Goal: Task Accomplishment & Management: Complete application form

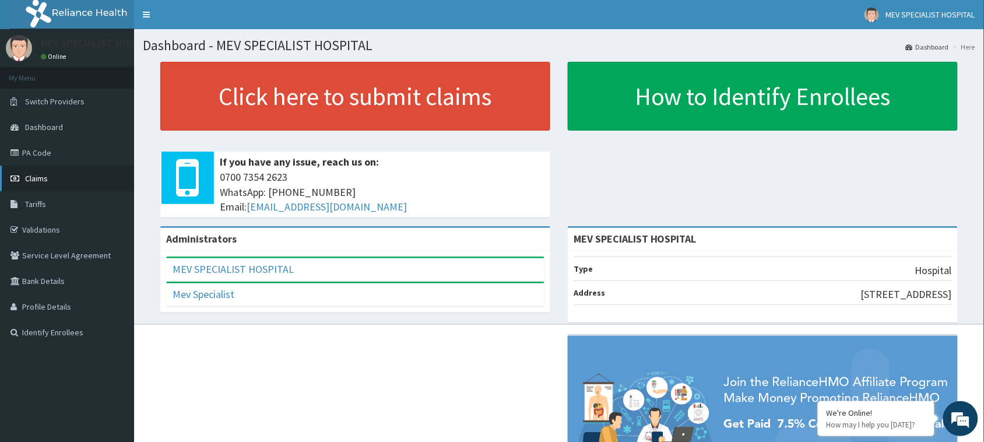
click at [55, 178] on link "Claims" at bounding box center [67, 179] width 134 height 26
click at [36, 153] on link "PA Code" at bounding box center [67, 153] width 134 height 26
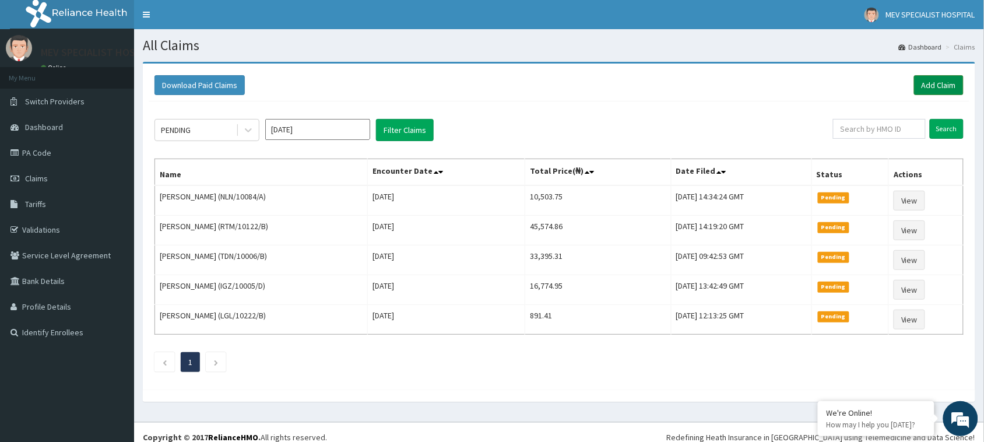
click at [922, 80] on link "Add Claim" at bounding box center [939, 85] width 50 height 20
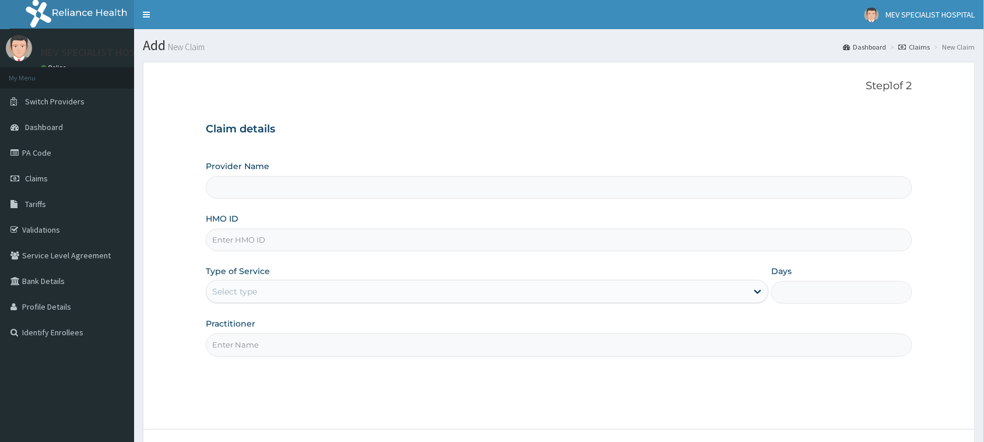
type input "MEV SPECIALIST HOSPITAL"
click at [361, 242] on input "HMO ID" at bounding box center [559, 239] width 706 height 23
paste input "WOC/10040/A"
type input "WOC/10040/A"
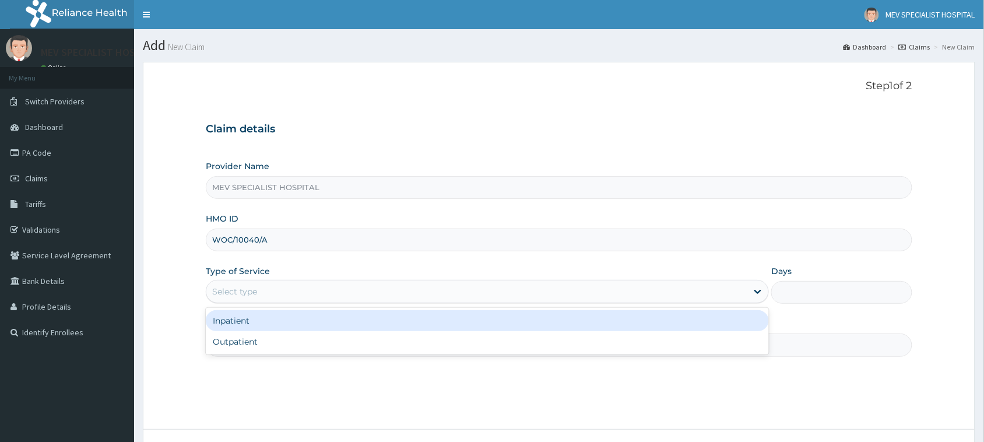
click at [307, 297] on div "Select type" at bounding box center [476, 291] width 541 height 19
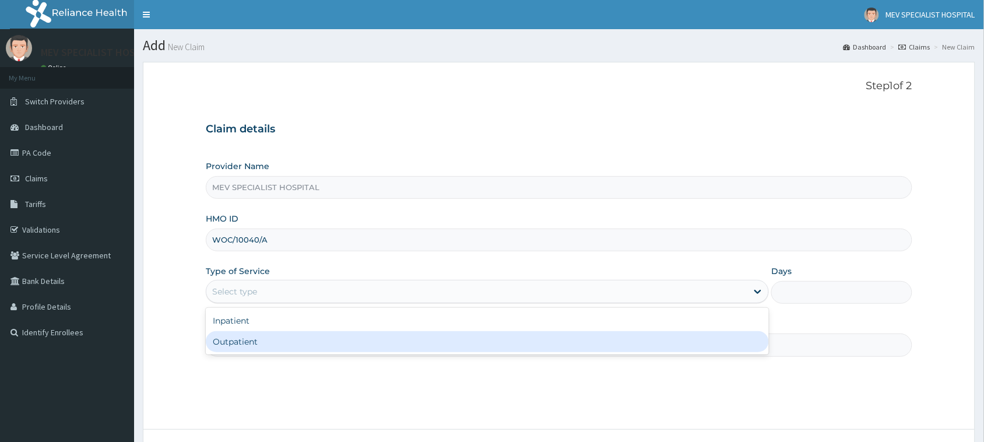
click at [321, 350] on div "Outpatient" at bounding box center [487, 341] width 563 height 21
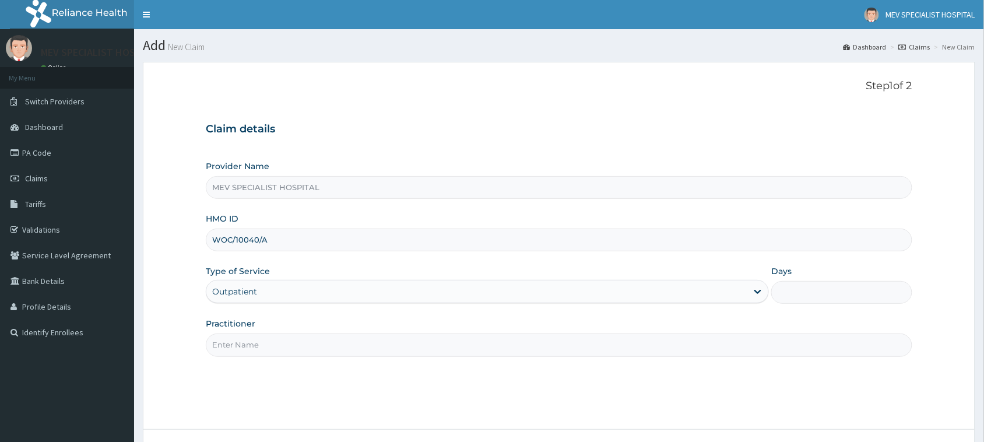
type input "1"
click at [321, 350] on input "Practitioner" at bounding box center [559, 344] width 706 height 23
type input "d"
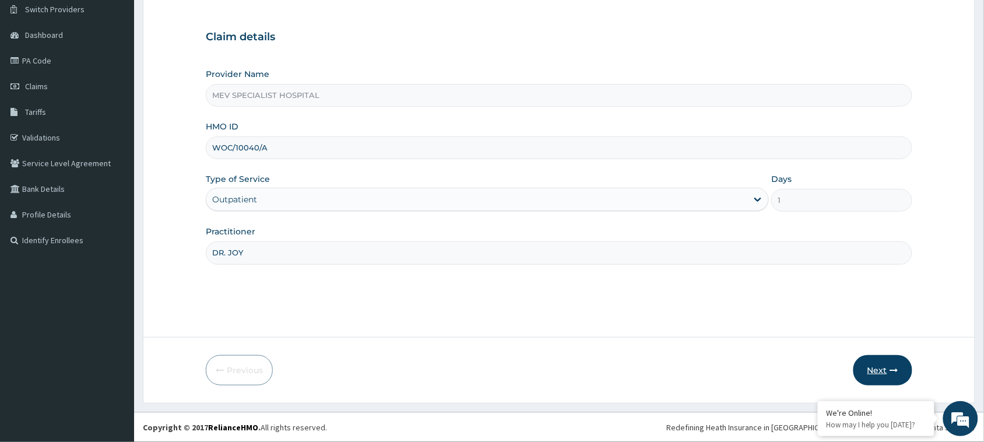
type input "DR. JOY"
click at [863, 375] on button "Next" at bounding box center [882, 370] width 59 height 30
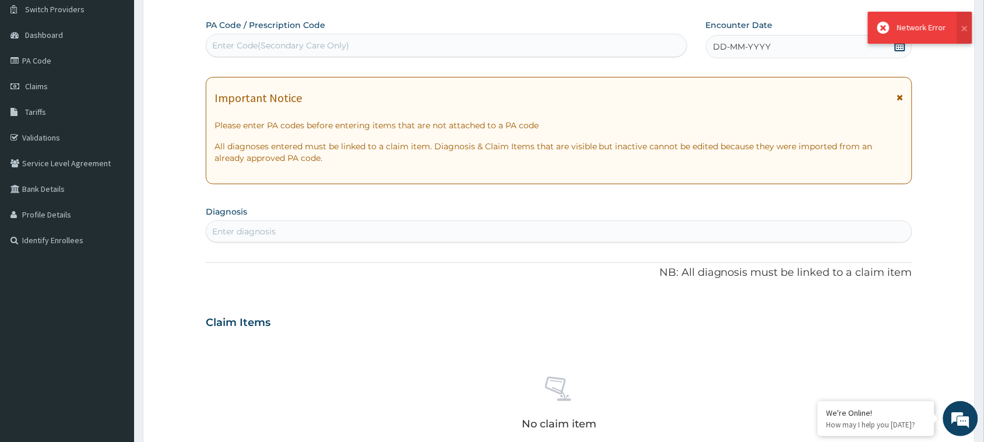
click at [435, 52] on div "Enter Code(Secondary Care Only)" at bounding box center [446, 45] width 480 height 19
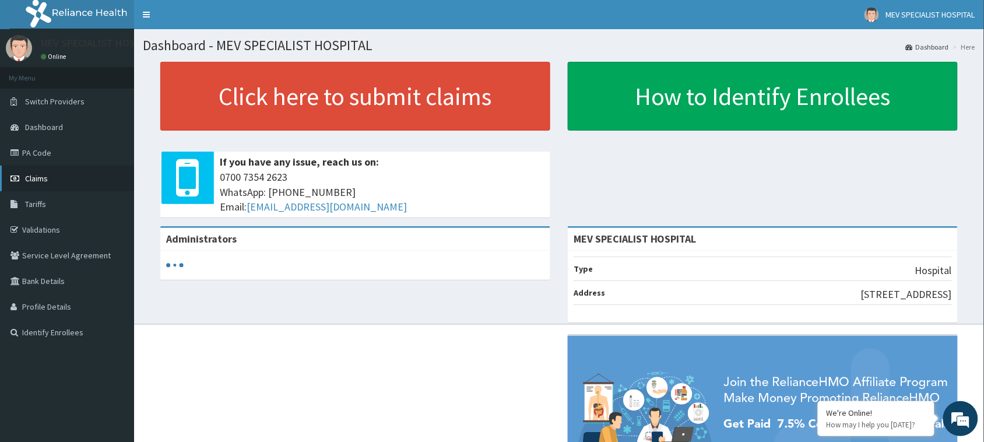
click at [31, 188] on link "Claims" at bounding box center [67, 179] width 134 height 26
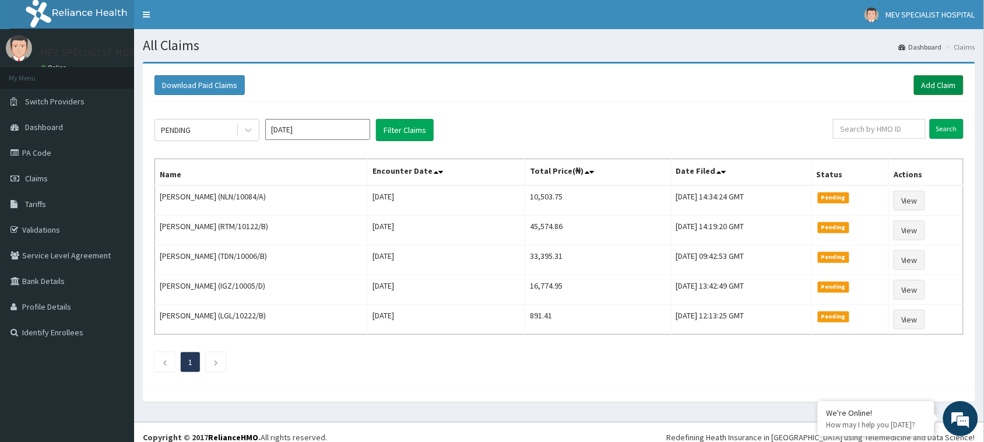
click at [919, 82] on link "Add Claim" at bounding box center [939, 85] width 50 height 20
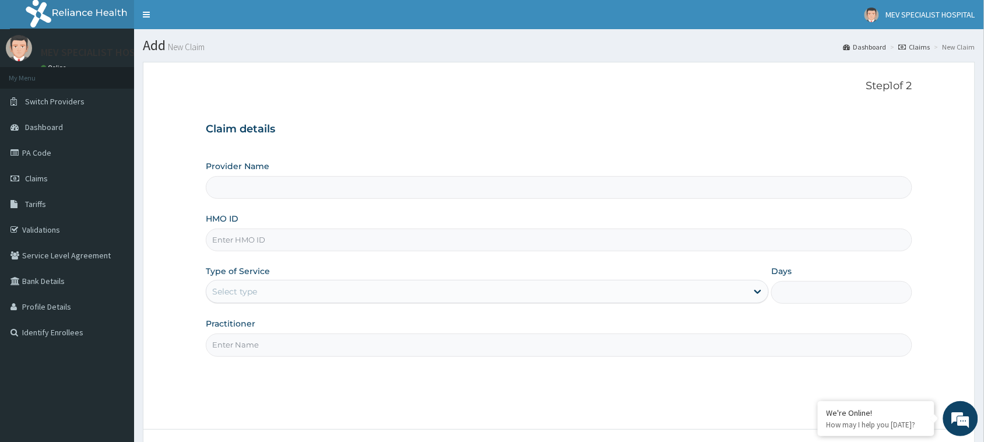
type input "MEV SPECIALIST HOSPITAL"
click at [543, 231] on input "HMO ID" at bounding box center [559, 239] width 706 height 23
paste input "WOC/10040/A"
type input "WOC/10040/A"
click at [521, 278] on div "Type of Service Select type" at bounding box center [487, 284] width 563 height 38
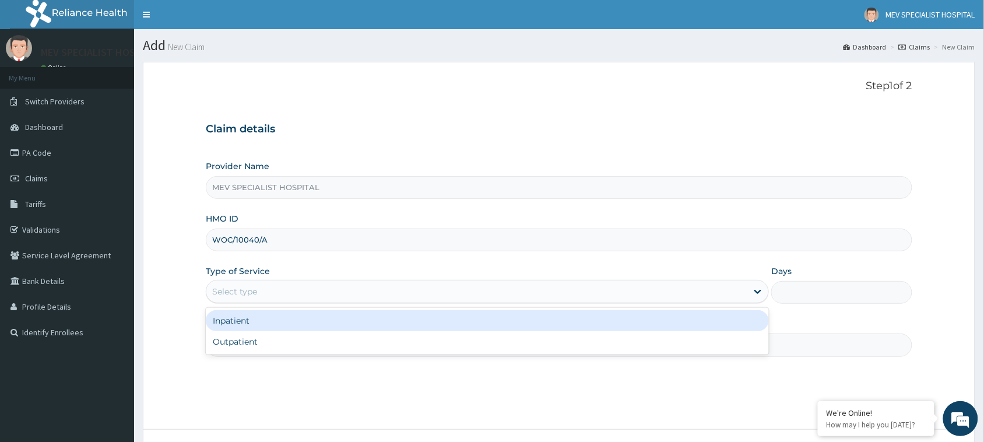
click at [522, 290] on div "Select type" at bounding box center [476, 291] width 541 height 19
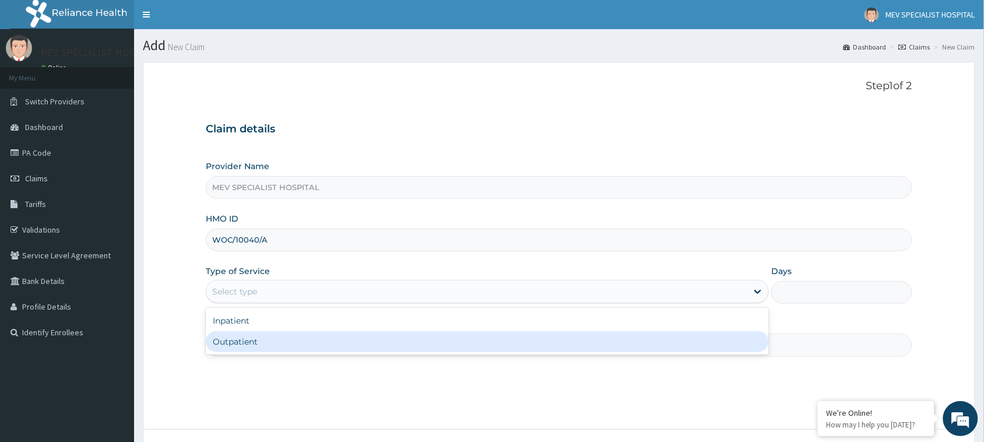
click at [514, 349] on div "Outpatient" at bounding box center [487, 341] width 563 height 21
type input "1"
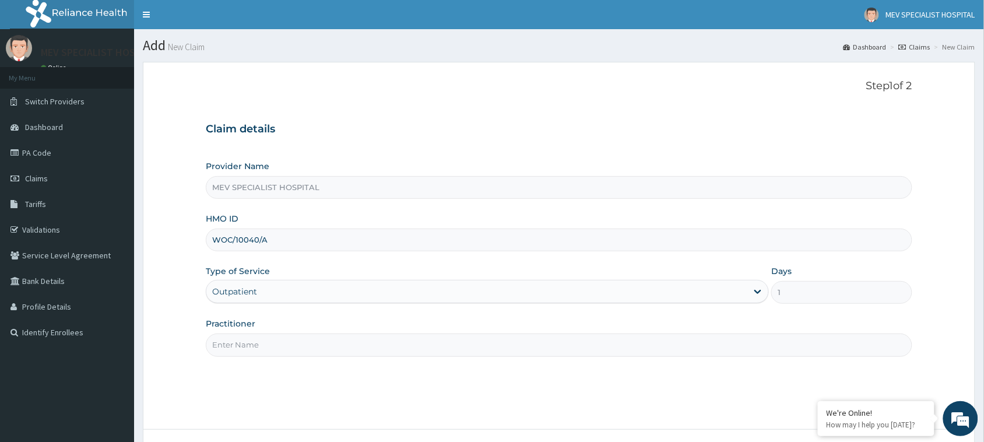
click at [426, 353] on input "Practitioner" at bounding box center [559, 344] width 706 height 23
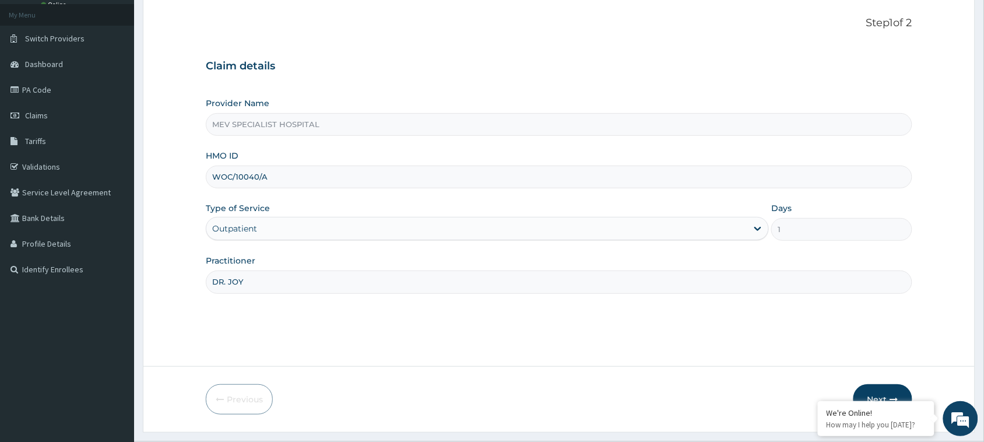
scroll to position [92, 0]
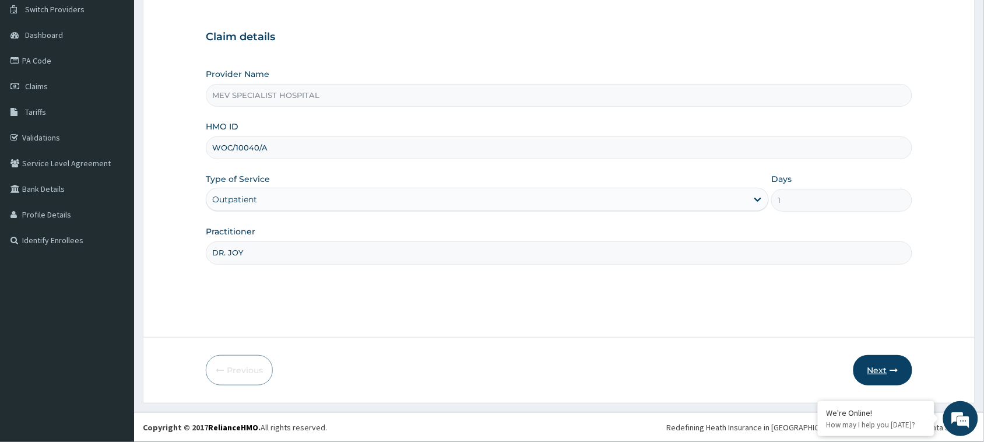
type input "DR. JOY"
click at [872, 367] on button "Next" at bounding box center [882, 370] width 59 height 30
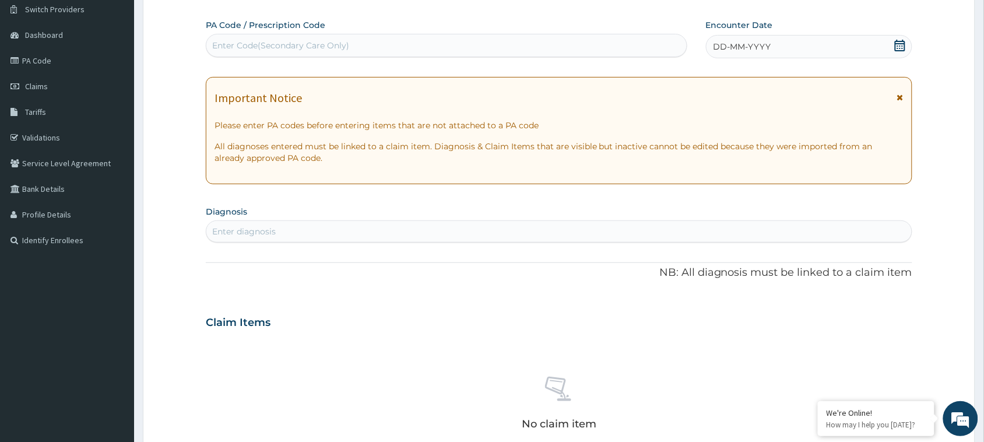
click at [345, 40] on div "Enter Code(Secondary Care Only)" at bounding box center [280, 46] width 137 height 12
paste input "PA/DD594D"
type input "PA/DD594D"
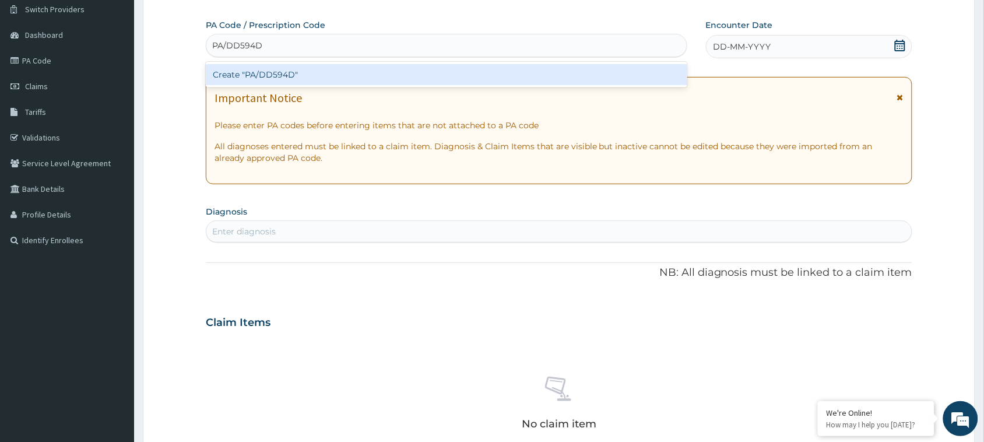
click at [343, 85] on div "Create "PA/DD594D"" at bounding box center [446, 75] width 481 height 26
click at [337, 71] on div "Create "PA/DD594D"" at bounding box center [446, 74] width 481 height 21
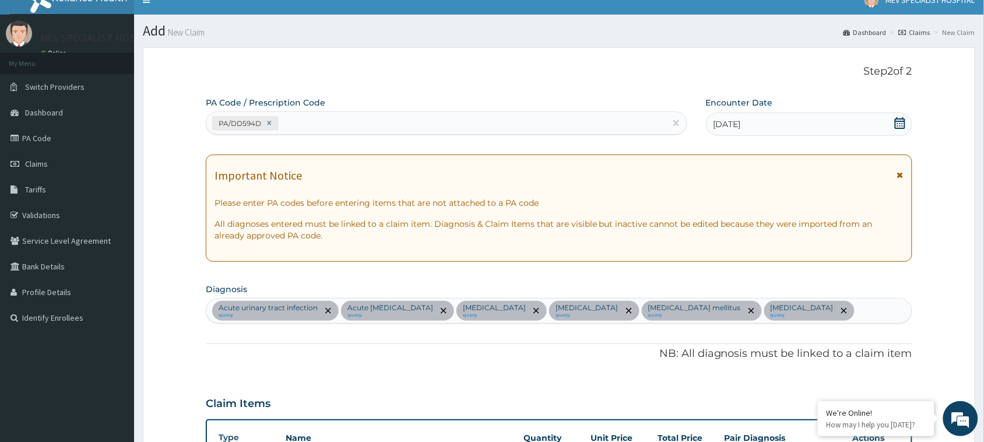
scroll to position [23, 0]
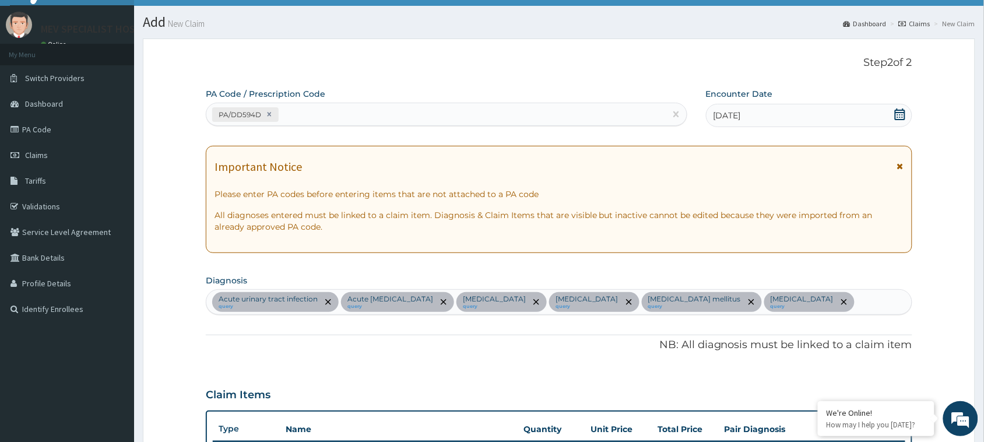
click at [370, 114] on div "PA/DD594D" at bounding box center [435, 114] width 459 height 19
paste input "PA/D3CA8E"
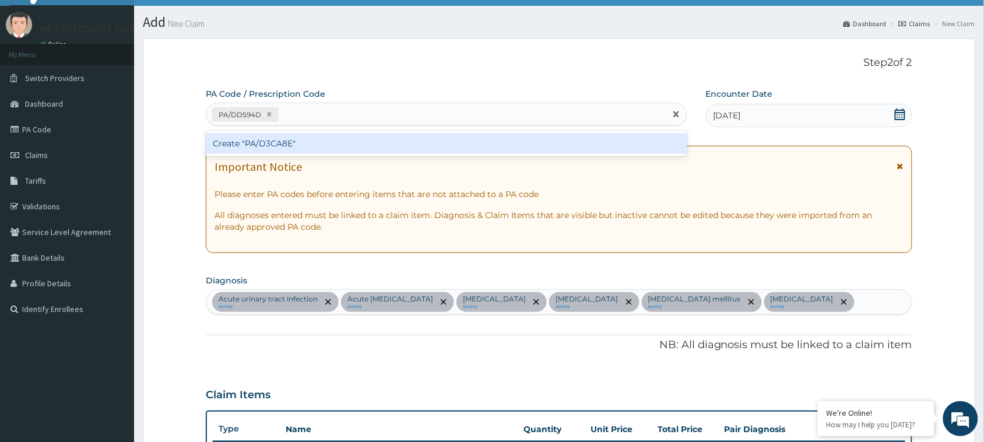
type input "PA/D3CA8E"
click at [377, 147] on div "Create "PA/D3CA8E"" at bounding box center [446, 143] width 481 height 21
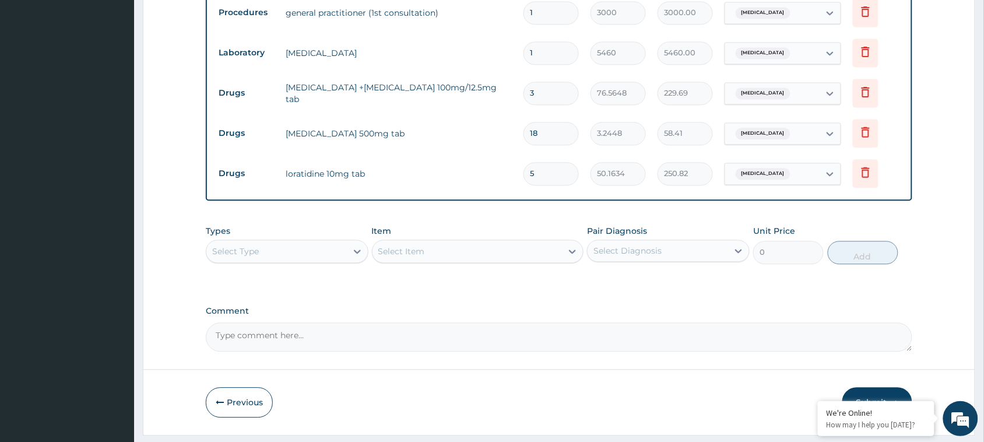
scroll to position [726, 0]
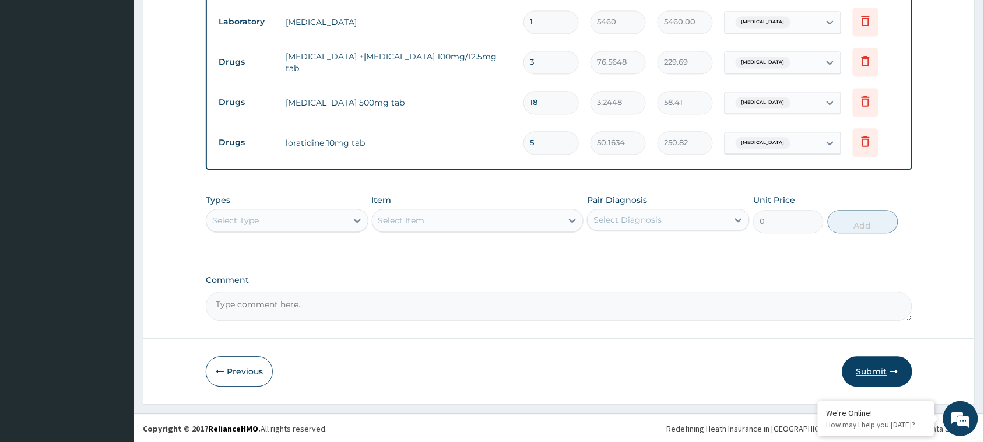
click at [870, 374] on button "Submit" at bounding box center [877, 371] width 70 height 30
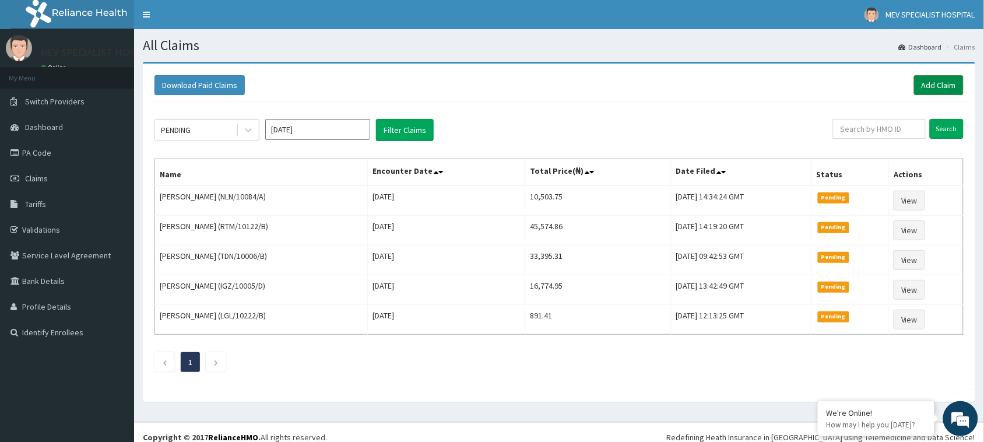
click at [925, 80] on link "Add Claim" at bounding box center [939, 85] width 50 height 20
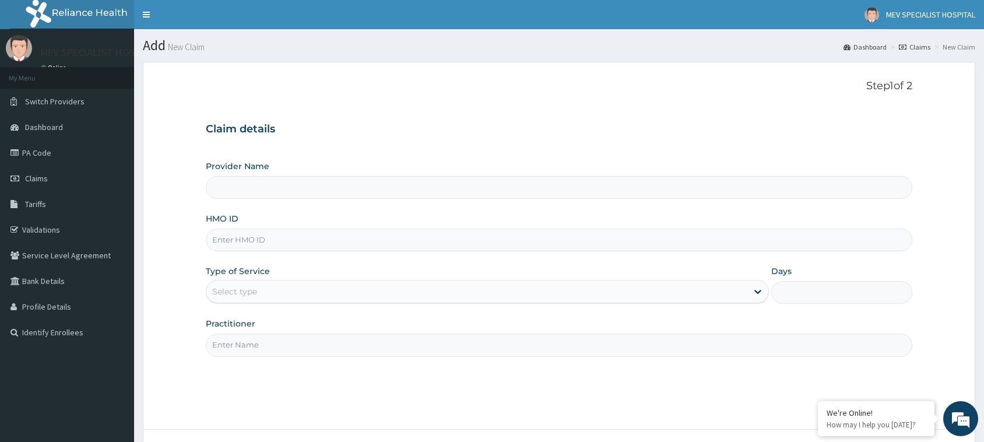
type input "MEV SPECIALIST HOSPITAL"
click at [298, 244] on input "HMO ID" at bounding box center [559, 239] width 706 height 23
paste input "CDI/10007/A"
type input "CDI/10007/A"
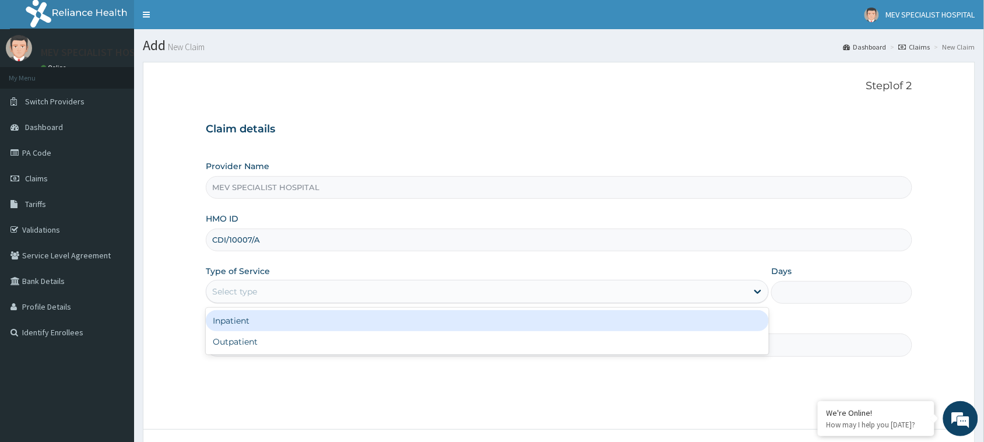
click at [251, 290] on div "Select type" at bounding box center [234, 292] width 45 height 12
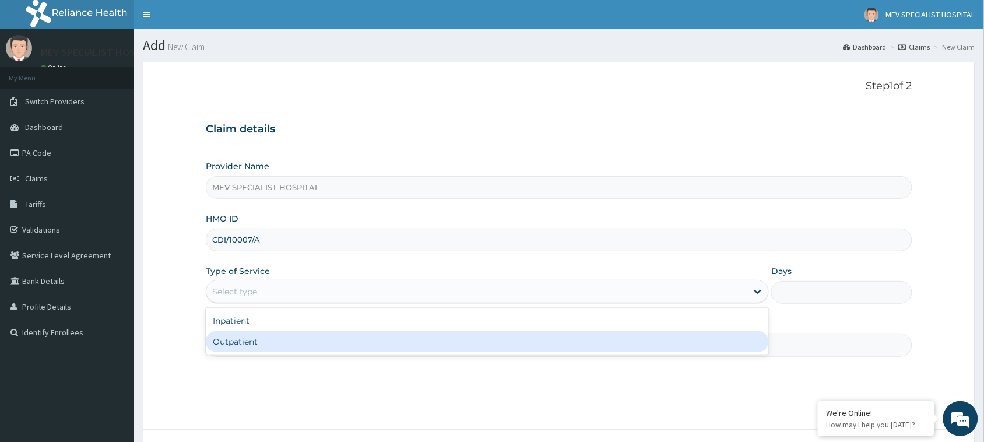
click at [266, 353] on div "Inpatient Outpatient" at bounding box center [487, 331] width 563 height 47
click at [264, 346] on div "Outpatient" at bounding box center [487, 341] width 563 height 21
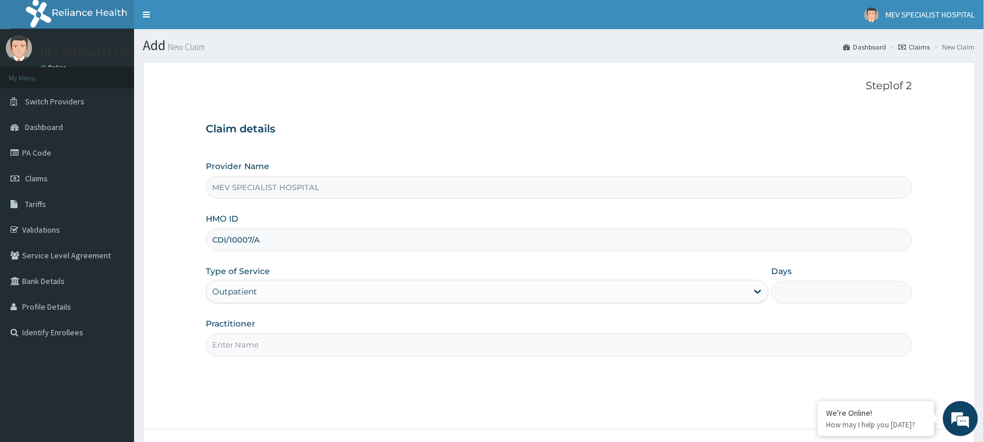
type input "1"
click at [264, 348] on input "Practitioner" at bounding box center [559, 344] width 706 height 23
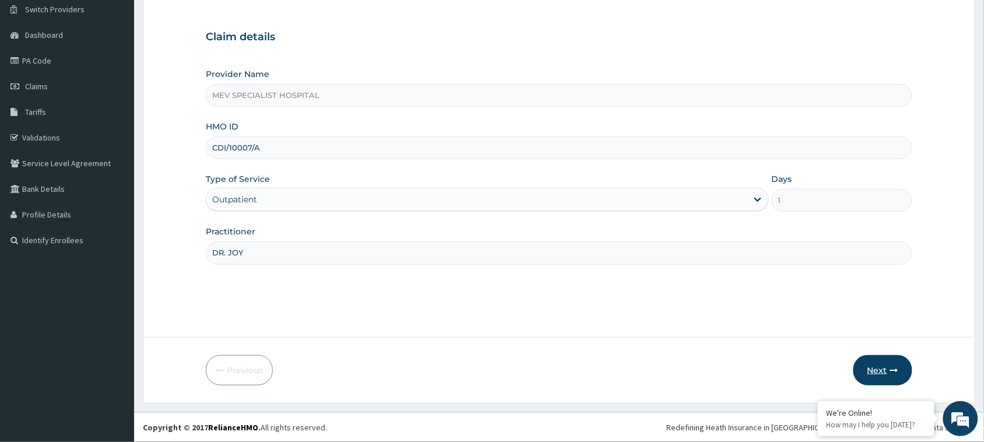
type input "DR. JOY"
click at [875, 371] on button "Next" at bounding box center [882, 370] width 59 height 30
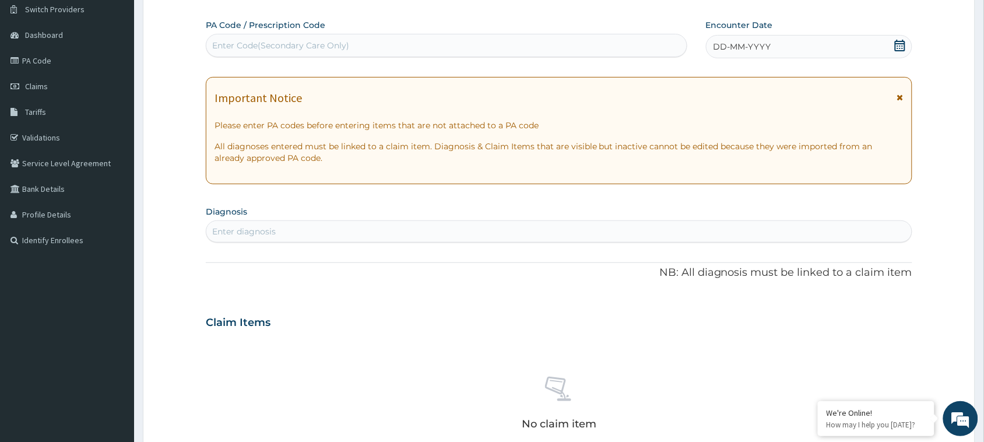
click at [421, 44] on div "Enter Code(Secondary Care Only)" at bounding box center [446, 45] width 480 height 19
paste input "PA/2E11BB"
type input "PA/2E11BB"
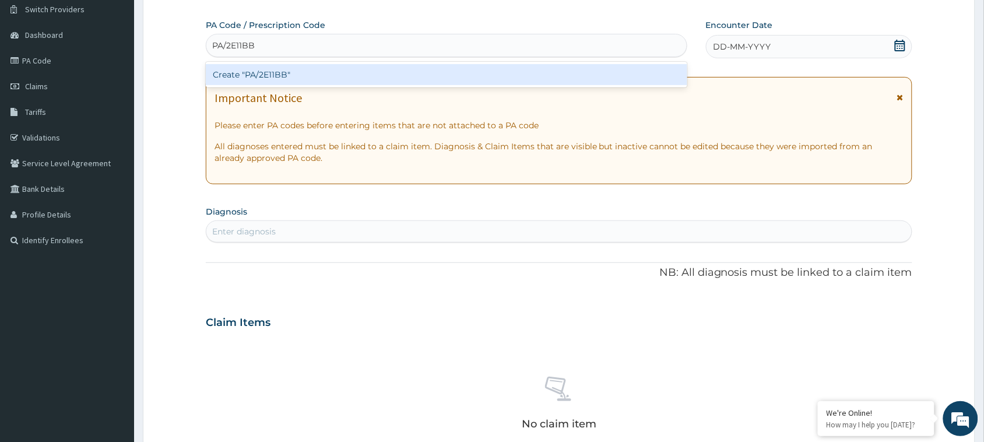
click at [400, 71] on div "Create "PA/2E11BB"" at bounding box center [446, 74] width 481 height 21
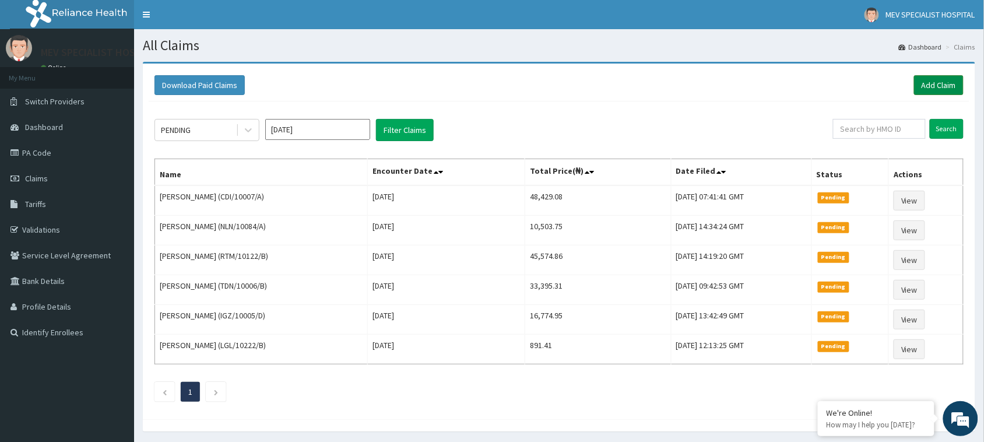
click at [939, 91] on link "Add Claim" at bounding box center [939, 85] width 50 height 20
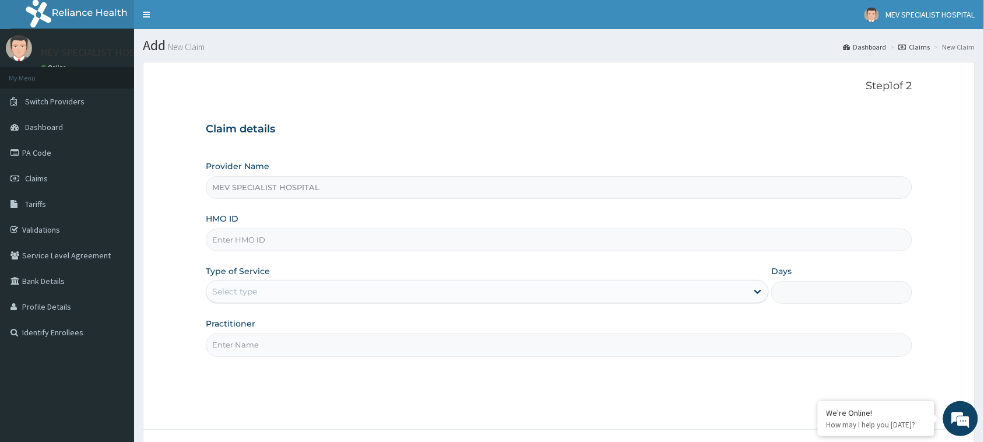
click at [296, 246] on input "HMO ID" at bounding box center [559, 239] width 706 height 23
paste input "PPV/10001/A"
type input "PPV/10001/A"
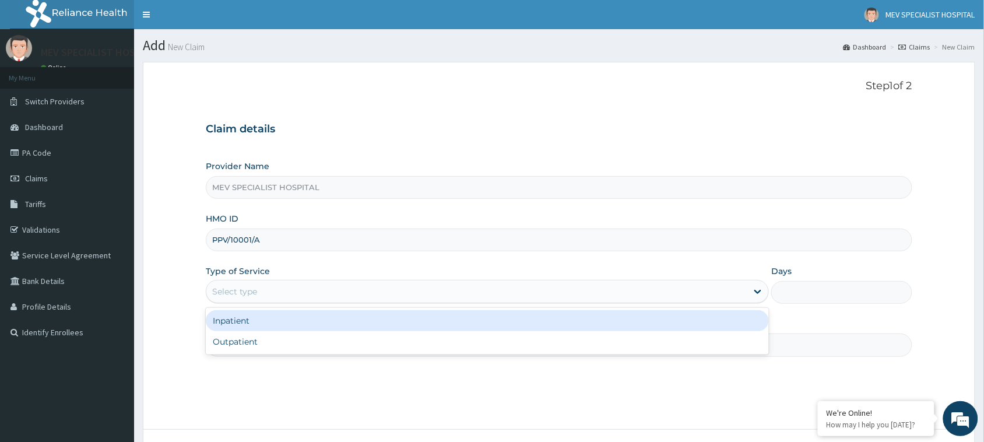
click at [277, 299] on div "Select type" at bounding box center [476, 291] width 541 height 19
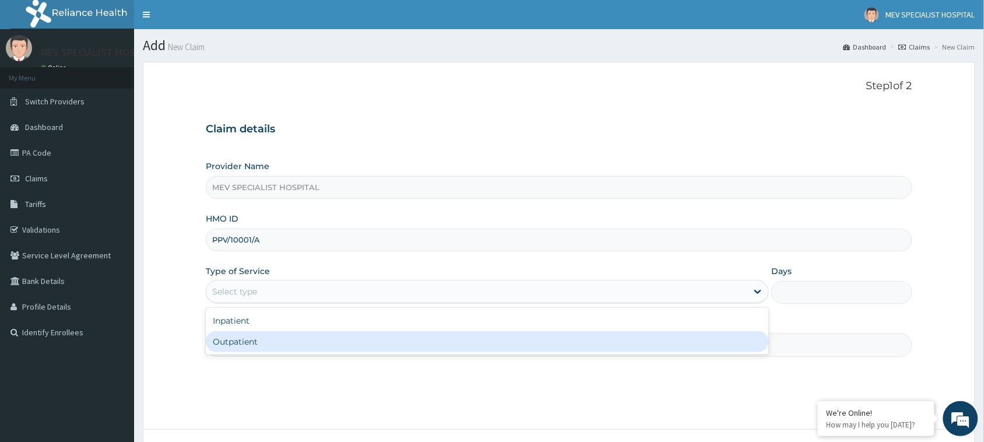
click at [274, 347] on div "Outpatient" at bounding box center [487, 341] width 563 height 21
type input "1"
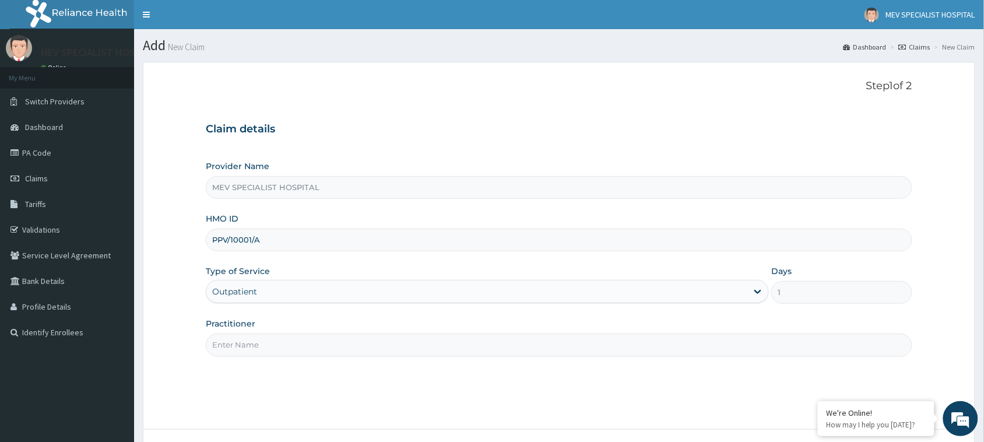
click at [274, 347] on input "Practitioner" at bounding box center [559, 344] width 706 height 23
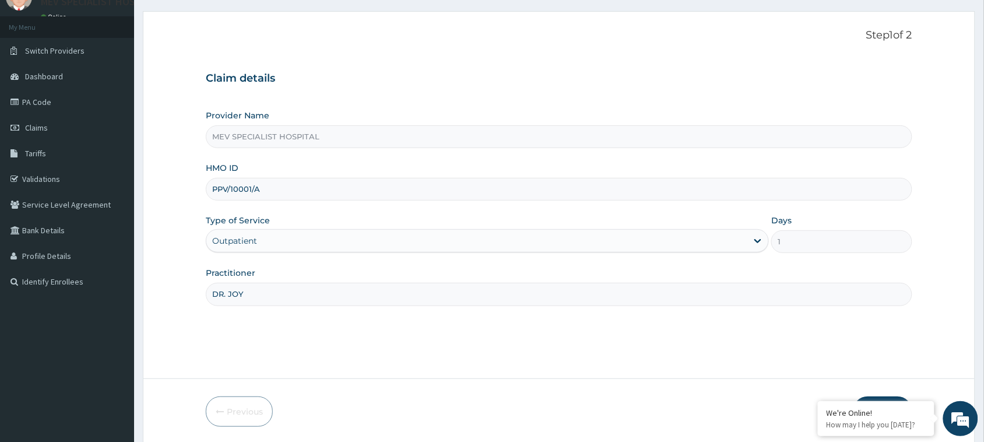
scroll to position [92, 0]
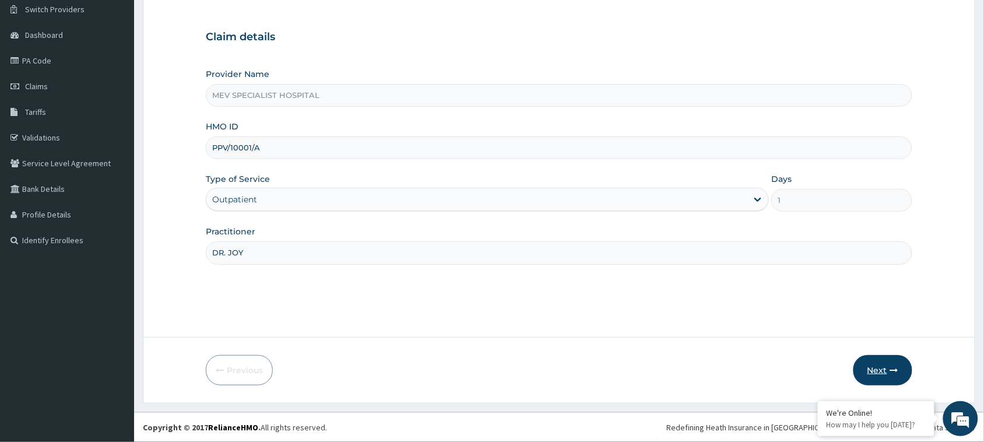
type input "DR. JOY"
click at [876, 360] on button "Next" at bounding box center [882, 370] width 59 height 30
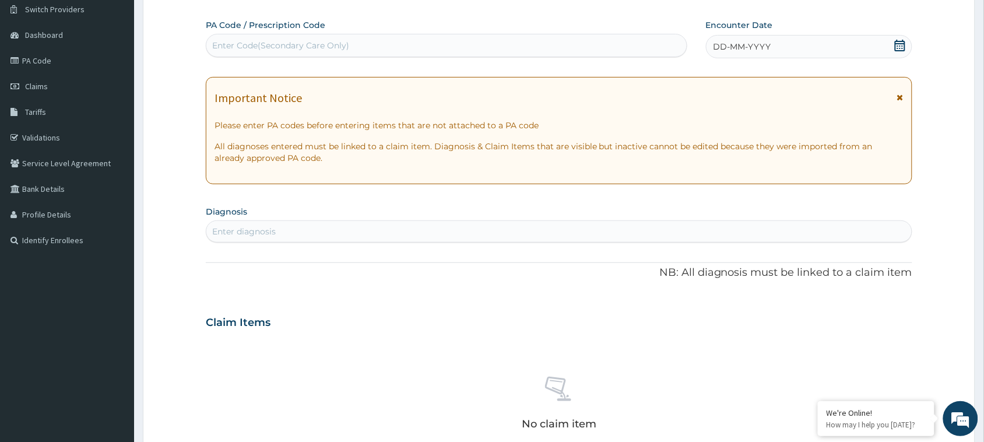
click at [383, 47] on div "Enter Code(Secondary Care Only)" at bounding box center [446, 45] width 480 height 19
paste input "PA/5FDB3A"
type input "PA/5FDB3A"
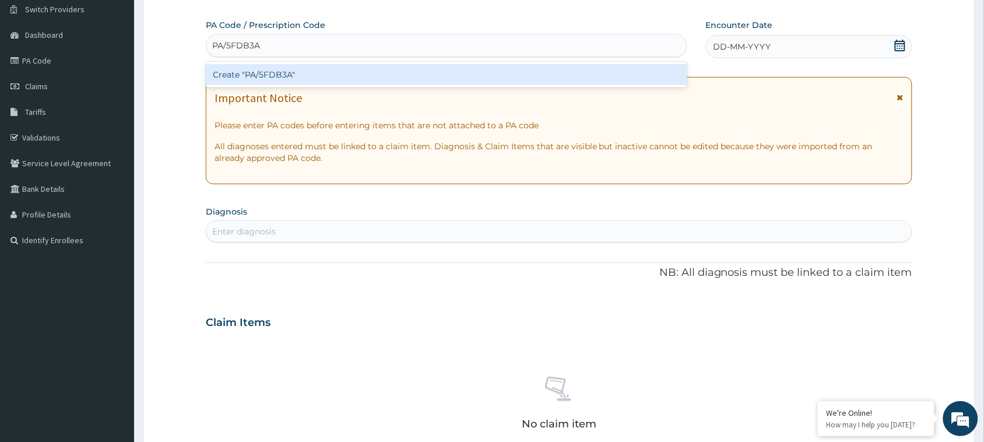
click at [392, 68] on div "Create "PA/5FDB3A"" at bounding box center [446, 74] width 481 height 21
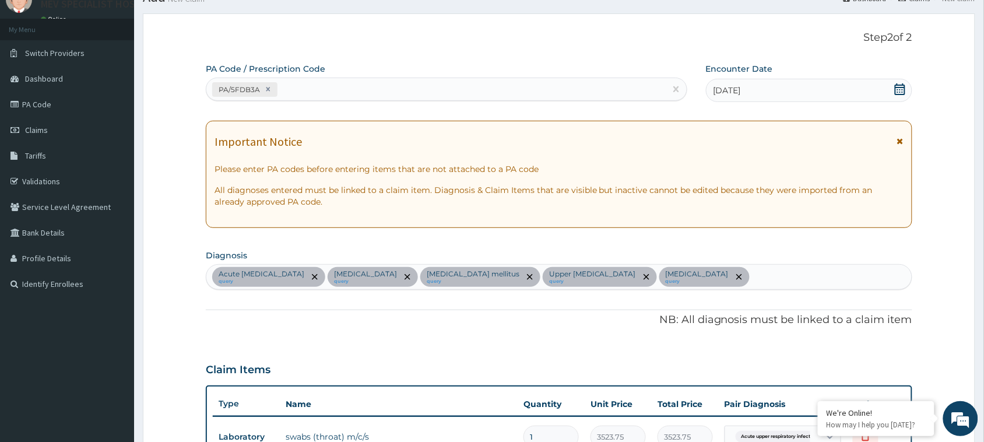
scroll to position [45, 0]
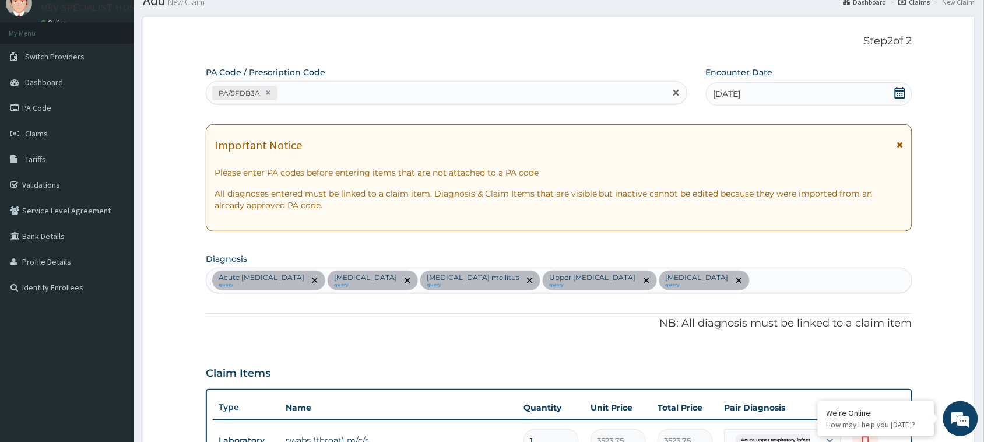
click at [354, 95] on div "PA/5FDB3A" at bounding box center [435, 92] width 459 height 19
paste input "PA/CD992F"
type input "PA/CD992F"
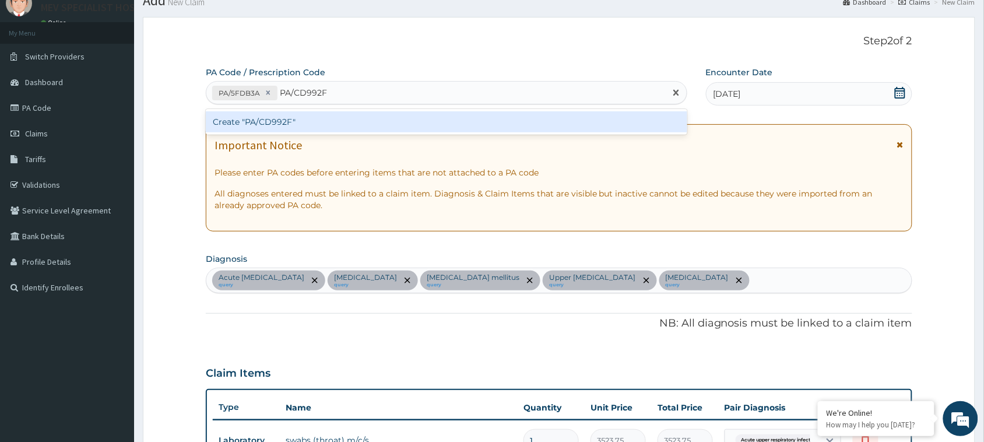
click at [348, 129] on div "Create "PA/CD992F"" at bounding box center [446, 121] width 481 height 21
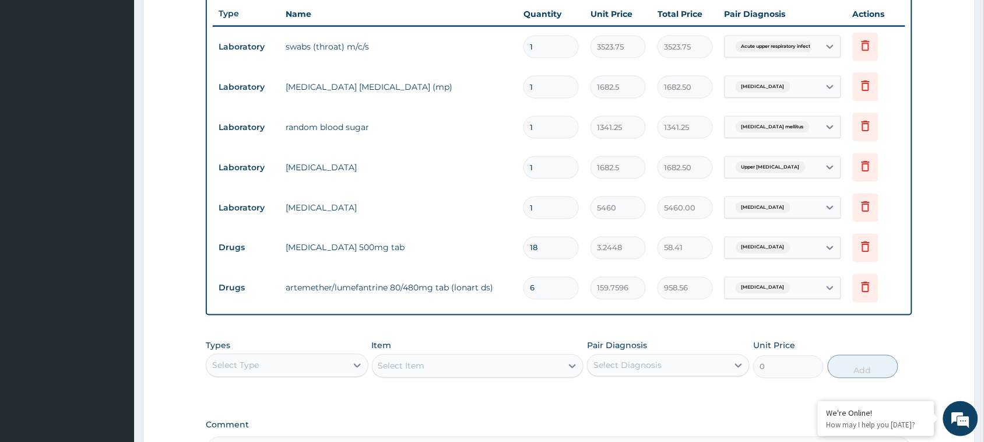
scroll to position [436, 0]
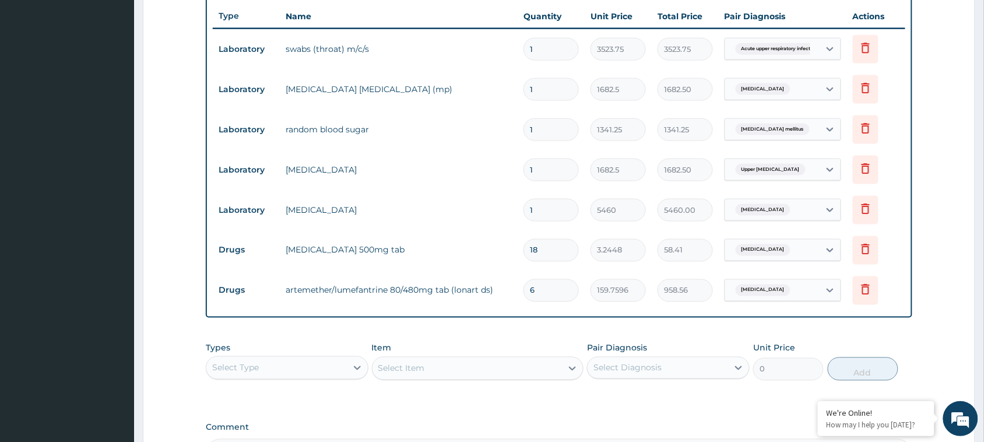
click at [348, 129] on td "random blood sugar" at bounding box center [399, 129] width 238 height 23
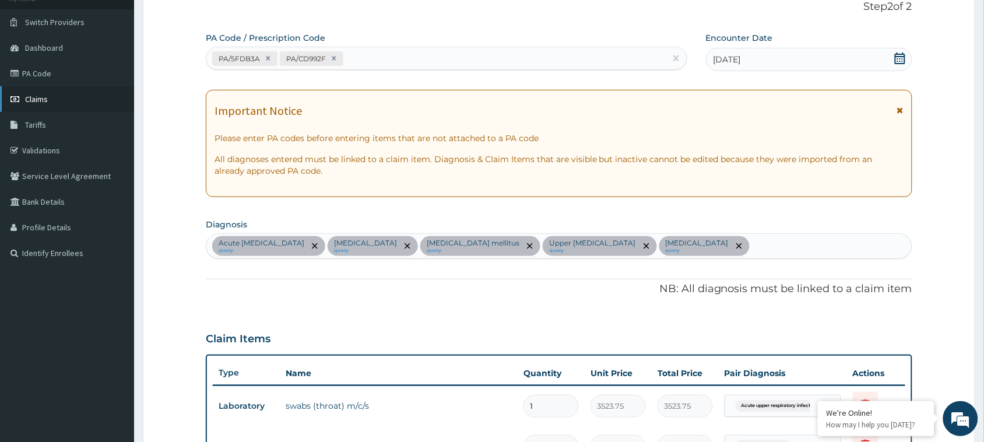
click at [65, 92] on link "Claims" at bounding box center [67, 99] width 134 height 26
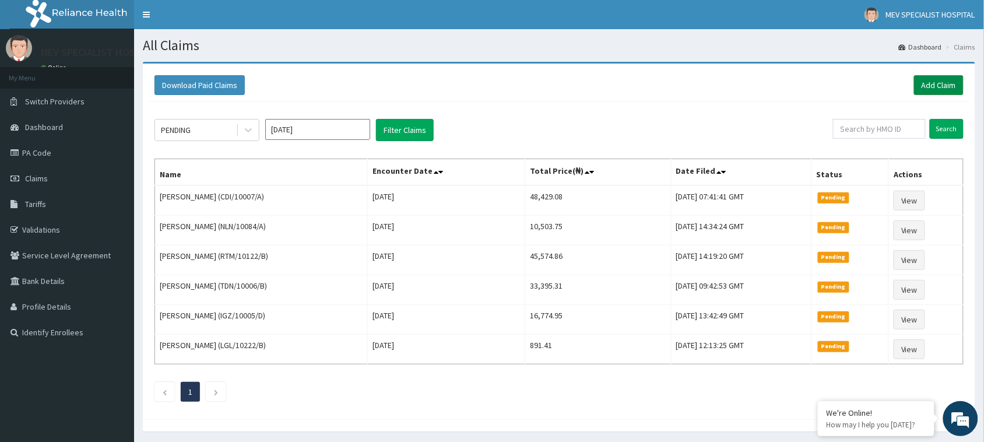
click at [927, 86] on link "Add Claim" at bounding box center [939, 85] width 50 height 20
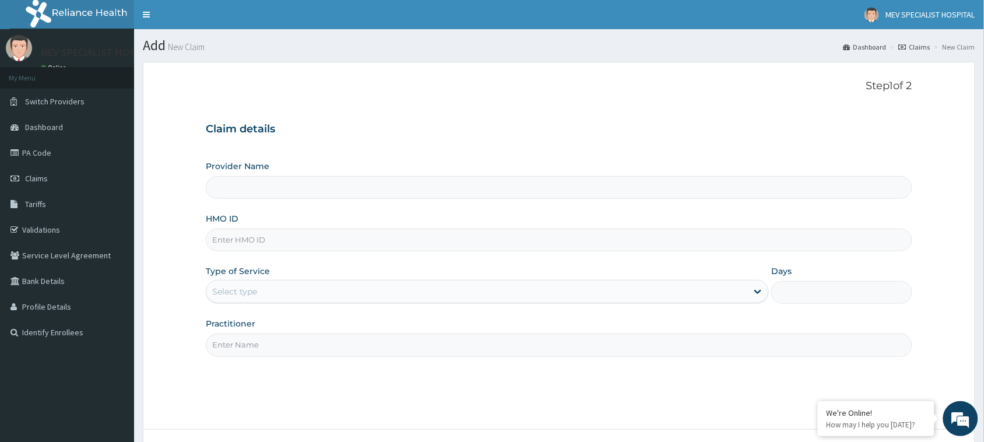
type input "MEV SPECIALIST HOSPITAL"
click at [336, 237] on input "HMO ID" at bounding box center [559, 239] width 706 height 23
paste input "PPV/10001/A"
type input "PPV/10001/A"
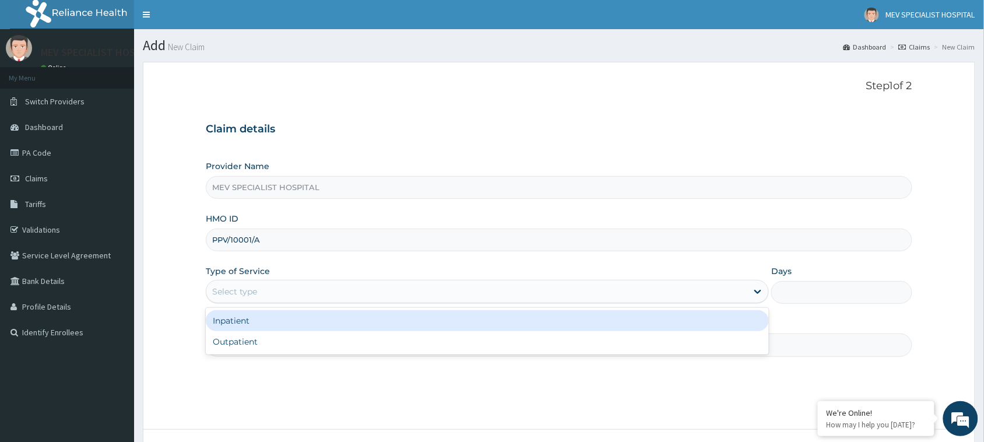
click at [523, 298] on div "Select type" at bounding box center [476, 291] width 541 height 19
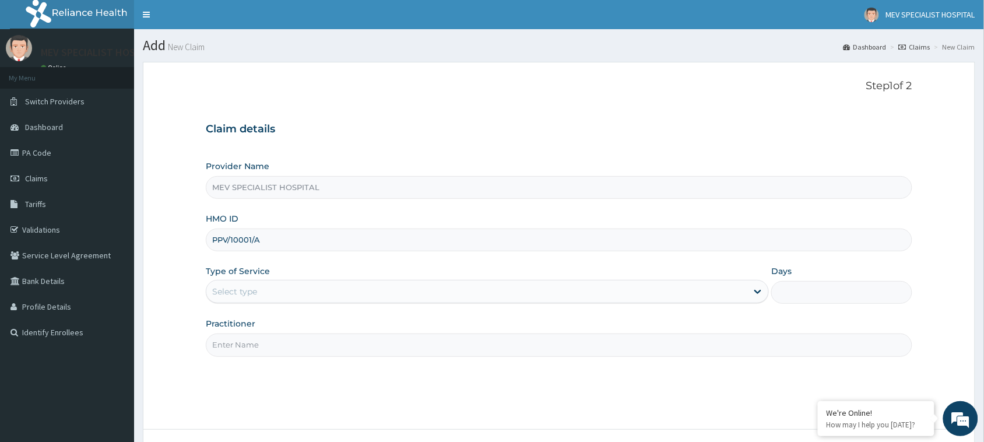
click at [363, 284] on div "Select type" at bounding box center [476, 291] width 541 height 19
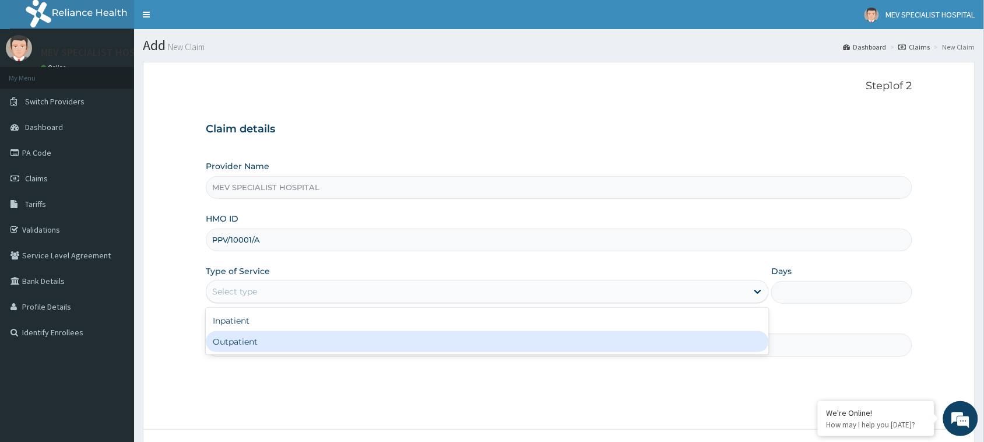
click at [350, 344] on div "Outpatient" at bounding box center [487, 341] width 563 height 21
type input "1"
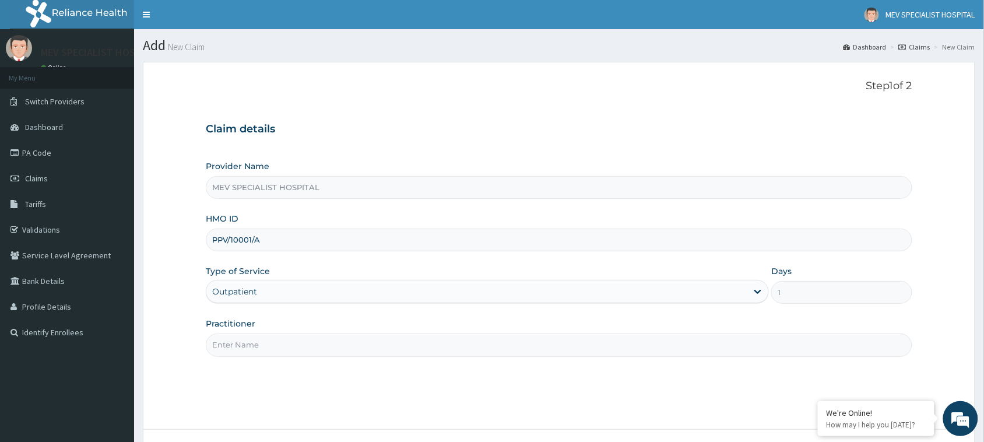
click at [350, 344] on input "Practitioner" at bounding box center [559, 344] width 706 height 23
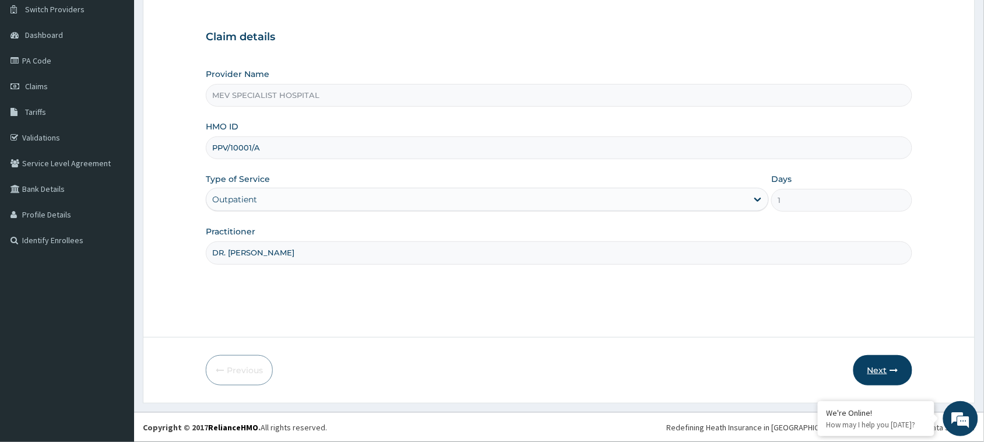
type input "DR. ANITA"
click at [886, 370] on button "Next" at bounding box center [882, 370] width 59 height 30
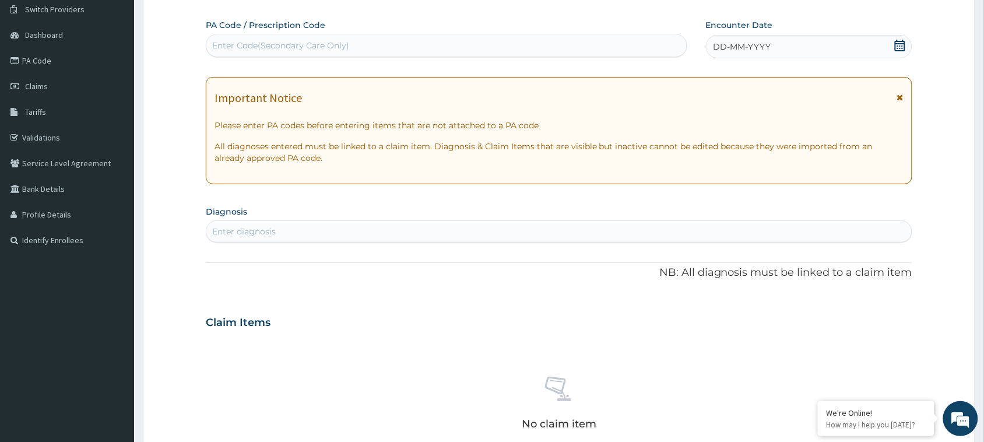
click at [442, 57] on div "Enter Code(Secondary Care Only)" at bounding box center [446, 45] width 481 height 23
paste input "PA/5FDB3A"
type input "PA/5FDB3A"
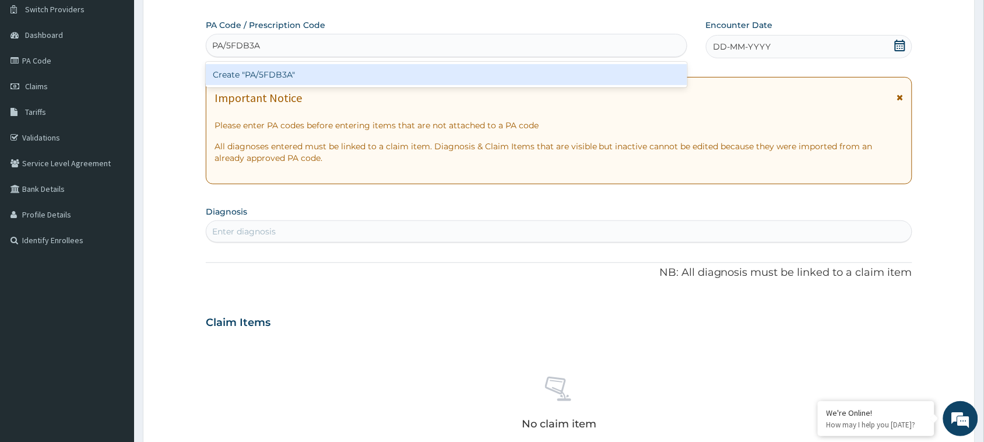
click at [442, 69] on div "Create "PA/5FDB3A"" at bounding box center [446, 74] width 481 height 21
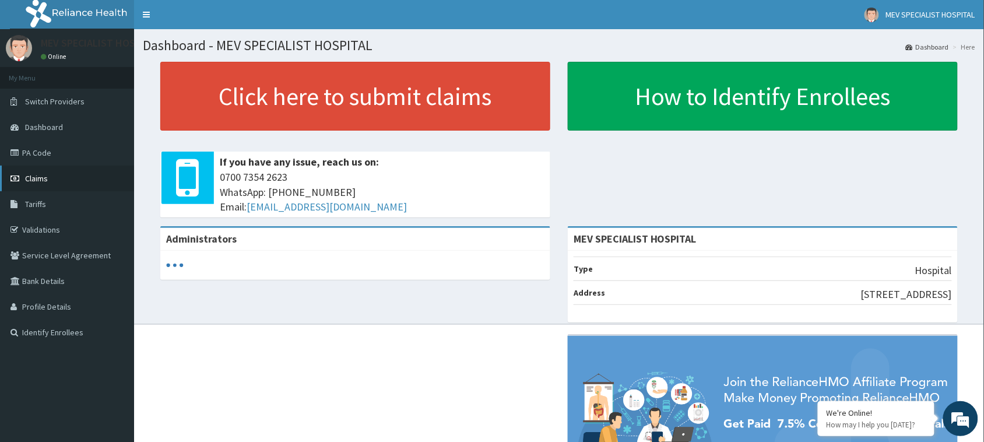
click at [35, 169] on link "Claims" at bounding box center [67, 179] width 134 height 26
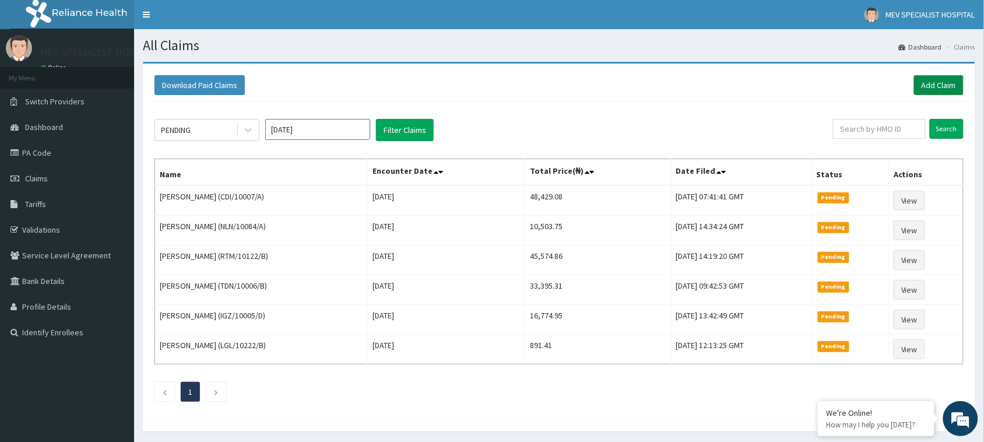
click at [937, 85] on link "Add Claim" at bounding box center [939, 85] width 50 height 20
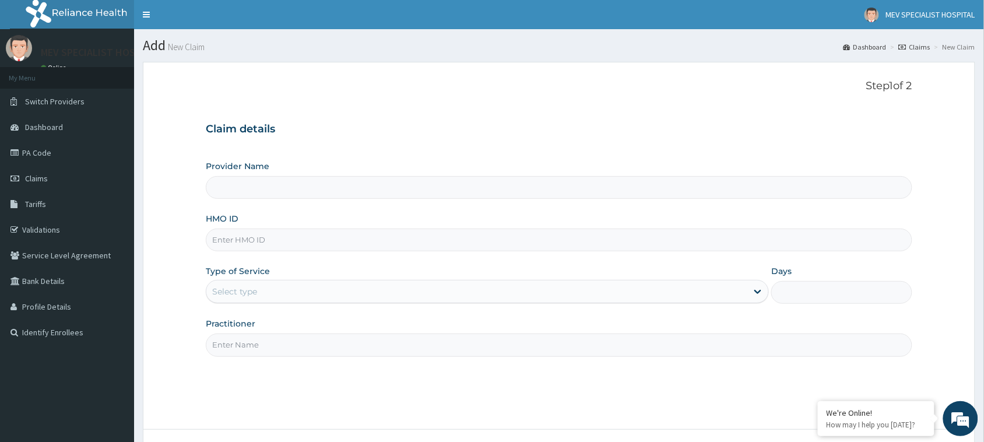
type input "MEV SPECIALIST HOSPITAL"
click at [357, 240] on input "HMO ID" at bounding box center [559, 239] width 706 height 23
paste input "PPV/10001/A"
type input "PPV/10001/A"
click at [376, 299] on div "Select type" at bounding box center [476, 291] width 541 height 19
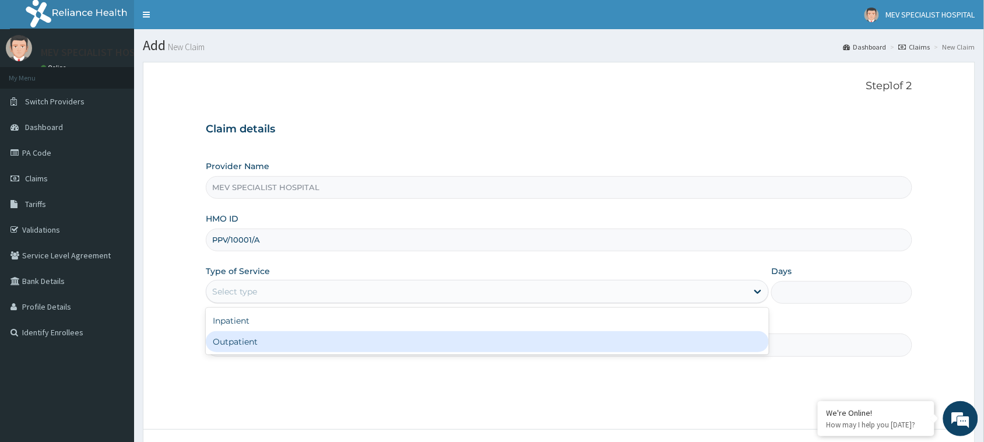
click at [369, 339] on div "Outpatient" at bounding box center [487, 341] width 563 height 21
type input "1"
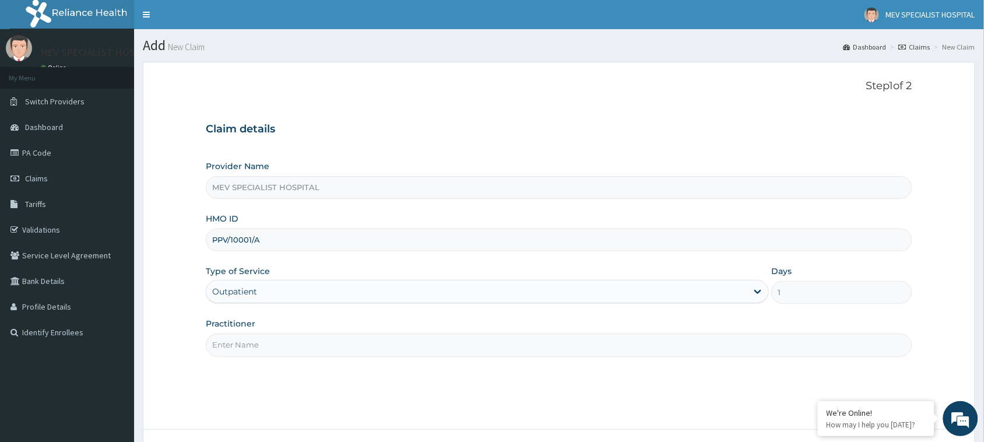
click at [369, 339] on input "Practitioner" at bounding box center [559, 344] width 706 height 23
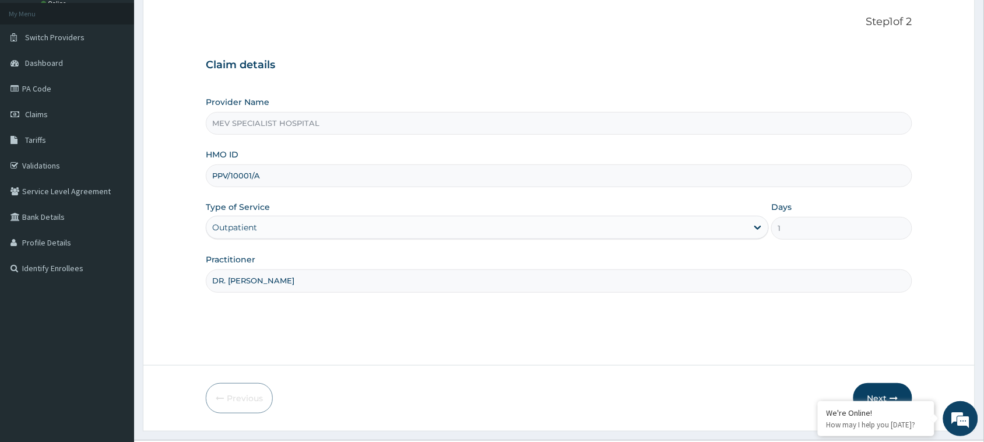
scroll to position [92, 0]
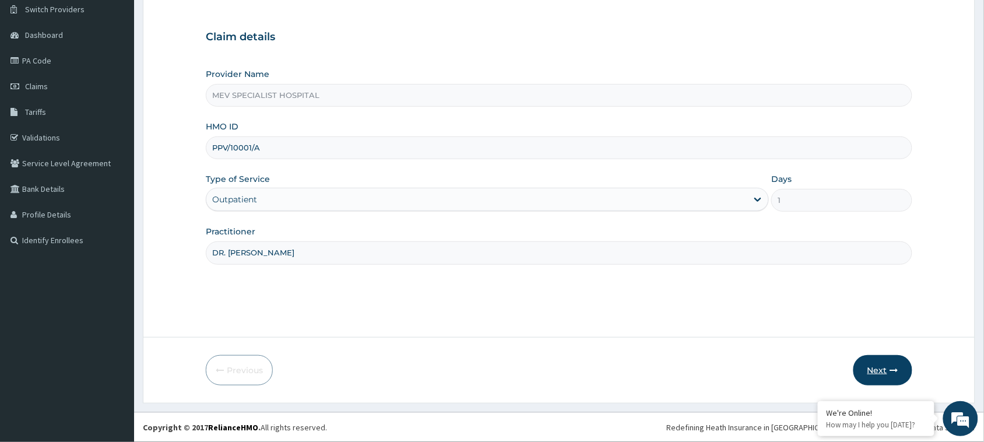
type input "DR. [PERSON_NAME]"
click at [898, 370] on icon "button" at bounding box center [894, 370] width 8 height 8
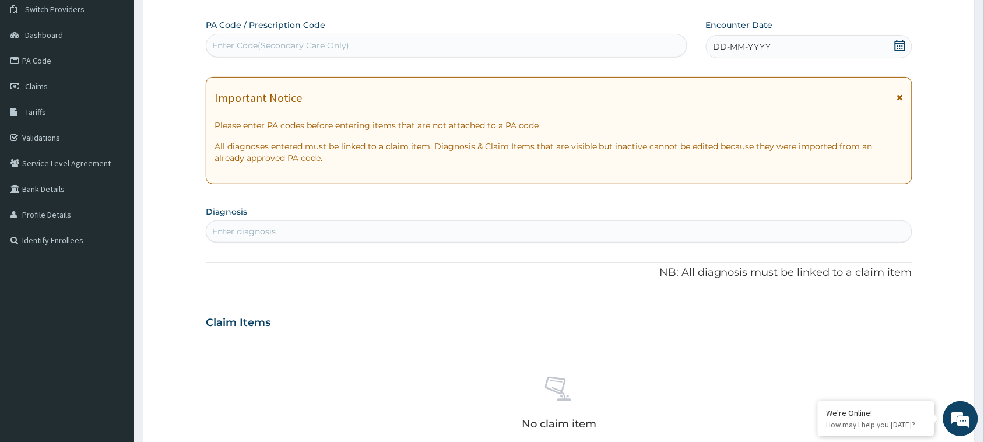
click at [423, 37] on div "Enter Code(Secondary Care Only)" at bounding box center [446, 45] width 480 height 19
paste input "PA/5FDB3A"
type input "PA/5FDB3A"
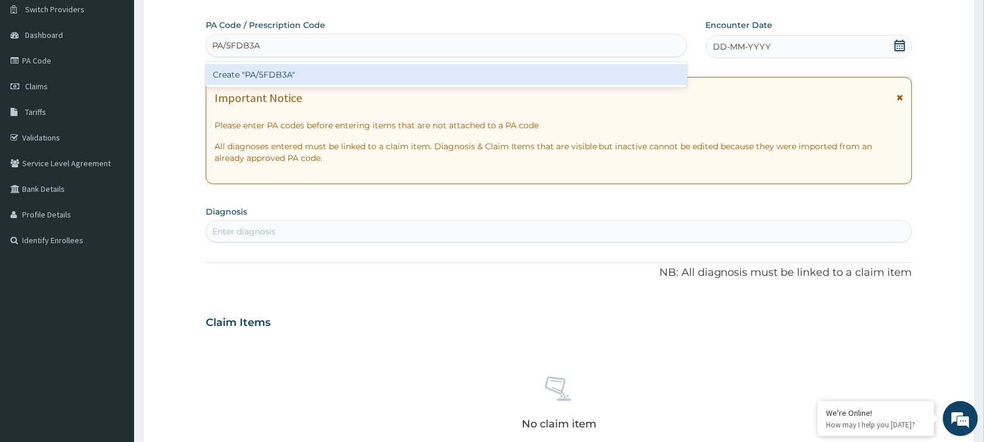
click at [416, 83] on div "Create "PA/5FDB3A"" at bounding box center [446, 74] width 481 height 21
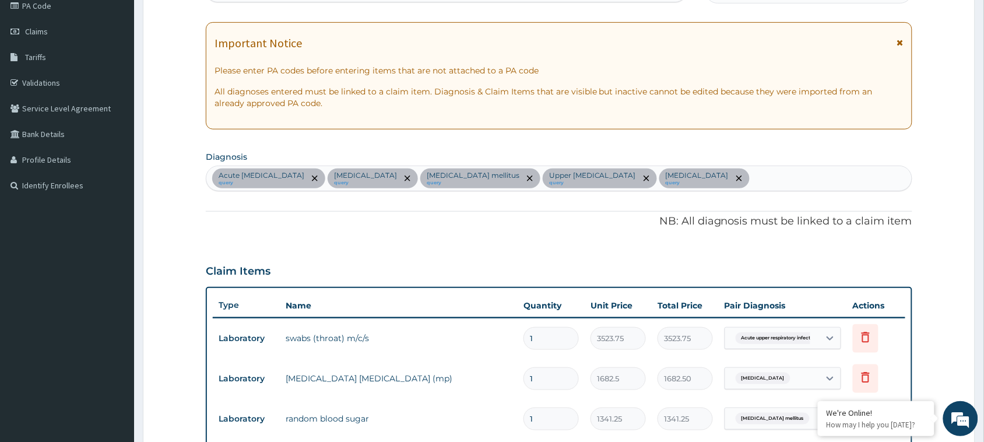
scroll to position [130, 0]
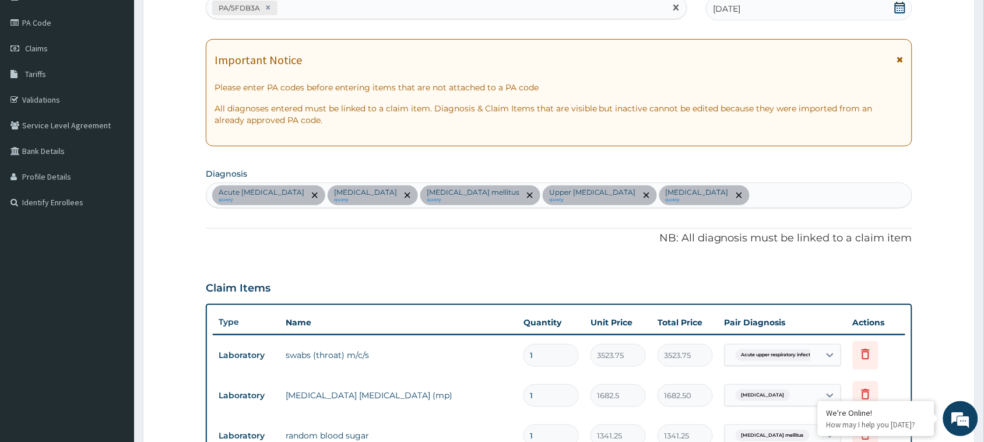
click at [353, 5] on div "PA/5FDB3A" at bounding box center [435, 7] width 459 height 19
paste input "PA/CD992F"
type input "PA/CD992F"
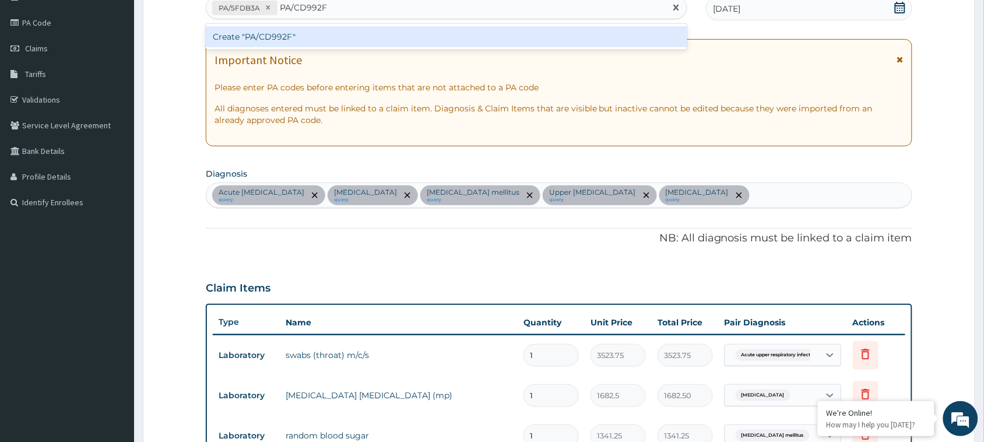
click at [360, 38] on div "Create "PA/CD992F"" at bounding box center [446, 36] width 481 height 21
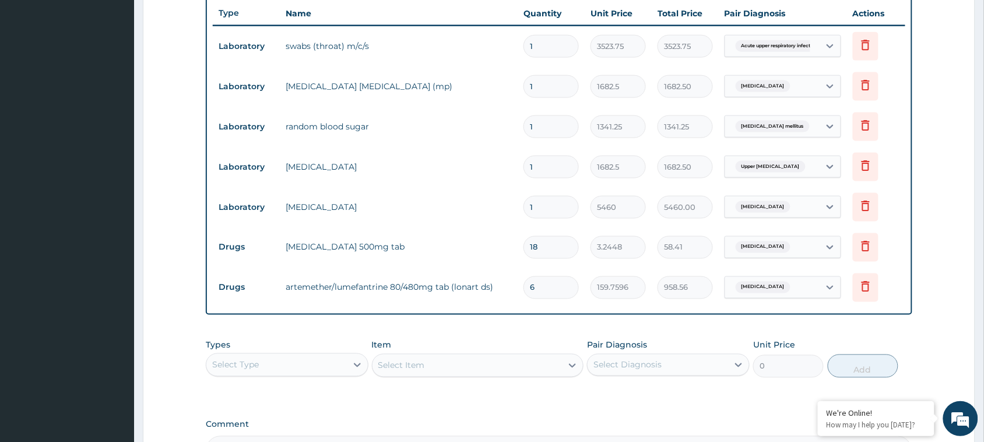
scroll to position [583, 0]
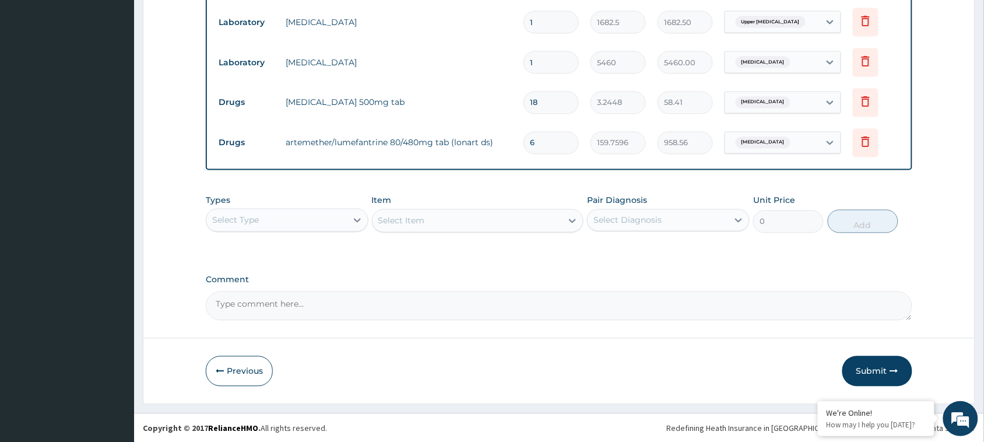
click at [433, 224] on div "Select Item" at bounding box center [478, 220] width 212 height 23
click at [286, 209] on div "Select Type" at bounding box center [287, 220] width 163 height 23
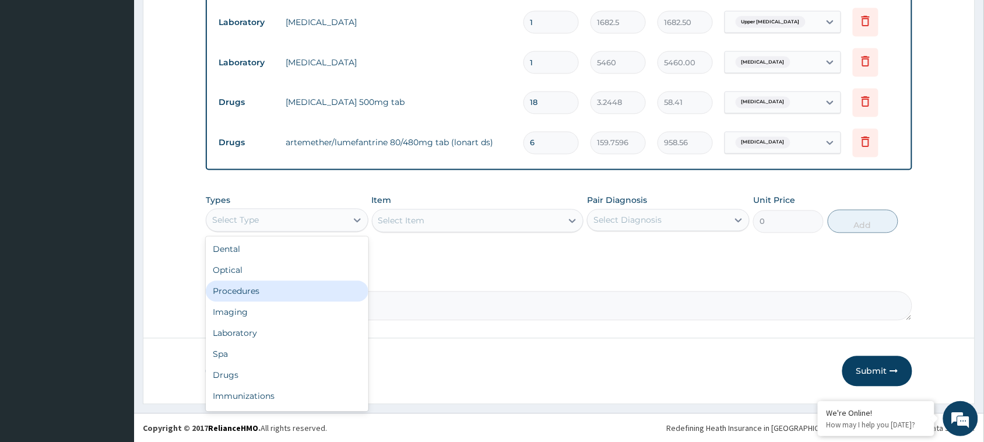
click at [245, 287] on div "Procedures" at bounding box center [287, 291] width 163 height 21
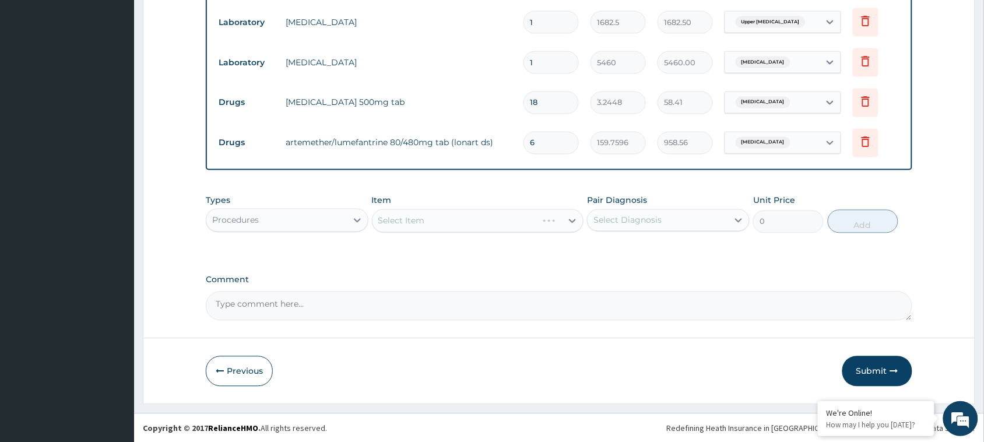
click at [516, 217] on div "Select Item" at bounding box center [478, 220] width 212 height 23
click at [479, 215] on div "Select Item" at bounding box center [467, 221] width 190 height 19
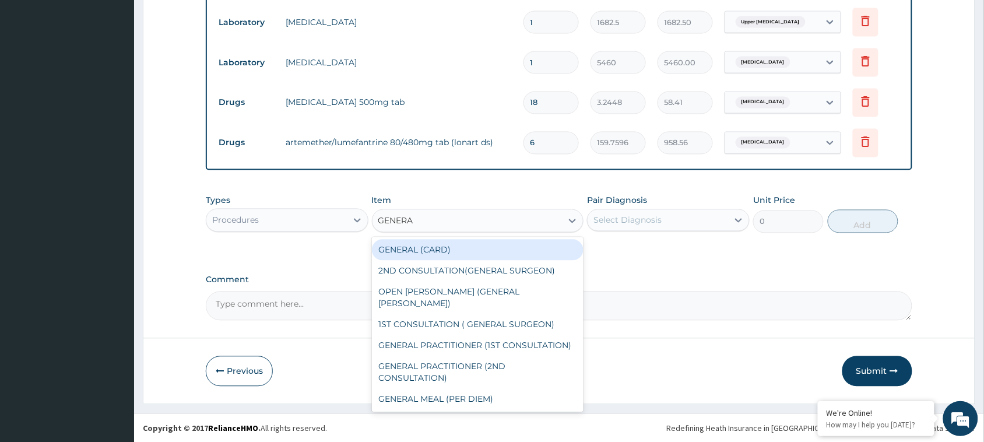
type input "GENERAL"
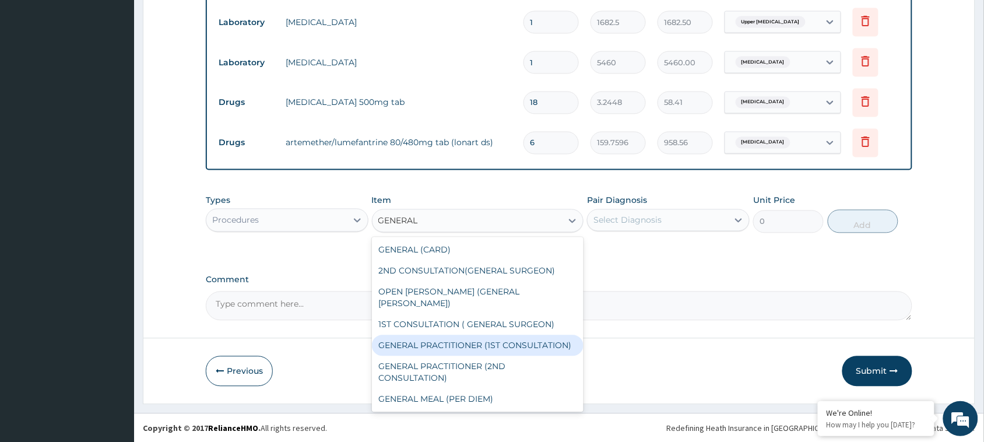
click at [521, 335] on div "GENERAL PRACTITIONER (1ST CONSULTATION)" at bounding box center [478, 345] width 212 height 21
type input "3000"
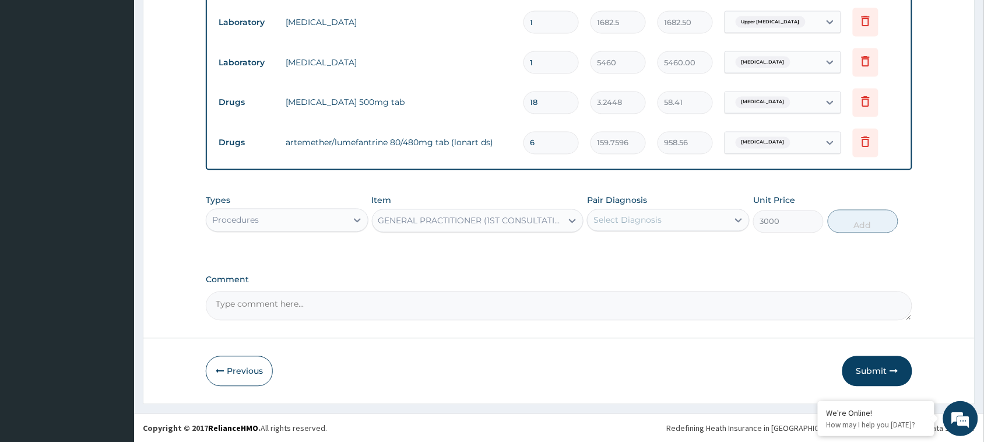
click at [690, 214] on div "Select Diagnosis" at bounding box center [658, 220] width 140 height 19
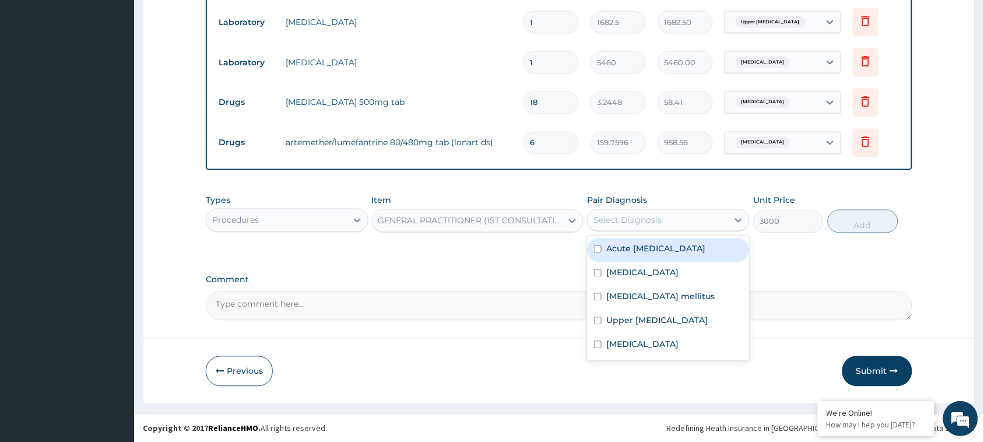
click at [660, 251] on label "Acute upper respiratory infection" at bounding box center [655, 249] width 99 height 12
checkbox input "true"
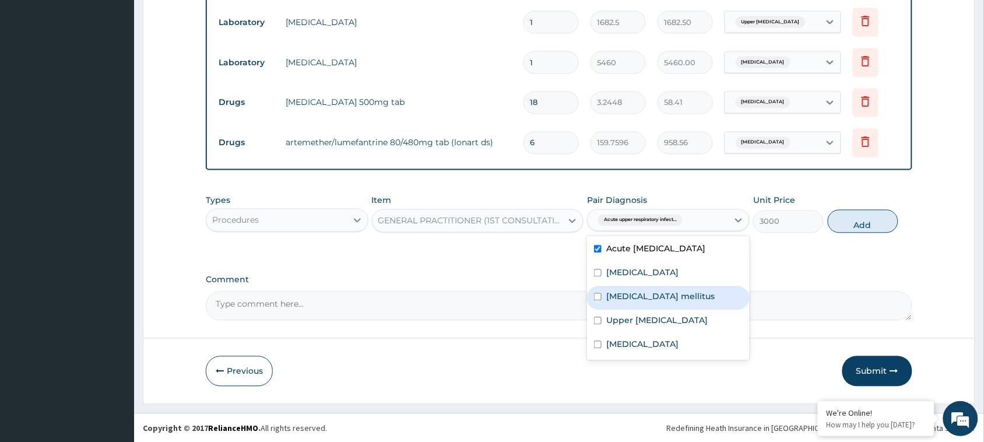
click at [642, 296] on div "Type 2 diabetes mellitus" at bounding box center [668, 298] width 163 height 24
checkbox input "true"
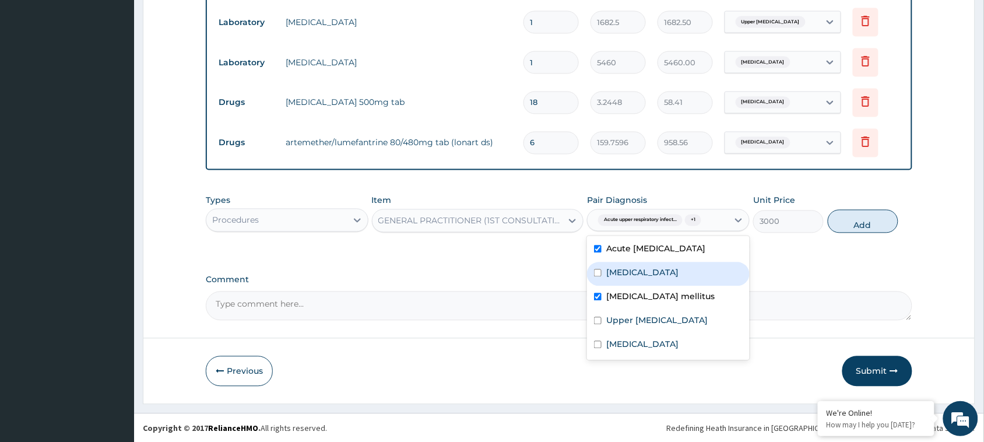
click at [639, 279] on label "Falciparum malaria" at bounding box center [642, 273] width 72 height 12
checkbox input "true"
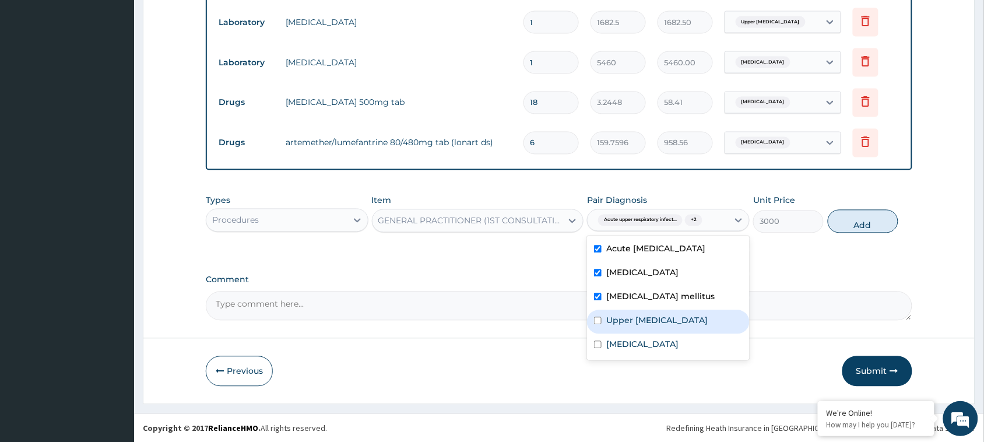
click at [619, 334] on div "Upper urinary tract infection" at bounding box center [668, 322] width 163 height 24
checkbox input "true"
click at [615, 372] on div "Previous Submit" at bounding box center [559, 371] width 706 height 30
click at [662, 215] on span "Acute upper respiratory infect..." at bounding box center [640, 221] width 85 height 12
click at [630, 350] on label "Sepsis" at bounding box center [642, 345] width 72 height 12
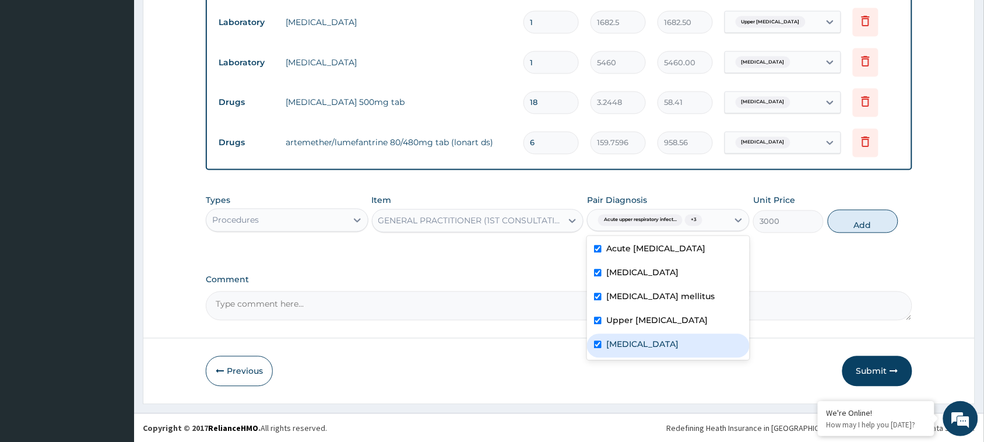
checkbox input "true"
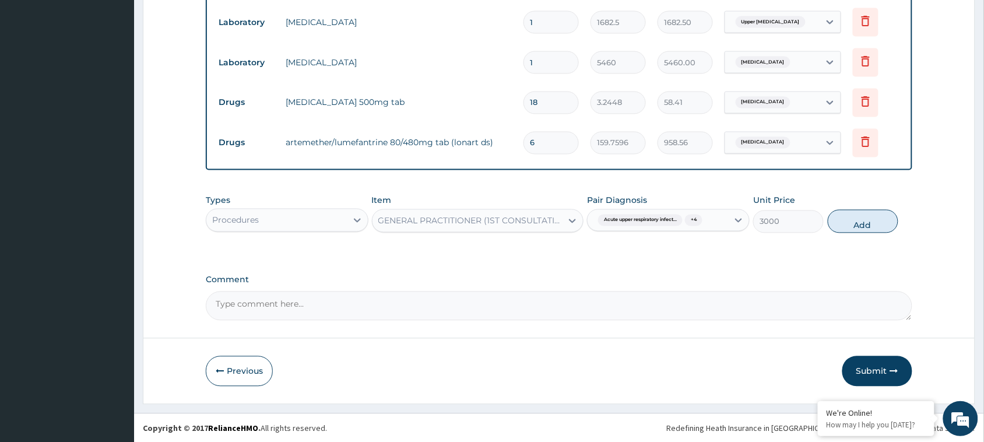
click at [863, 226] on button "Add" at bounding box center [863, 221] width 71 height 23
type input "0"
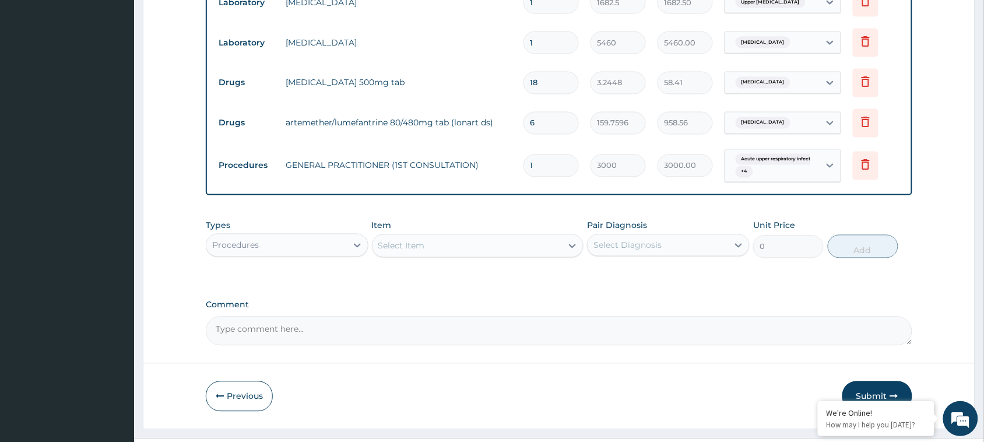
scroll to position [630, 0]
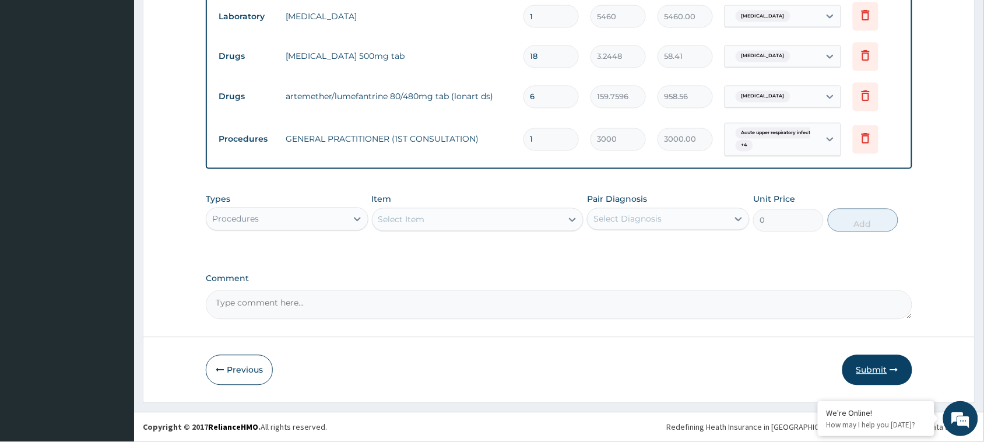
click at [869, 371] on button "Submit" at bounding box center [877, 370] width 70 height 30
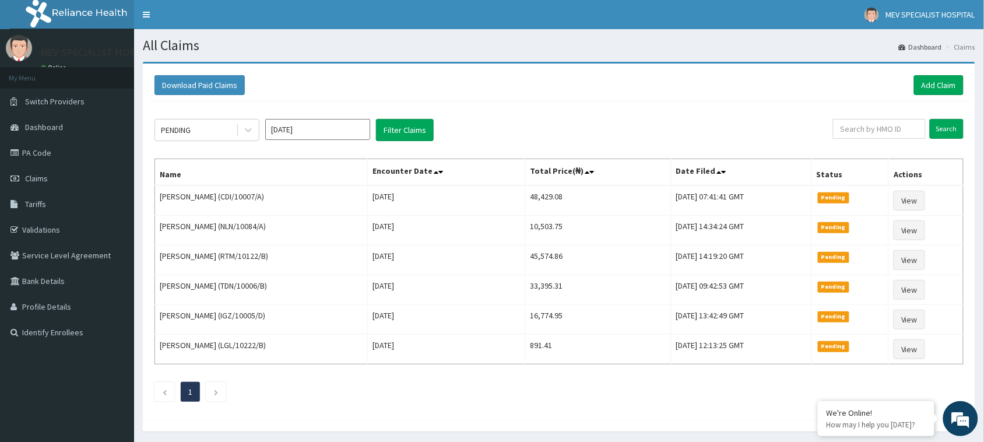
drag, startPoint x: 0, startPoint y: 0, endPoint x: 630, endPoint y: 377, distance: 733.6
click at [630, 377] on div "PENDING [DATE] Filter Claims Search Name Encounter Date Total Price(₦) Date Fil…" at bounding box center [559, 257] width 821 height 312
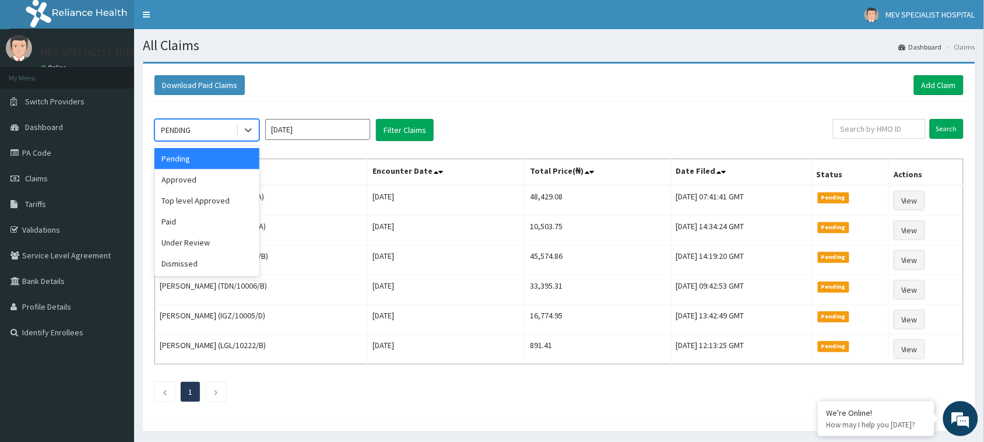
click at [222, 132] on div "PENDING" at bounding box center [195, 130] width 81 height 19
click at [201, 247] on div "Under Review" at bounding box center [206, 242] width 105 height 21
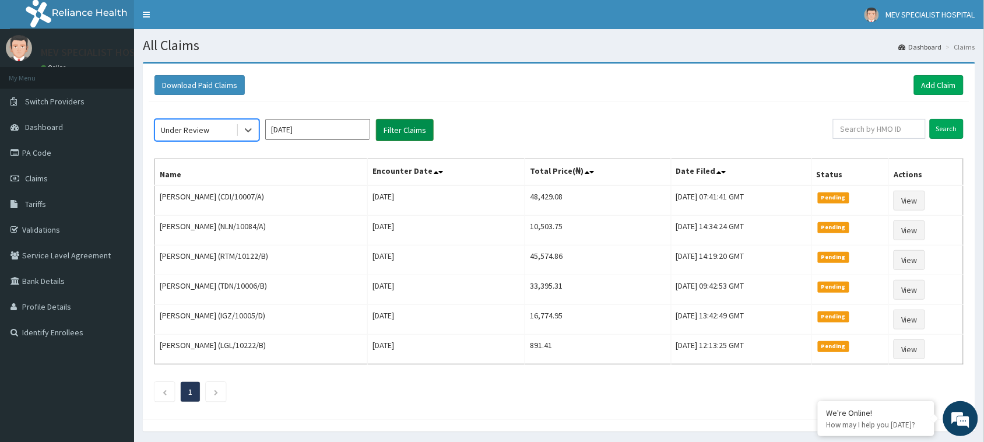
click at [391, 126] on button "Filter Claims" at bounding box center [405, 130] width 58 height 22
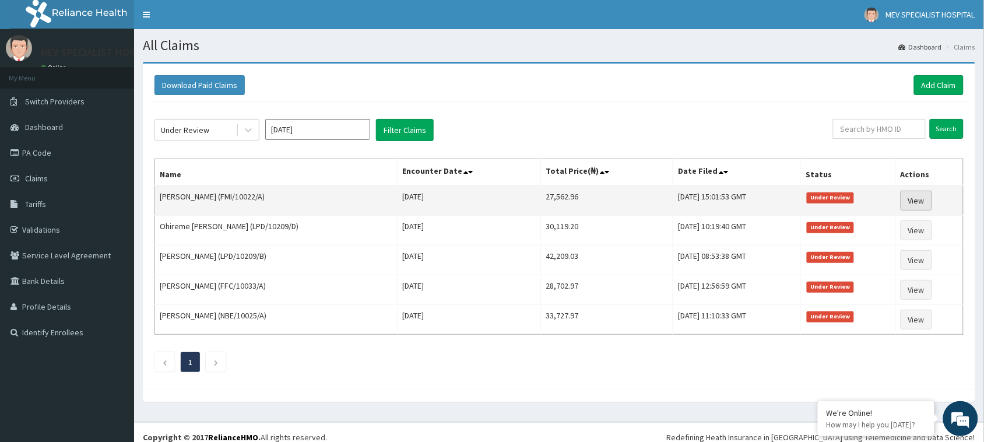
click at [927, 198] on link "View" at bounding box center [916, 201] width 31 height 20
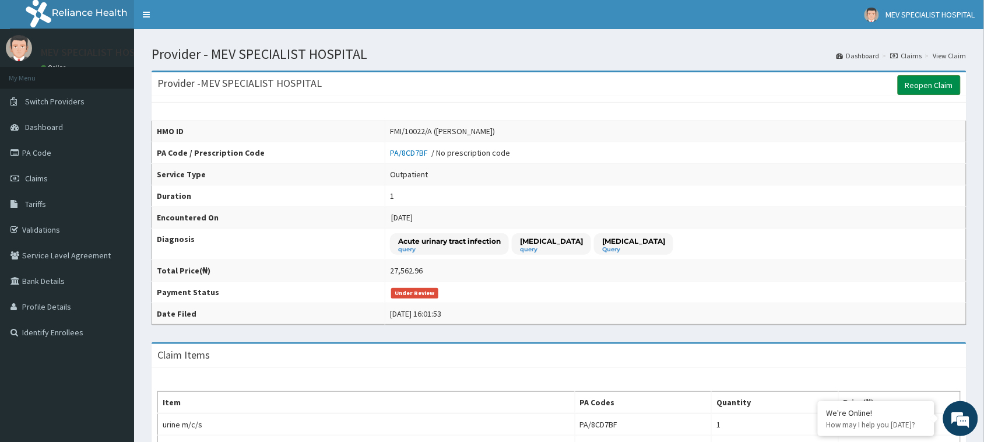
click at [922, 83] on link "Reopen Claim" at bounding box center [929, 85] width 63 height 20
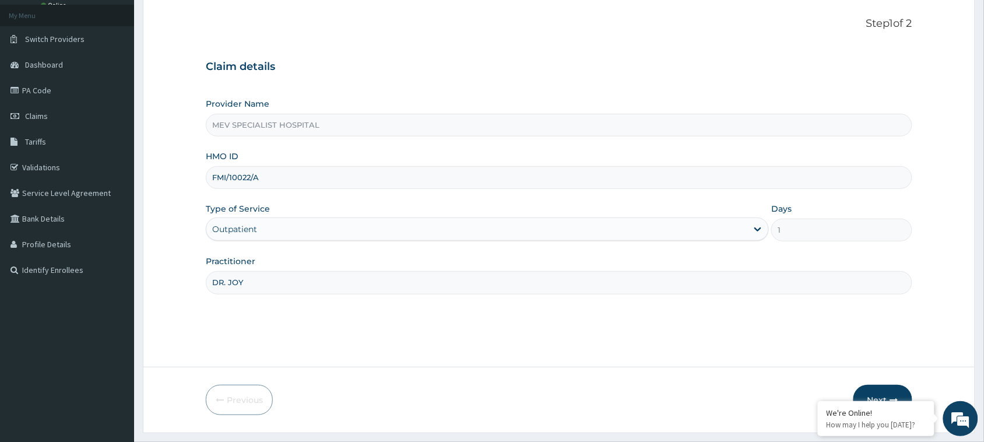
scroll to position [92, 0]
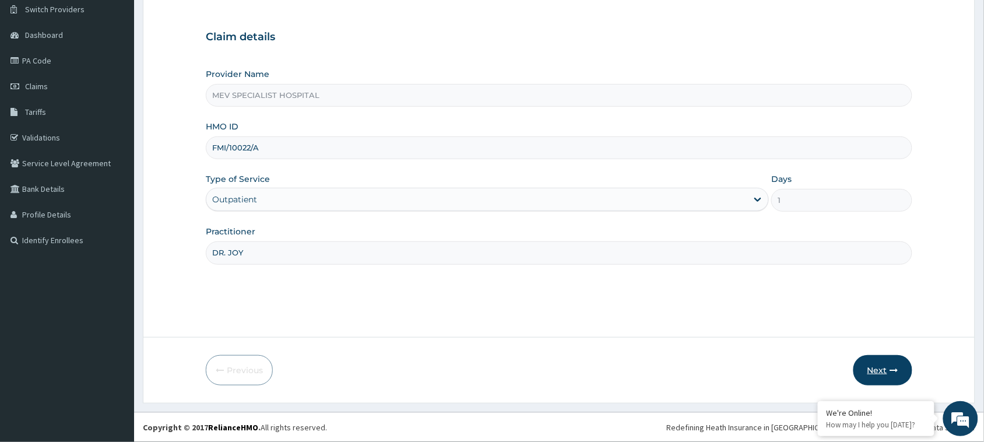
click at [878, 369] on button "Next" at bounding box center [882, 370] width 59 height 30
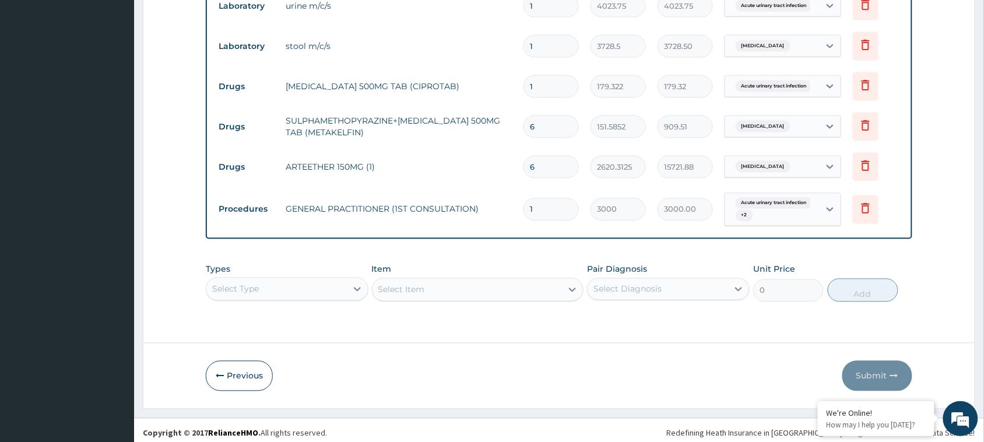
scroll to position [479, 0]
click at [545, 86] on input "1" at bounding box center [550, 87] width 55 height 23
type input "0.00"
type input "1"
type input "179.32"
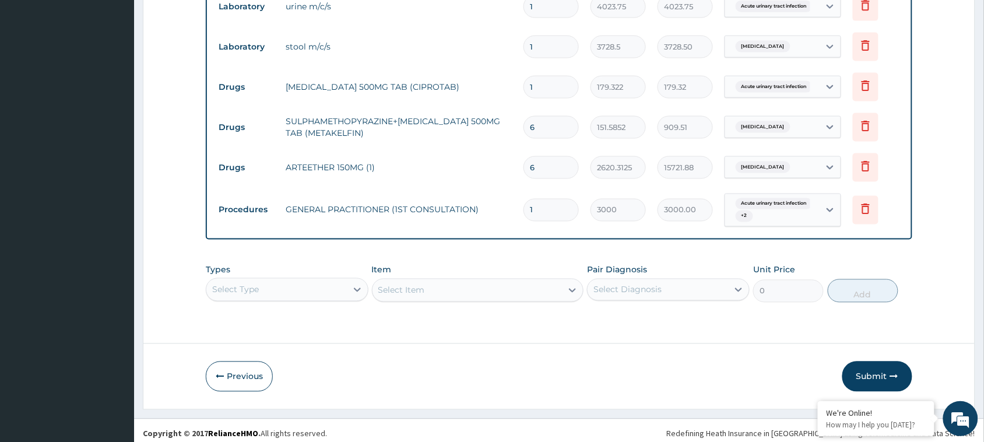
type input "10"
type input "1793.22"
type input "14"
type input "2510.51"
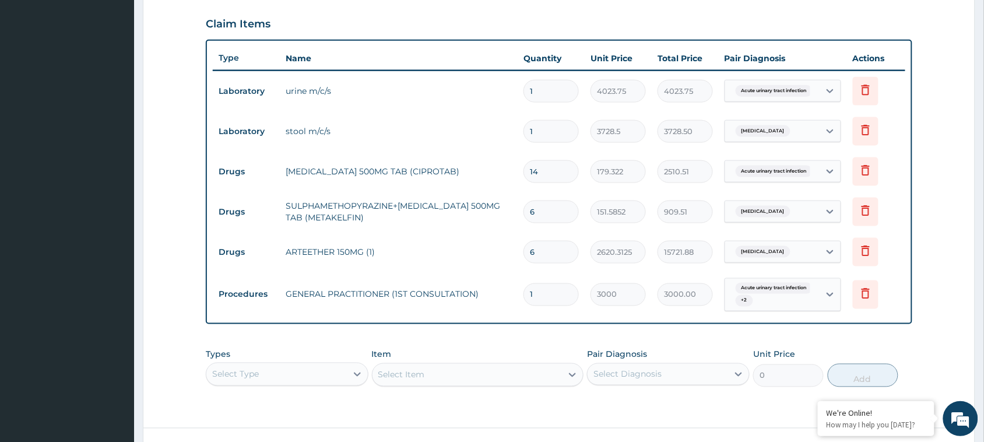
scroll to position [484, 0]
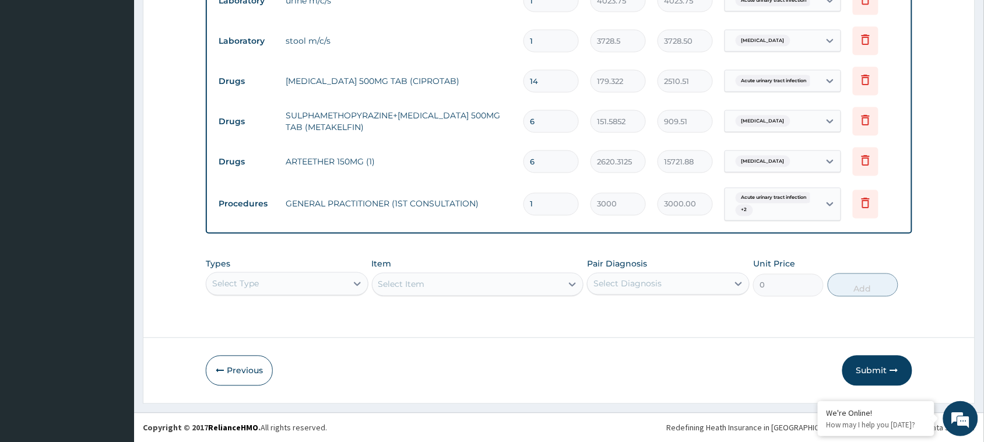
type input "1"
type input "179.32"
type input "10"
type input "1793.22"
type input "10"
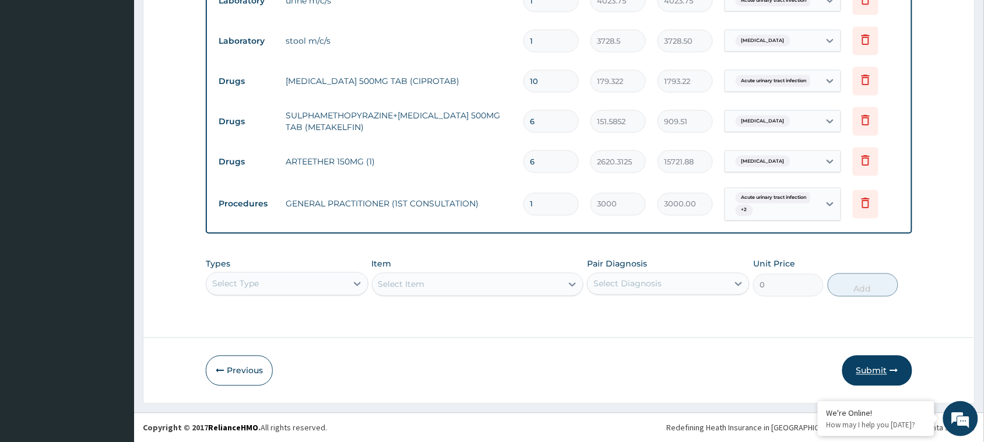
click at [872, 369] on button "Submit" at bounding box center [877, 371] width 70 height 30
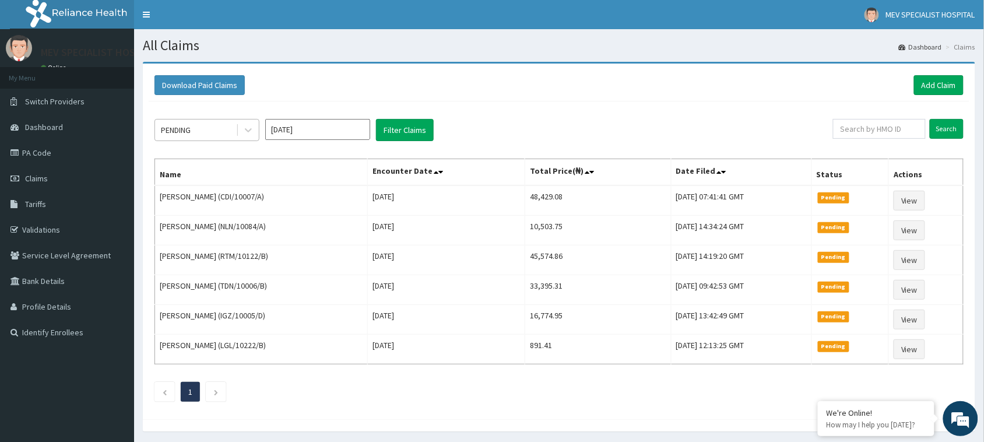
click at [210, 138] on div "PENDING" at bounding box center [195, 130] width 81 height 19
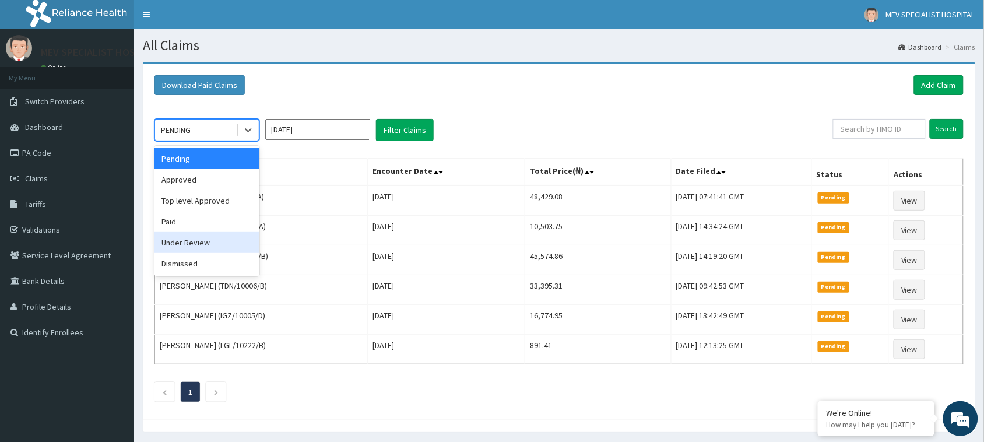
click at [204, 245] on div "Under Review" at bounding box center [206, 242] width 105 height 21
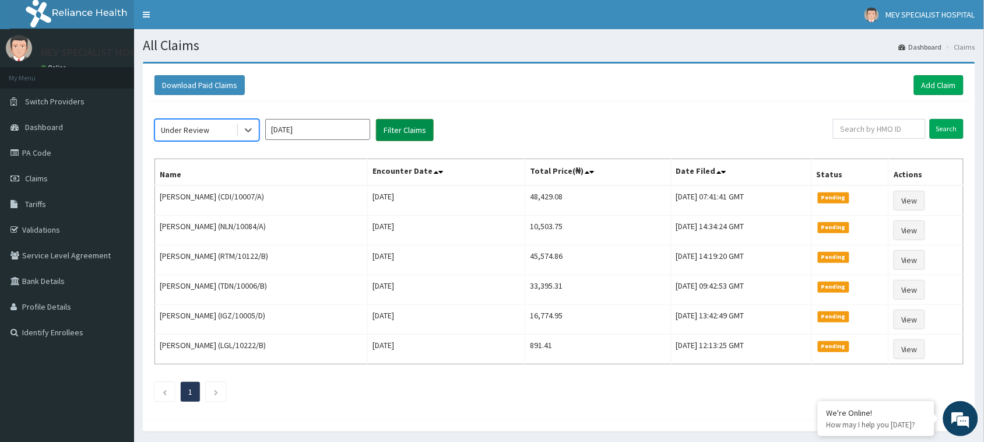
click at [413, 132] on button "Filter Claims" at bounding box center [405, 130] width 58 height 22
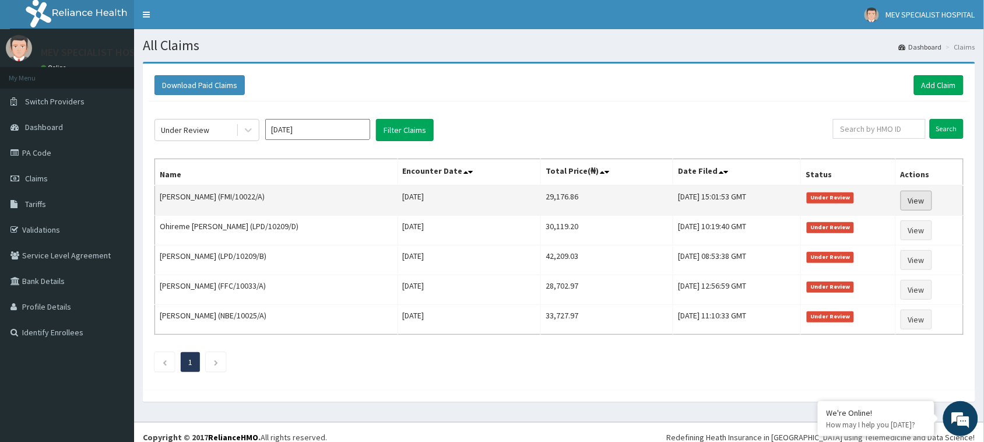
click at [924, 196] on link "View" at bounding box center [916, 201] width 31 height 20
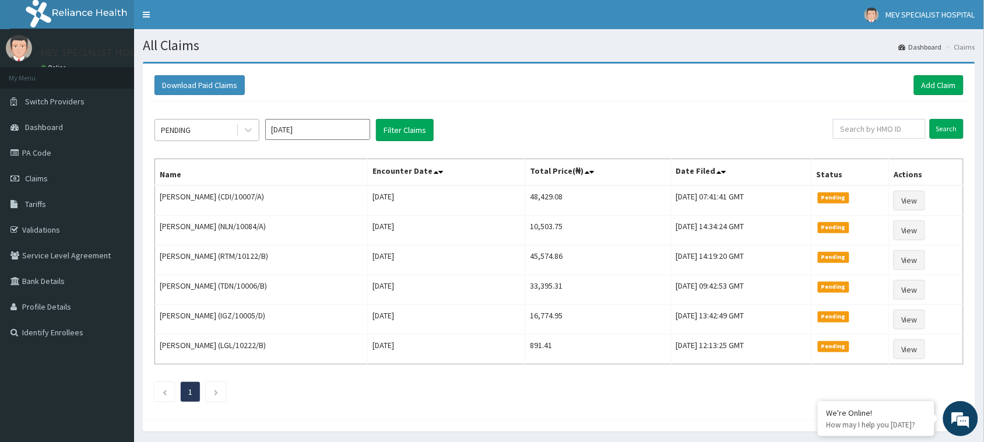
click at [194, 126] on div "PENDING" at bounding box center [195, 130] width 81 height 19
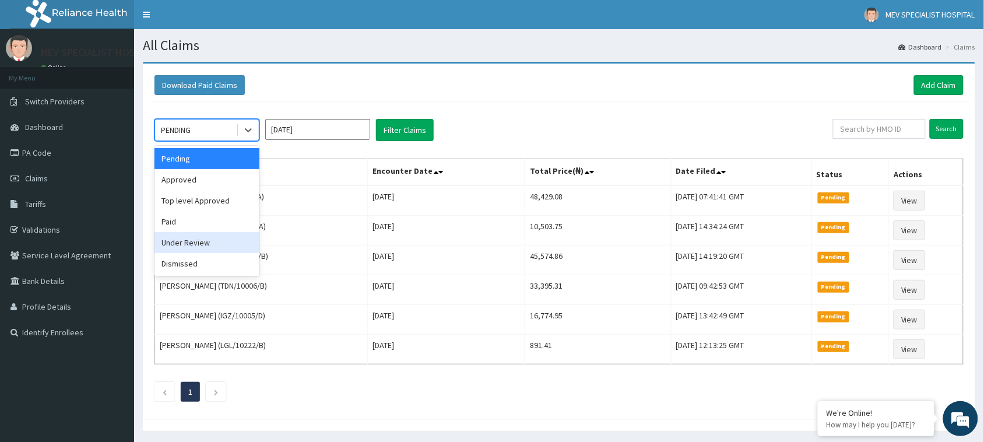
click at [214, 239] on div "Under Review" at bounding box center [206, 242] width 105 height 21
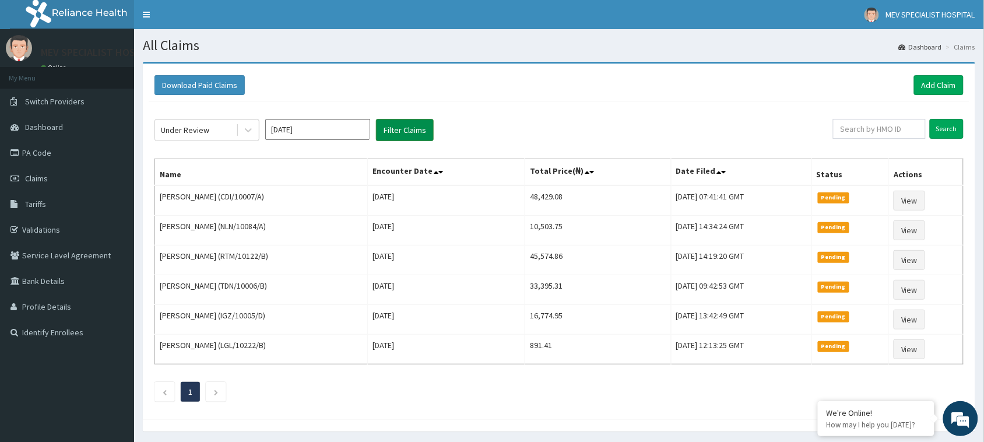
click at [409, 128] on button "Filter Claims" at bounding box center [405, 130] width 58 height 22
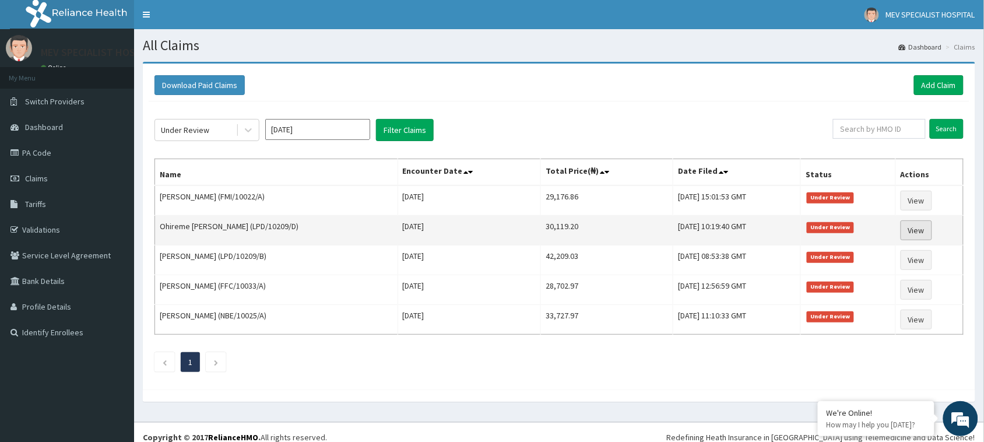
click at [919, 224] on link "View" at bounding box center [916, 230] width 31 height 20
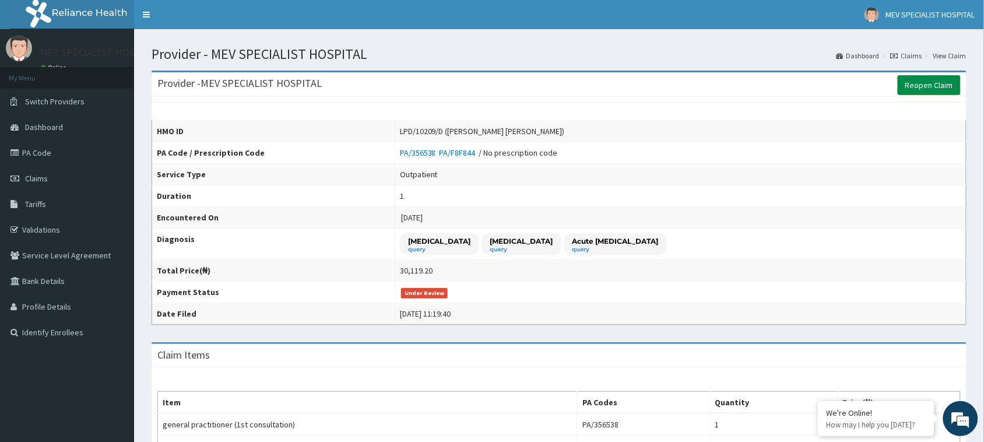
click at [911, 80] on link "Reopen Claim" at bounding box center [929, 85] width 63 height 20
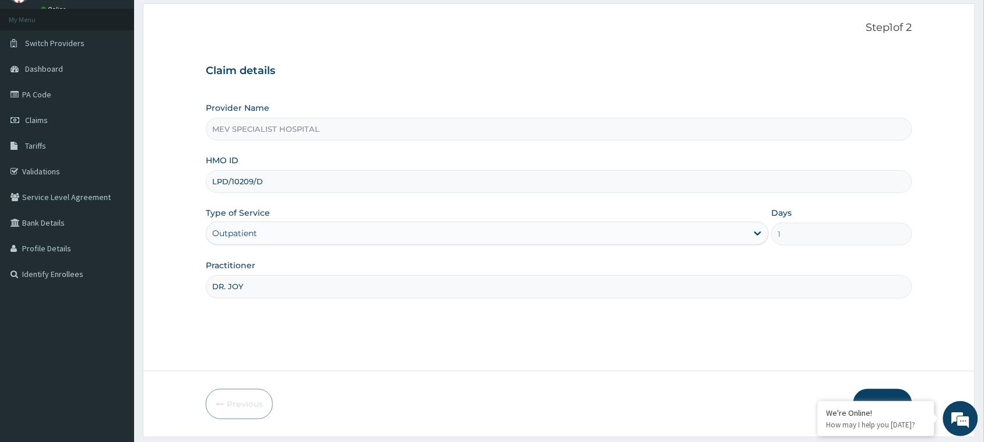
scroll to position [92, 0]
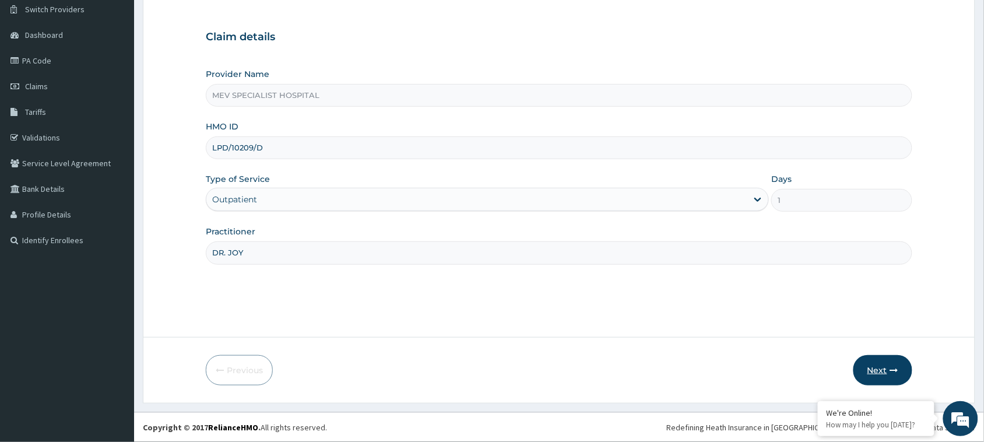
click at [869, 360] on button "Next" at bounding box center [882, 370] width 59 height 30
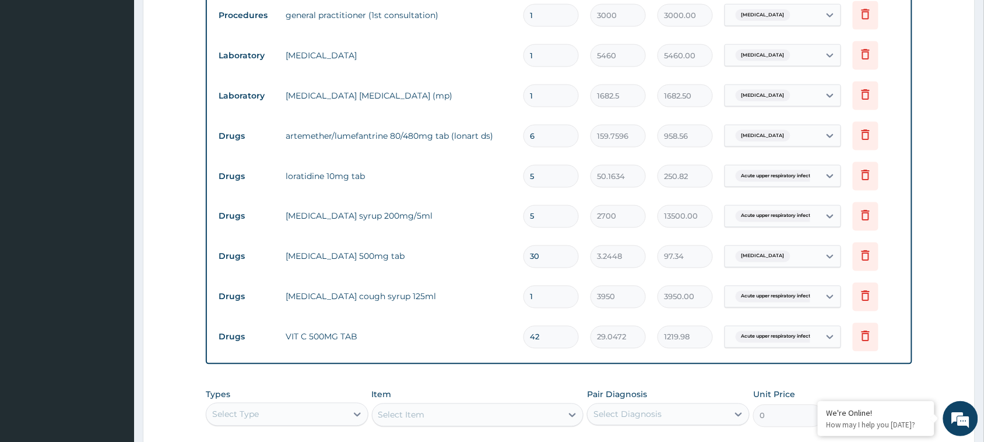
scroll to position [0, 0]
click at [543, 214] on input "5" at bounding box center [550, 216] width 55 height 23
type input "0.00"
type input "1"
type input "2700.00"
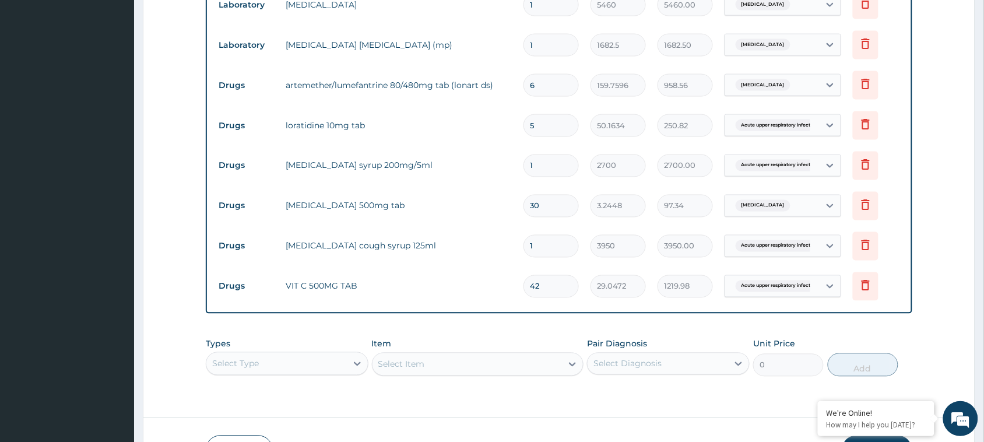
scroll to position [600, 0]
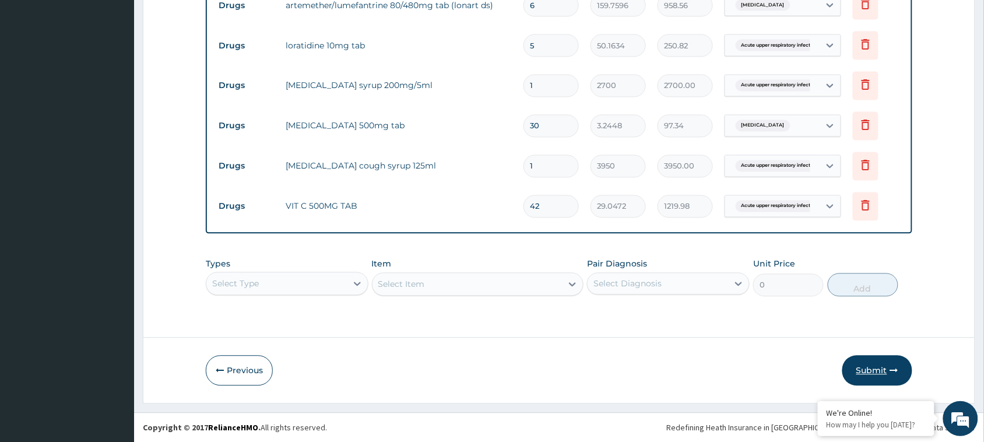
type input "1"
click at [860, 370] on button "Submit" at bounding box center [877, 371] width 70 height 30
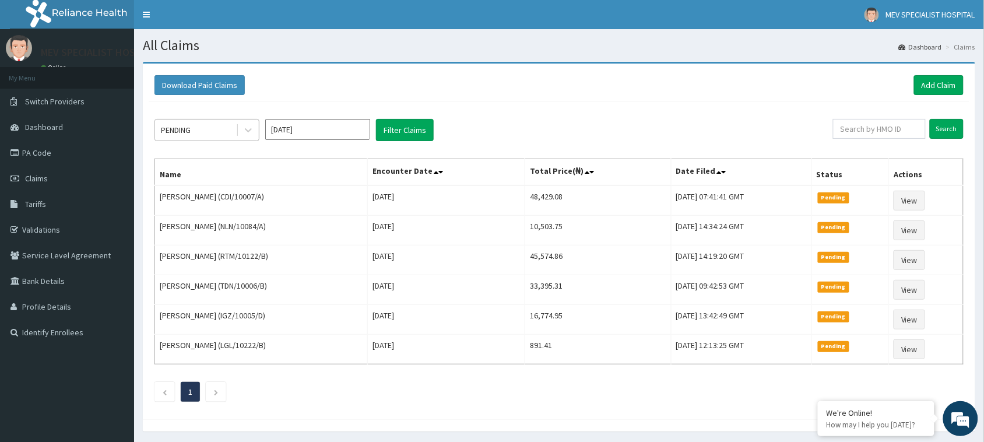
click at [220, 135] on div "PENDING" at bounding box center [195, 130] width 81 height 19
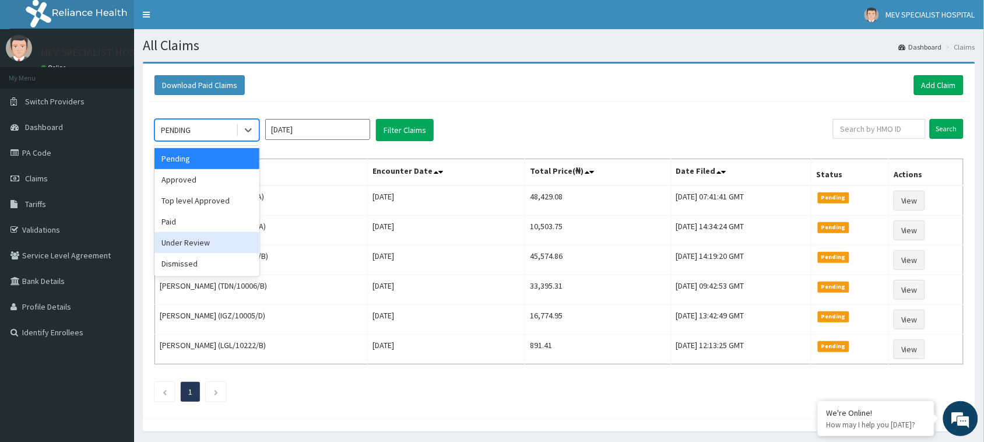
click at [204, 237] on div "Under Review" at bounding box center [206, 242] width 105 height 21
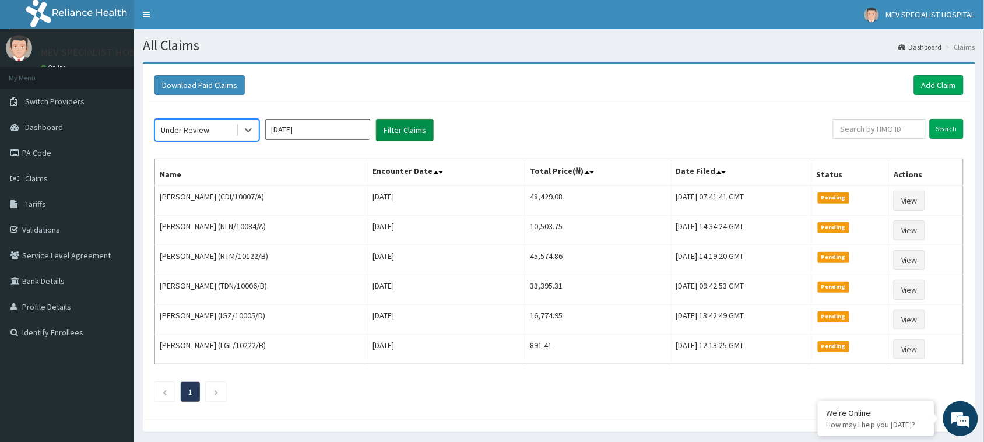
click at [400, 126] on button "Filter Claims" at bounding box center [405, 130] width 58 height 22
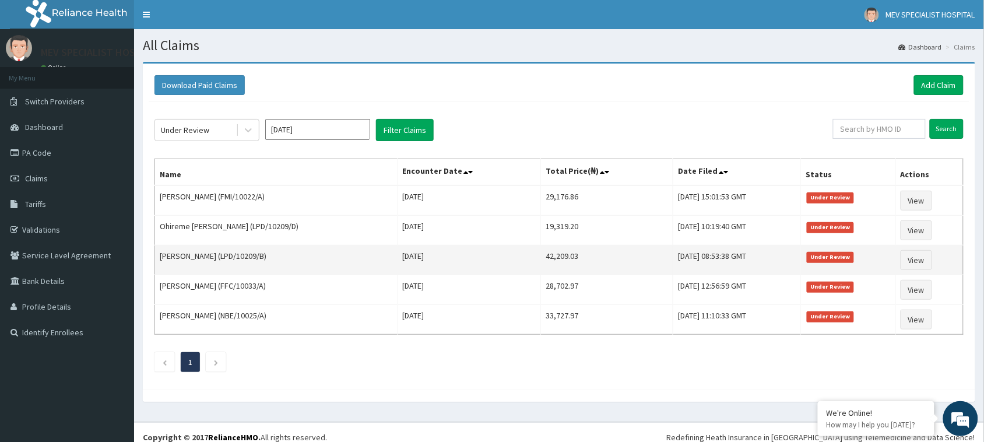
click at [737, 256] on td "[DATE] 08:53:38 GMT" at bounding box center [737, 260] width 128 height 30
click at [920, 258] on link "View" at bounding box center [916, 260] width 31 height 20
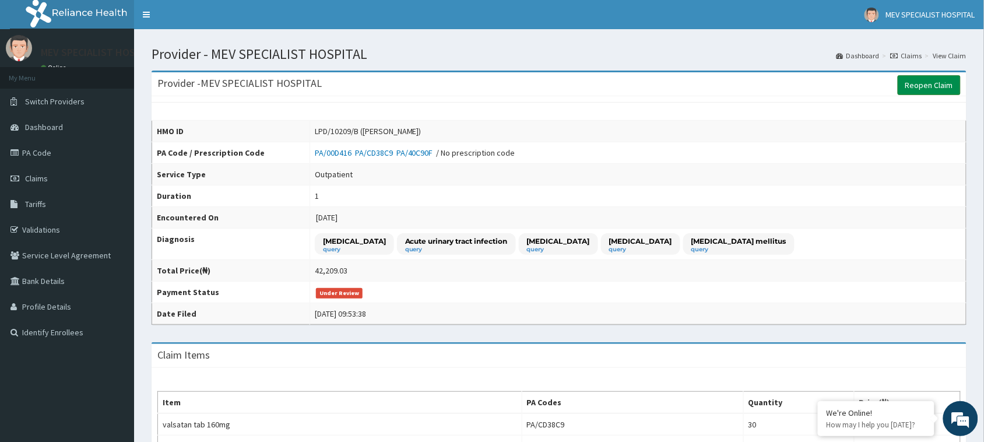
click at [922, 85] on link "Reopen Claim" at bounding box center [929, 85] width 63 height 20
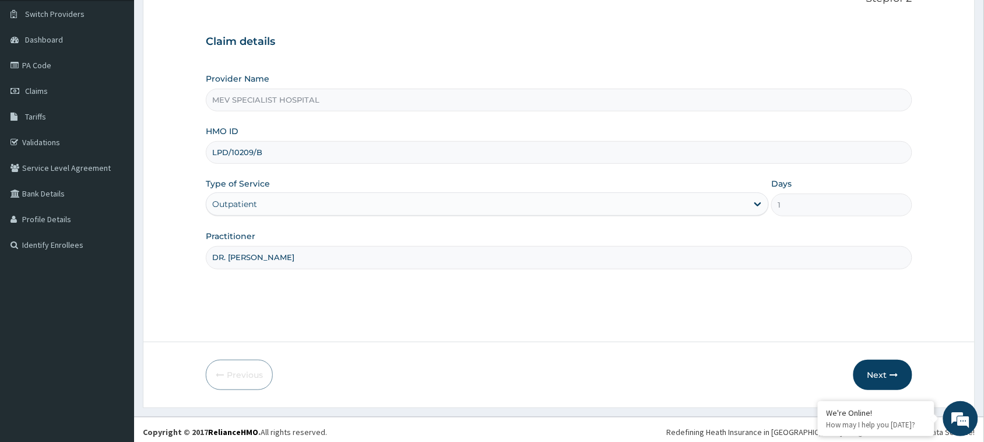
scroll to position [86, 0]
click at [878, 363] on button "Next" at bounding box center [882, 376] width 59 height 30
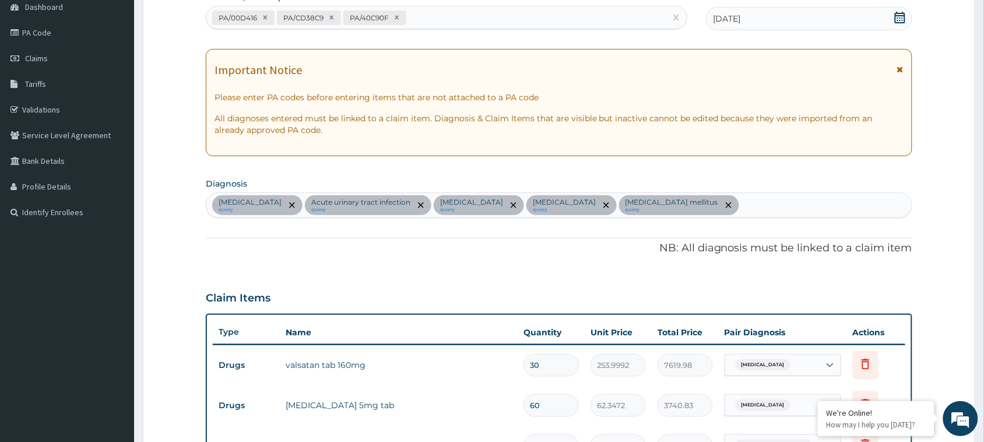
scroll to position [0, 0]
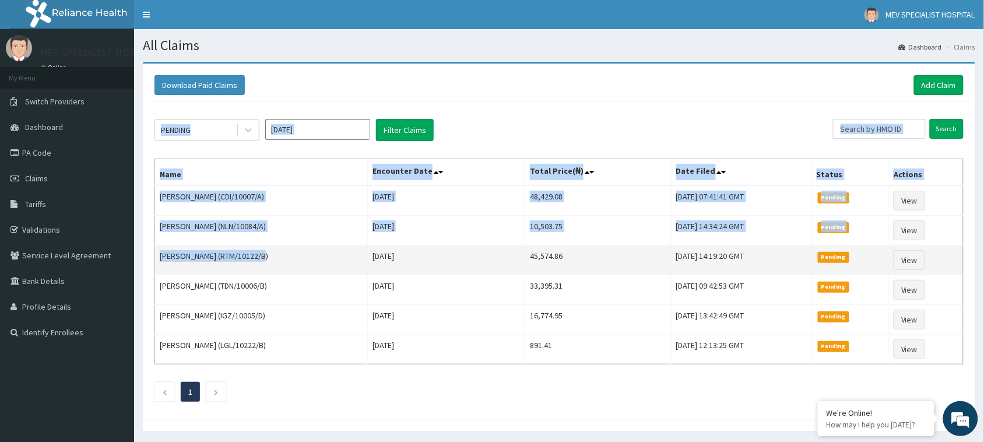
drag, startPoint x: 0, startPoint y: 0, endPoint x: 398, endPoint y: 255, distance: 473.0
click at [398, 255] on div "Download Paid Claims Add Claim × Note you can only download claims within a max…" at bounding box center [559, 242] width 832 height 356
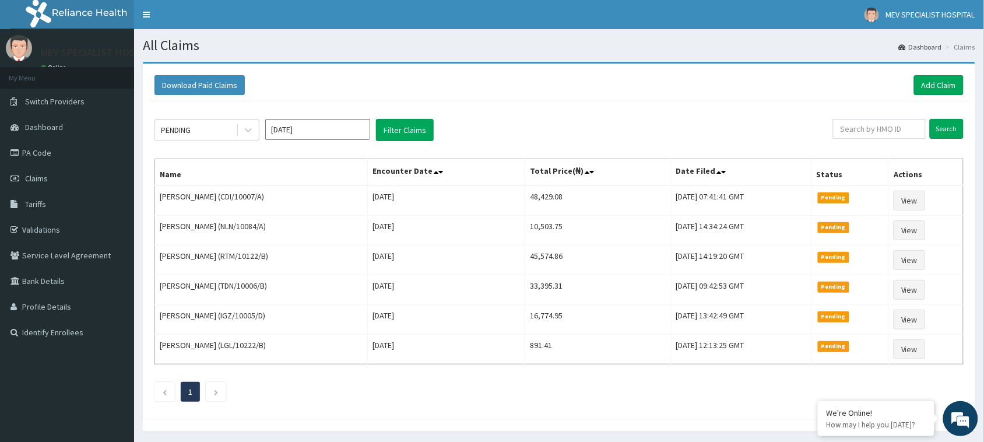
click at [545, 62] on div "Download Paid Claims Add Claim × Note you can only download claims within a max…" at bounding box center [559, 247] width 832 height 370
click at [215, 129] on div "PENDING" at bounding box center [195, 130] width 81 height 19
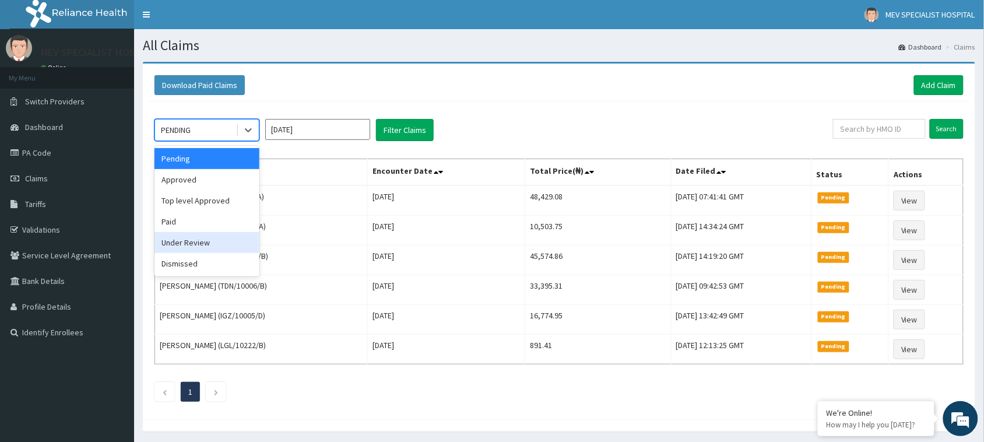
click at [209, 248] on div "Under Review" at bounding box center [206, 242] width 105 height 21
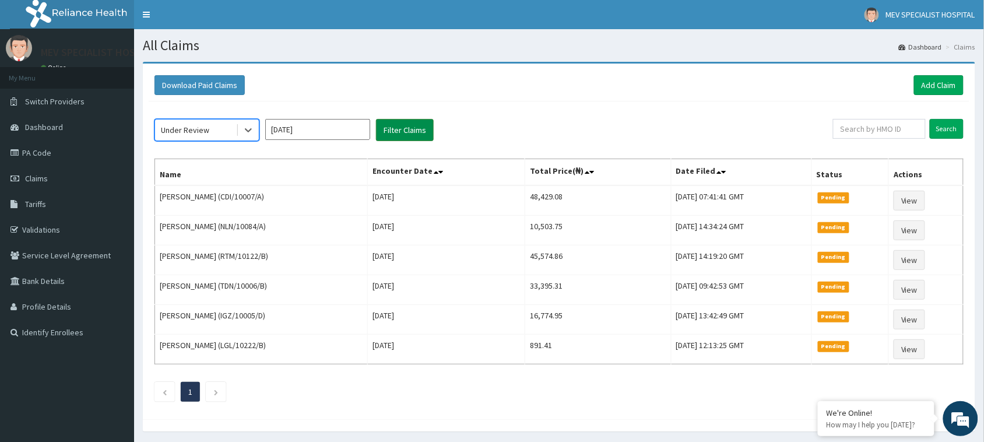
click at [411, 129] on button "Filter Claims" at bounding box center [405, 130] width 58 height 22
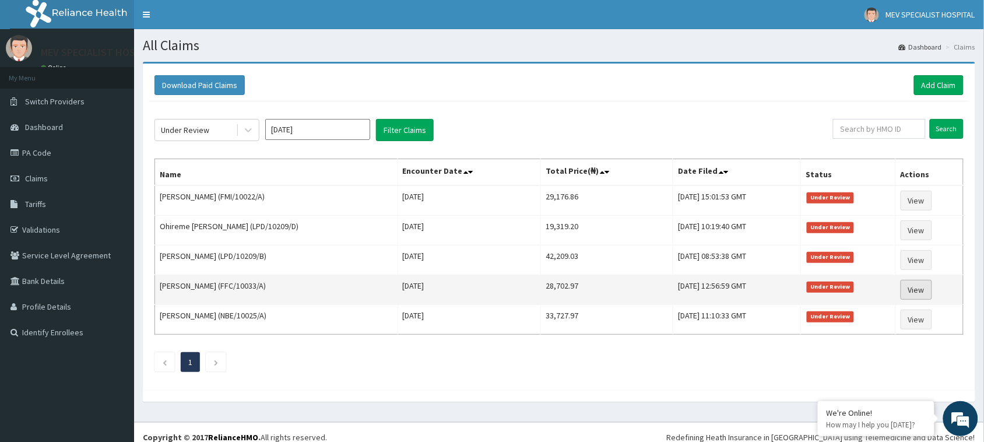
click at [918, 289] on link "View" at bounding box center [916, 290] width 31 height 20
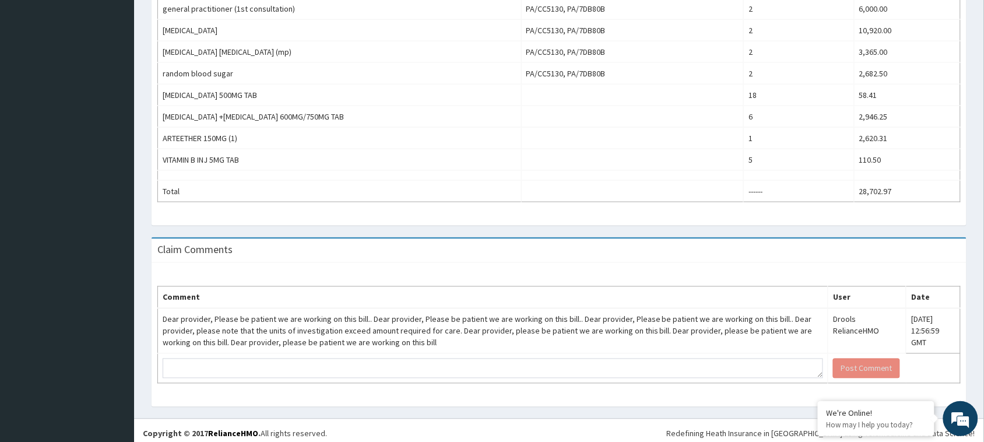
scroll to position [424, 0]
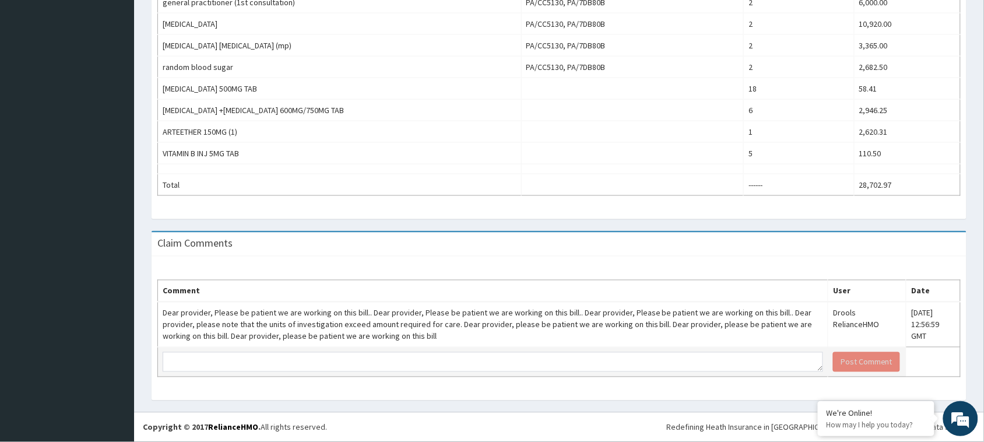
click at [526, 374] on td at bounding box center [493, 362] width 670 height 30
click at [504, 264] on div "Comment User Date Dear provider, Please be patient we are working on this bill.…" at bounding box center [559, 328] width 815 height 144
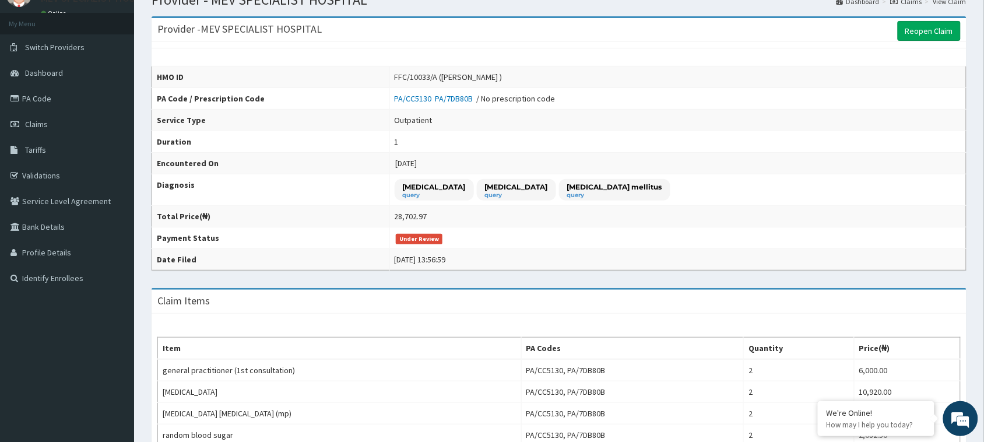
scroll to position [50, 0]
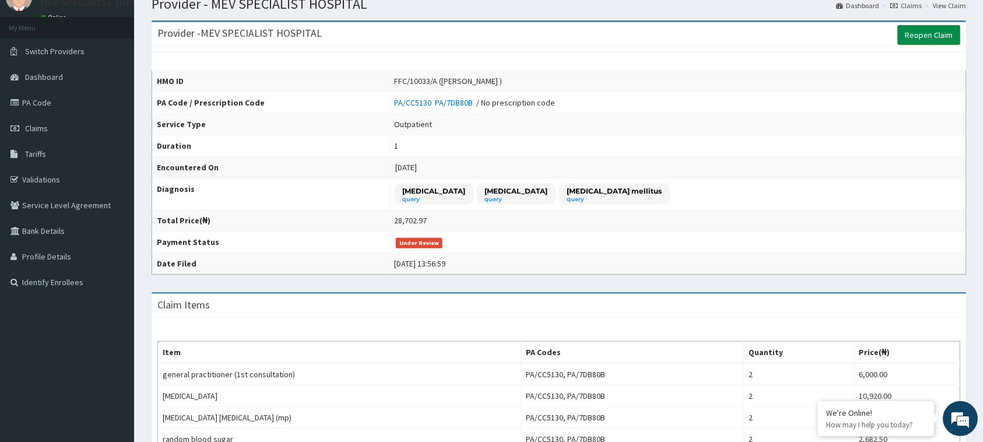
click at [913, 30] on link "Reopen Claim" at bounding box center [929, 35] width 63 height 20
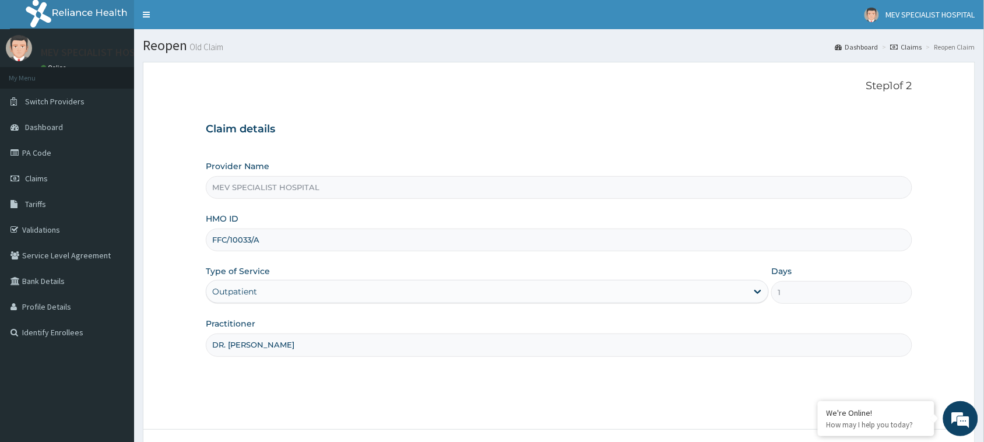
scroll to position [92, 0]
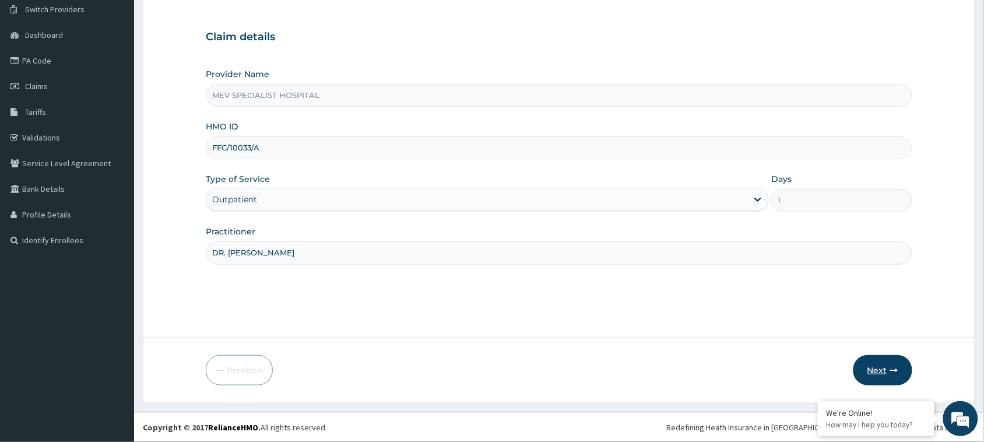
click at [881, 375] on button "Next" at bounding box center [882, 370] width 59 height 30
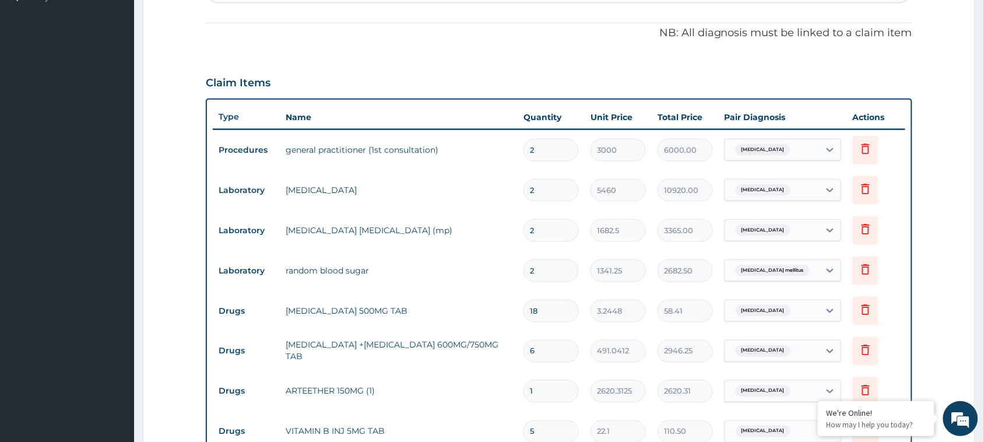
scroll to position [347, 0]
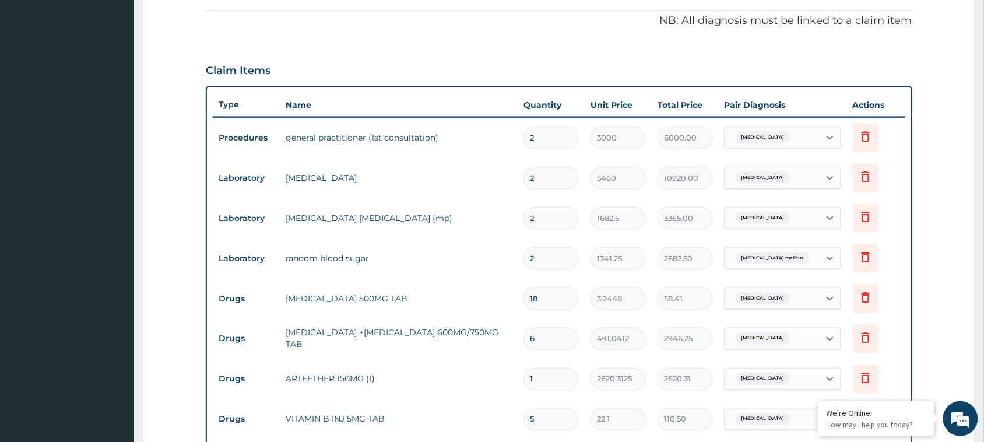
click at [556, 143] on input "2" at bounding box center [550, 137] width 55 height 23
type input "0.00"
type input "1"
type input "3000.00"
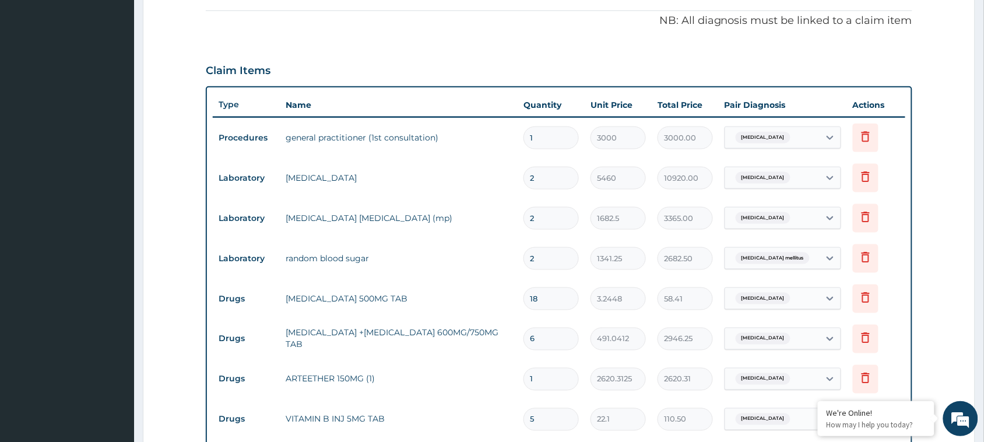
type input "1"
click at [568, 170] on input "2" at bounding box center [550, 178] width 55 height 23
type input "0.00"
type input "1"
type input "5460.00"
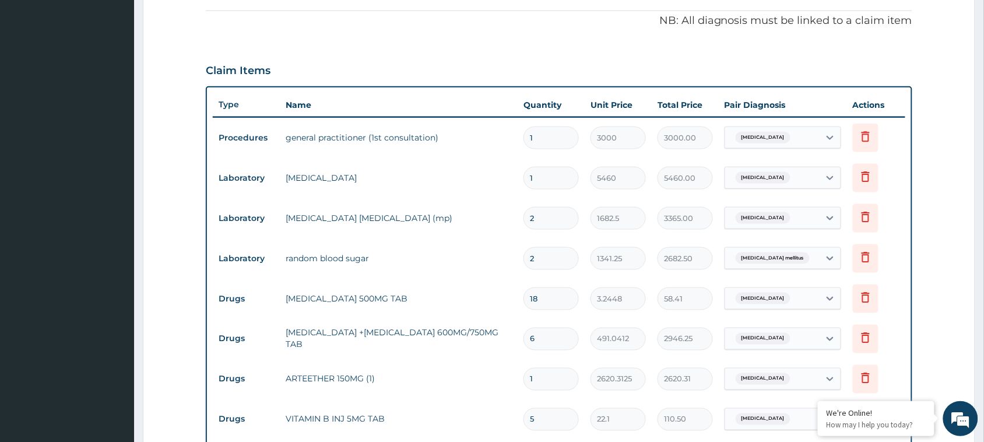
type input "1"
click at [551, 226] on input "2" at bounding box center [550, 218] width 55 height 23
type input "0.00"
type input "1"
type input "1682.50"
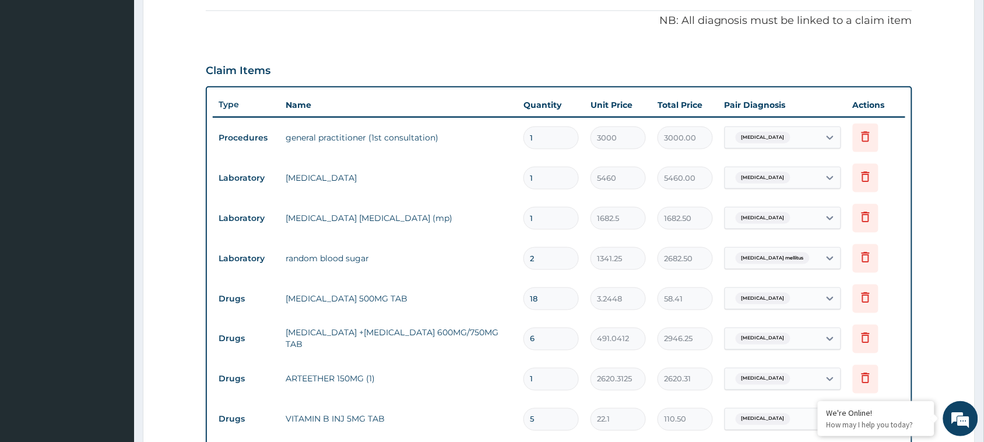
type input "1"
click at [543, 265] on input "2" at bounding box center [550, 258] width 55 height 23
type input "0.00"
type input "1"
type input "1341.25"
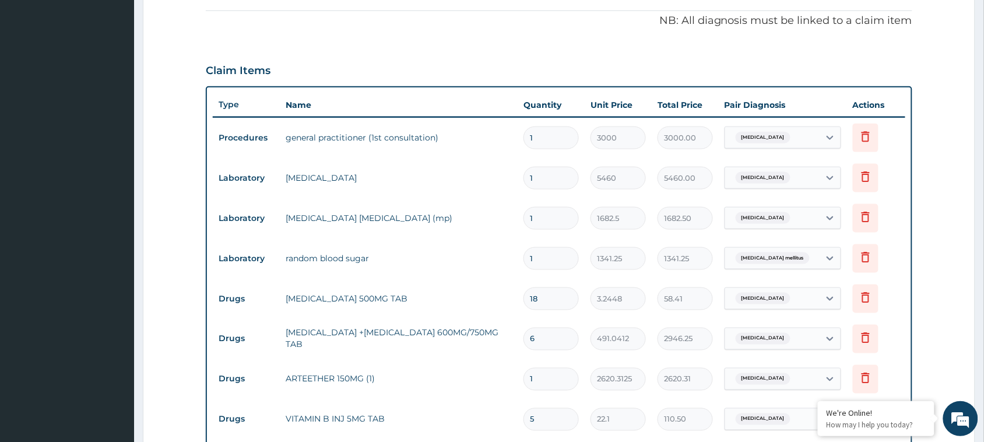
type input "1"
type input "1341.25"
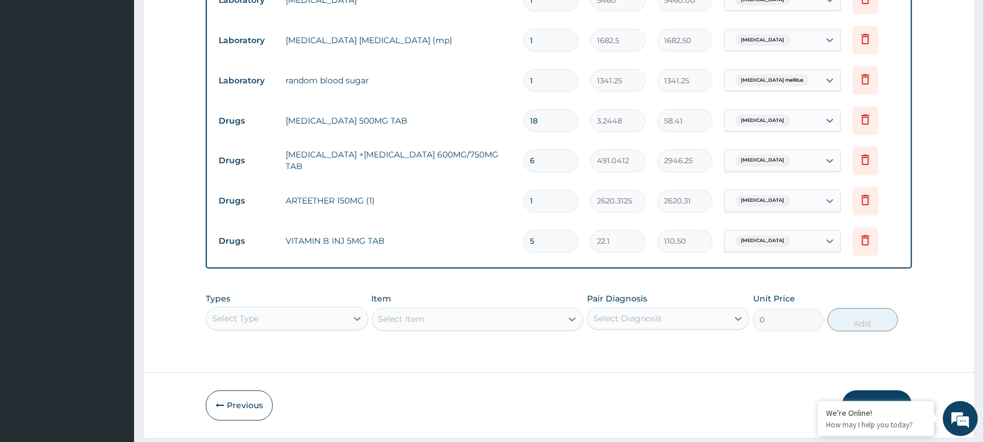
scroll to position [560, 0]
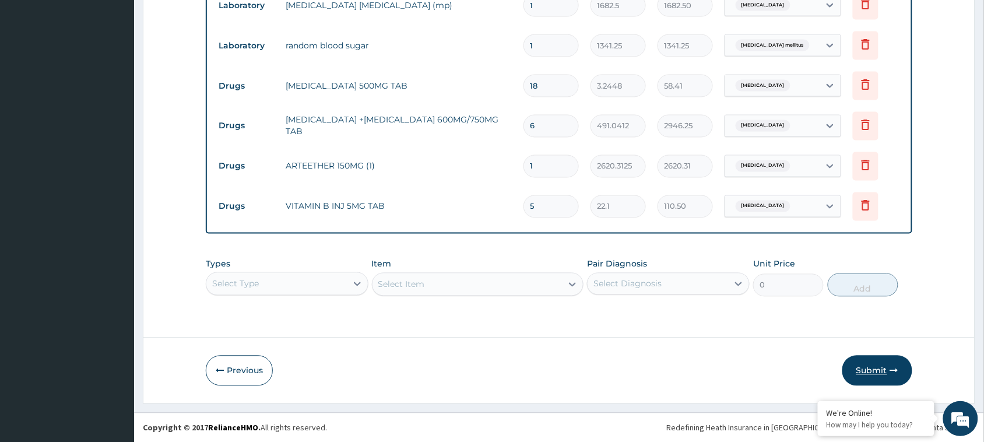
type input "1"
click at [873, 361] on button "Submit" at bounding box center [877, 371] width 70 height 30
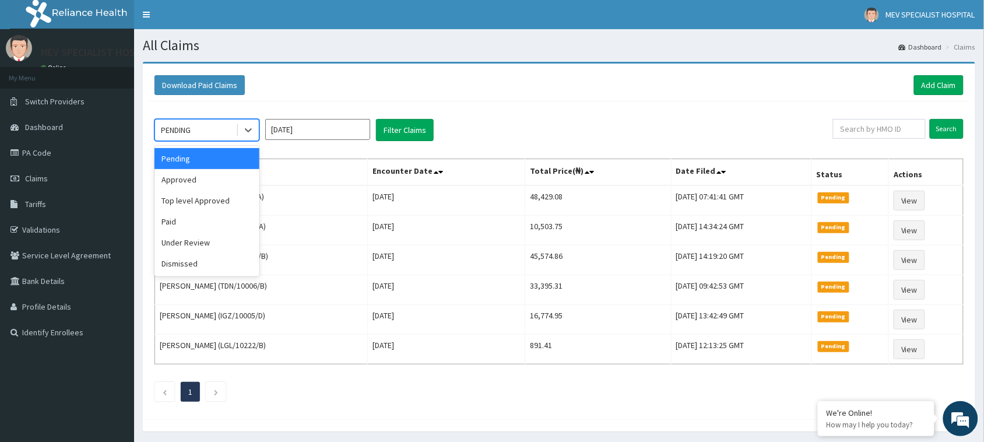
click at [237, 128] on span at bounding box center [237, 130] width 1 height 12
click at [216, 247] on div "Under Review" at bounding box center [206, 242] width 105 height 21
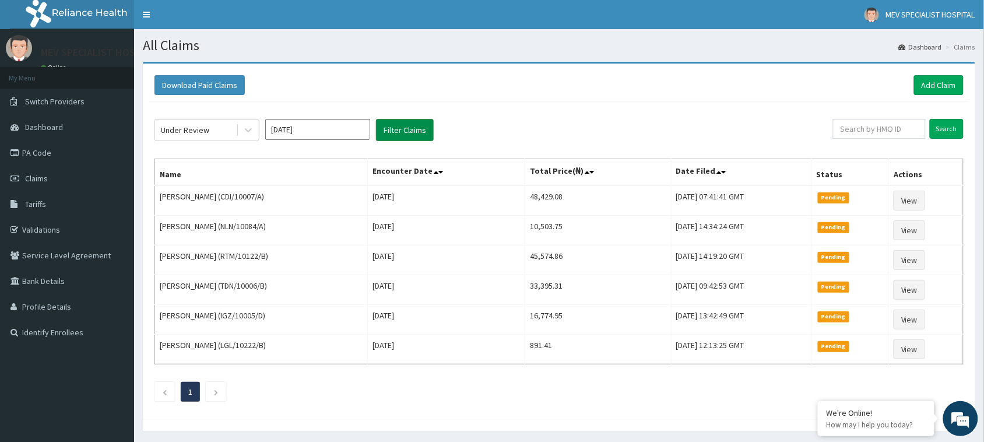
click at [404, 129] on button "Filter Claims" at bounding box center [405, 130] width 58 height 22
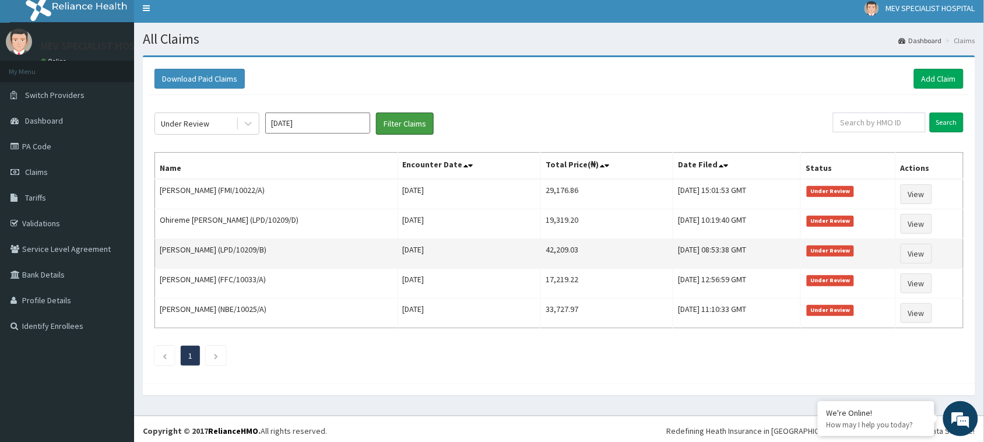
scroll to position [12, 0]
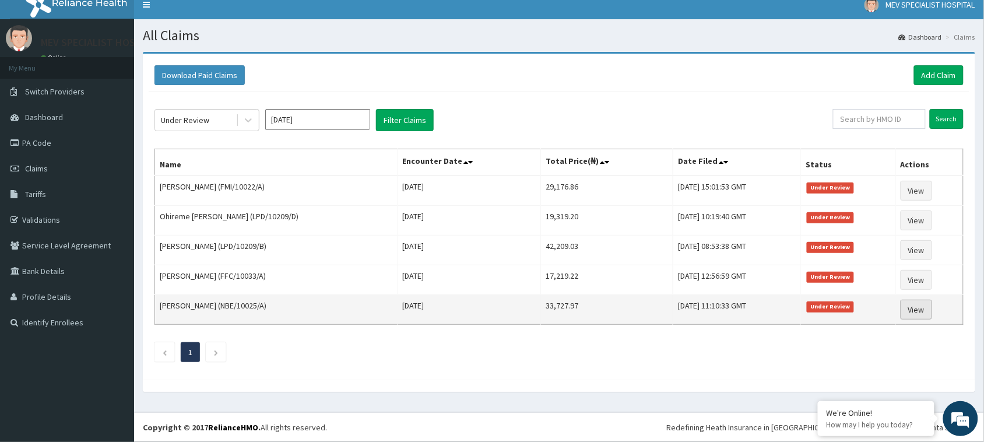
click at [921, 313] on link "View" at bounding box center [916, 310] width 31 height 20
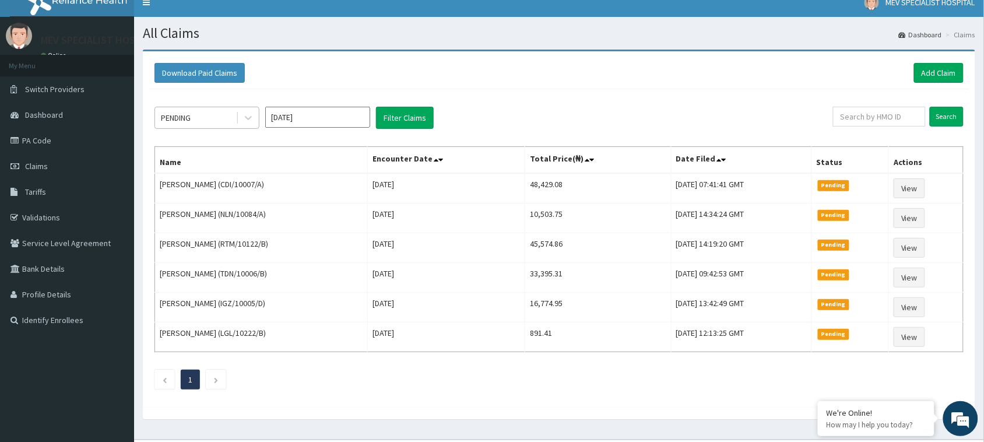
click at [208, 118] on div "PENDING" at bounding box center [195, 117] width 81 height 19
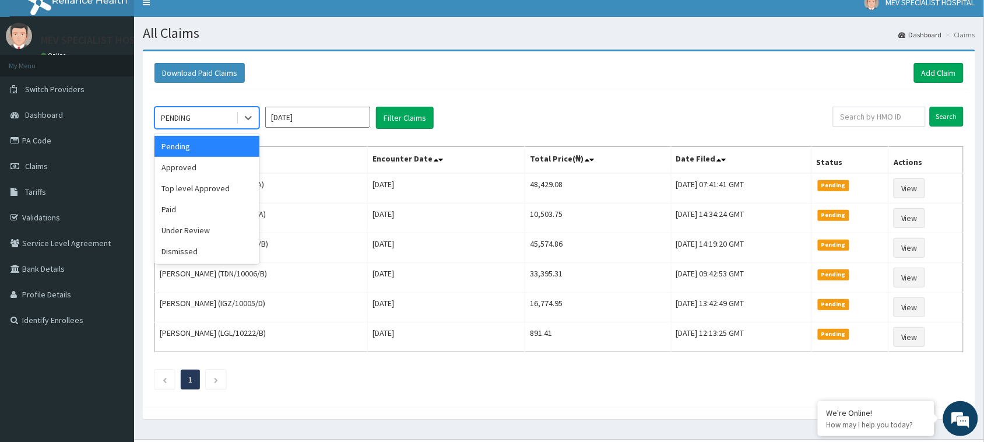
click at [322, 118] on input "[DATE]" at bounding box center [317, 117] width 105 height 21
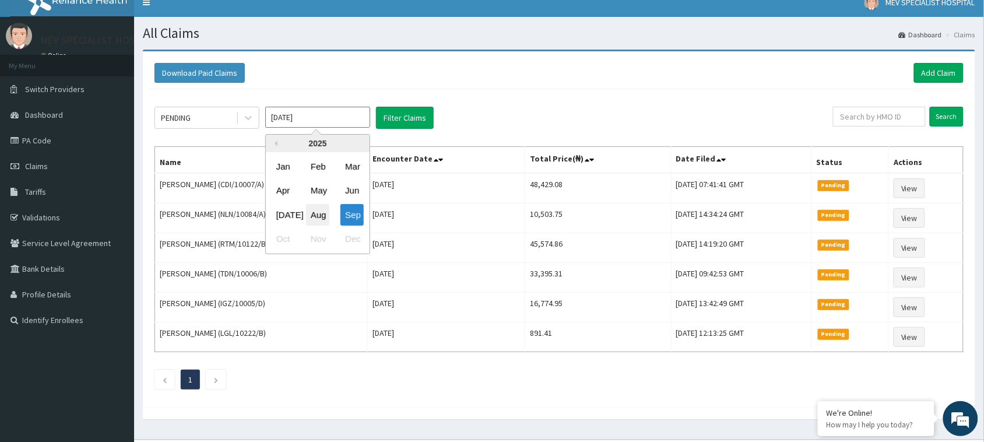
click at [315, 212] on div "Aug" at bounding box center [317, 215] width 23 height 22
type input "[DATE]"
click at [223, 113] on div "PENDING" at bounding box center [195, 117] width 81 height 19
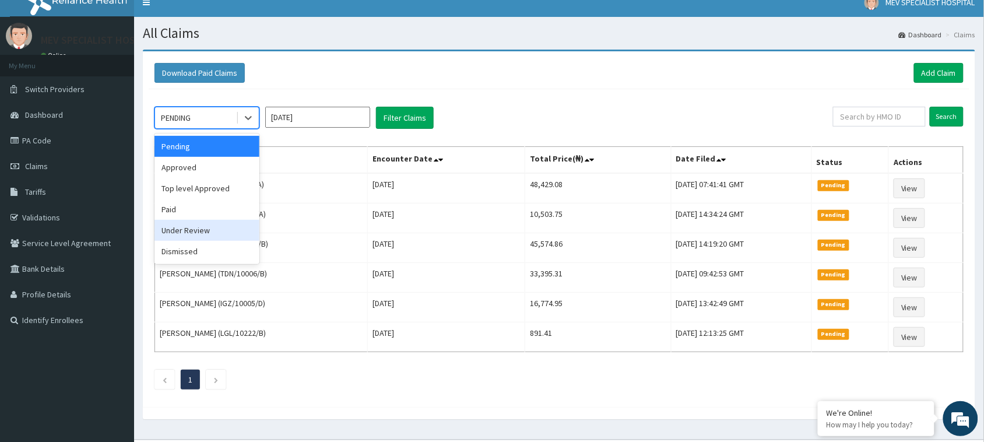
click at [209, 234] on div "Under Review" at bounding box center [206, 230] width 105 height 21
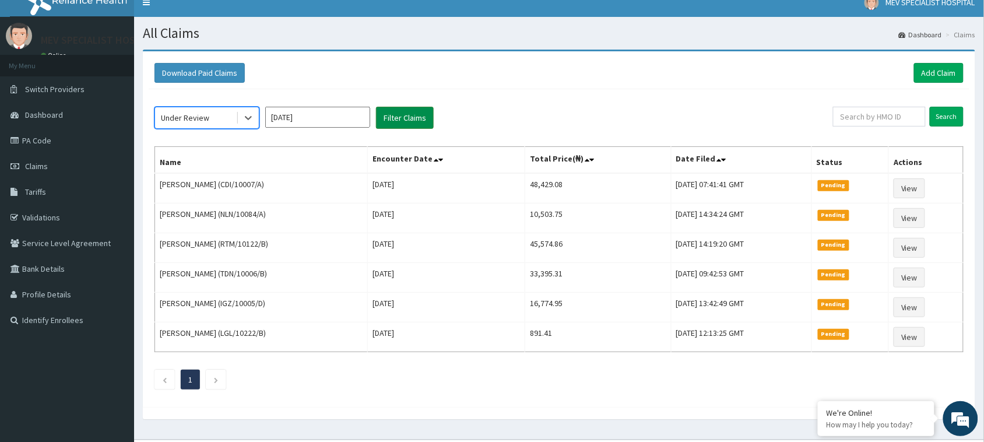
click at [420, 121] on button "Filter Claims" at bounding box center [405, 118] width 58 height 22
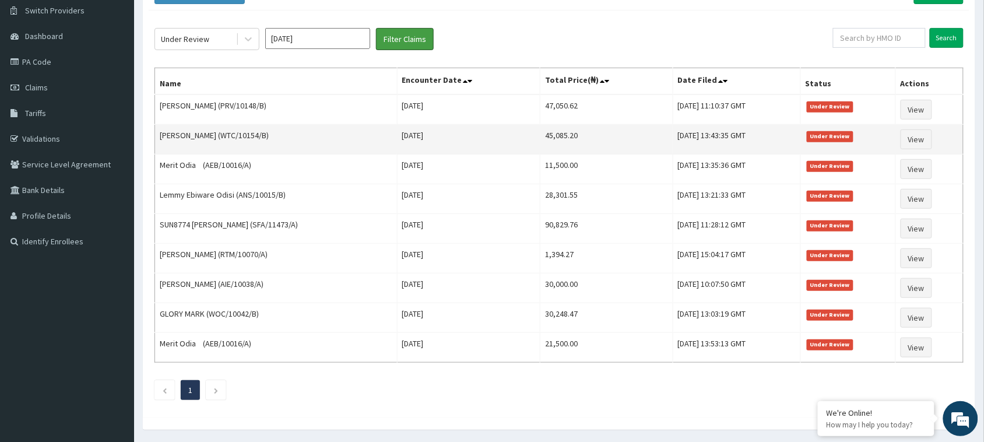
scroll to position [133, 0]
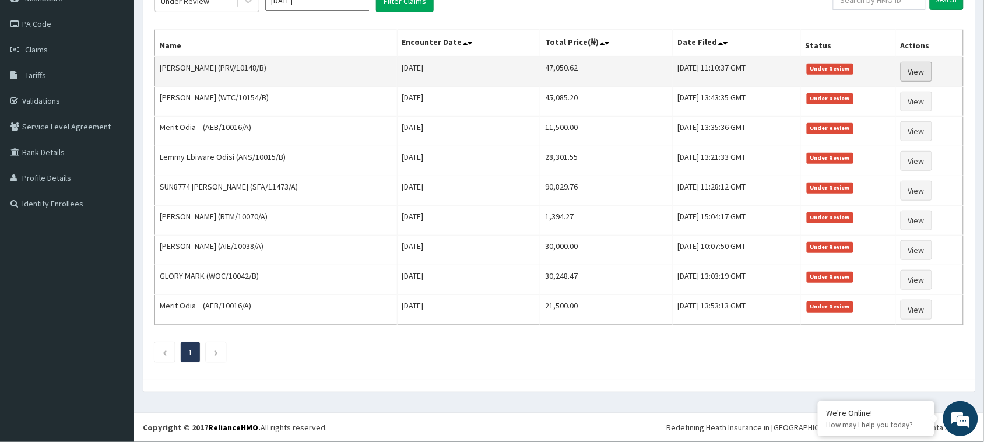
click at [910, 68] on link "View" at bounding box center [916, 72] width 31 height 20
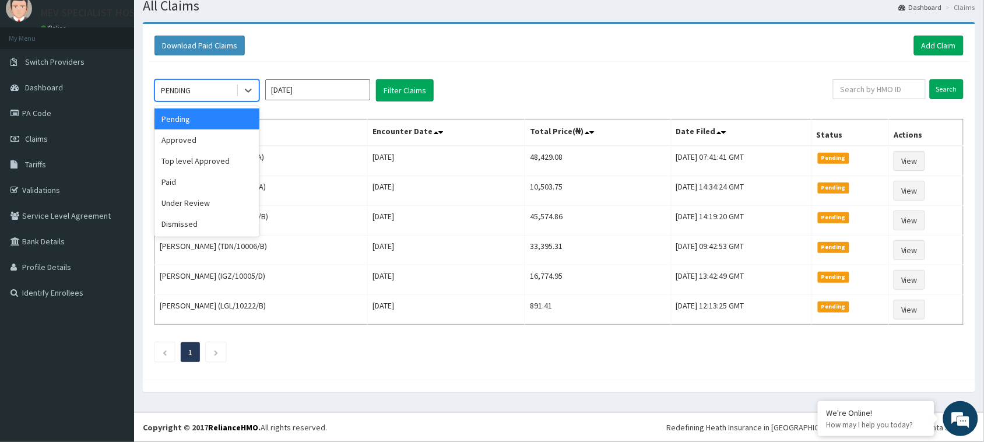
click at [184, 88] on div "PENDING" at bounding box center [176, 91] width 30 height 12
click at [213, 202] on div "Under Review" at bounding box center [206, 202] width 105 height 21
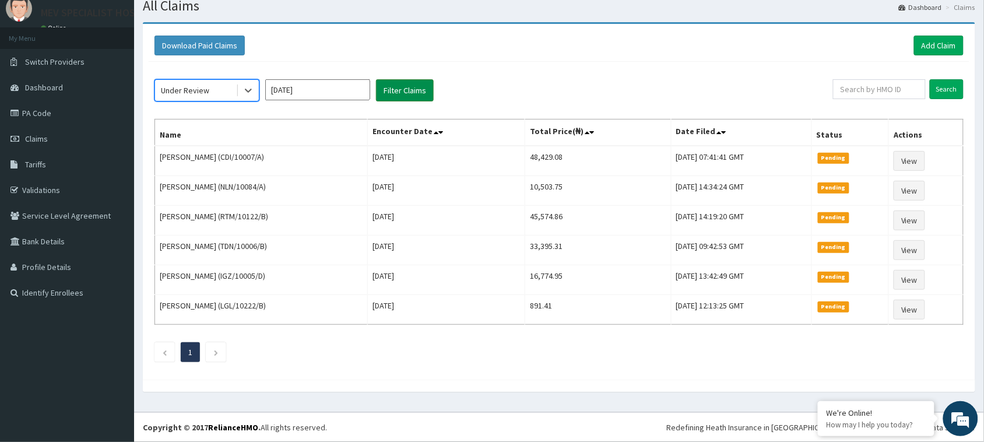
click at [416, 87] on button "Filter Claims" at bounding box center [405, 90] width 58 height 22
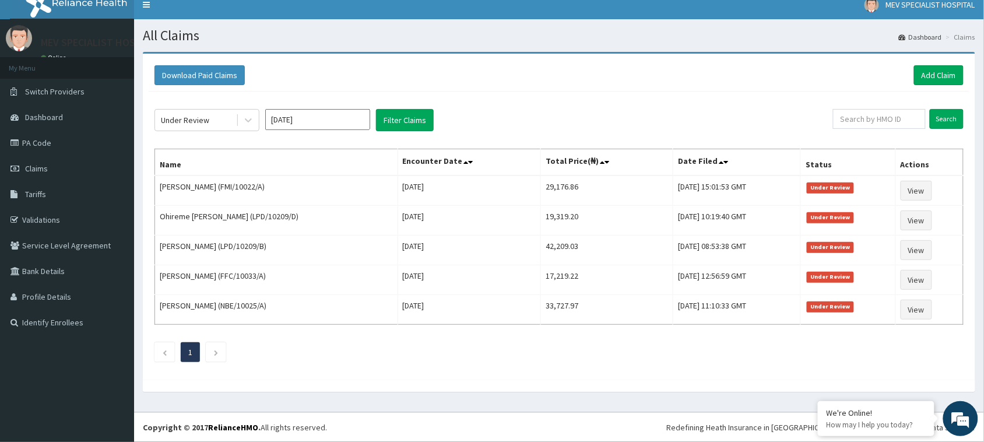
click at [324, 121] on input "[DATE]" at bounding box center [317, 119] width 105 height 21
click at [324, 214] on div "Aug" at bounding box center [317, 217] width 23 height 22
type input "[DATE]"
click at [393, 117] on button "Filter Claims" at bounding box center [405, 120] width 58 height 22
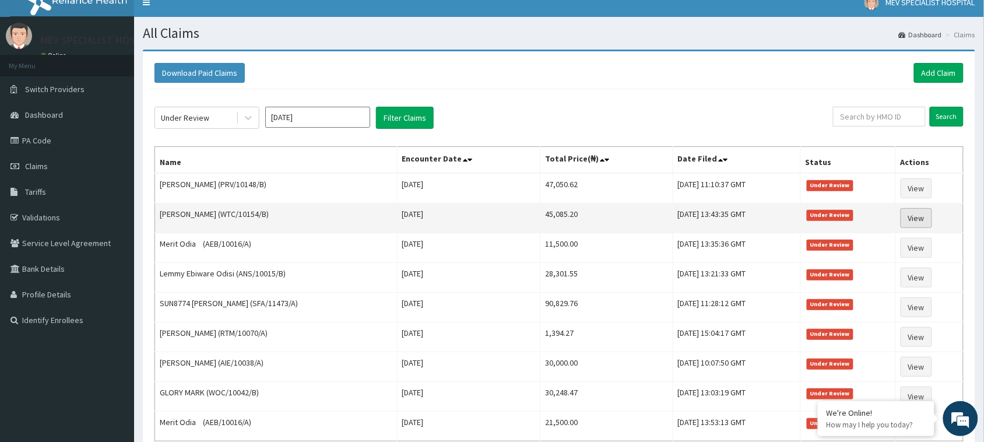
click at [927, 219] on link "View" at bounding box center [916, 218] width 31 height 20
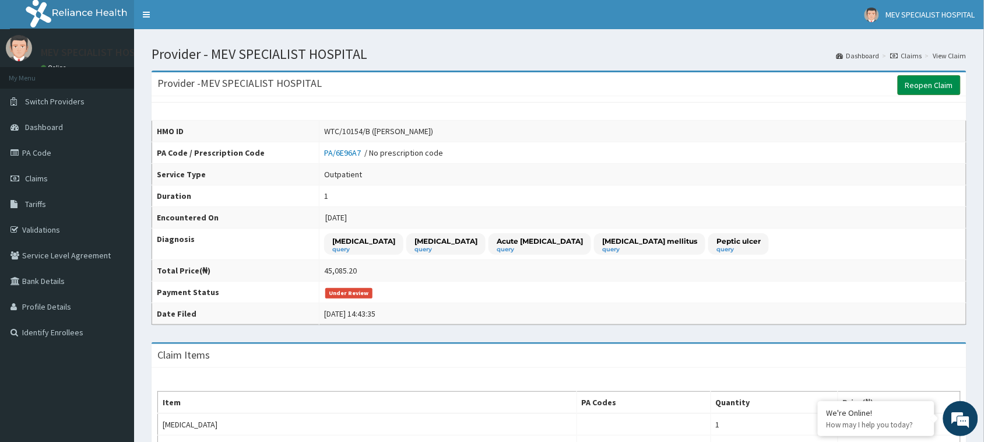
click at [917, 85] on link "Reopen Claim" at bounding box center [929, 85] width 63 height 20
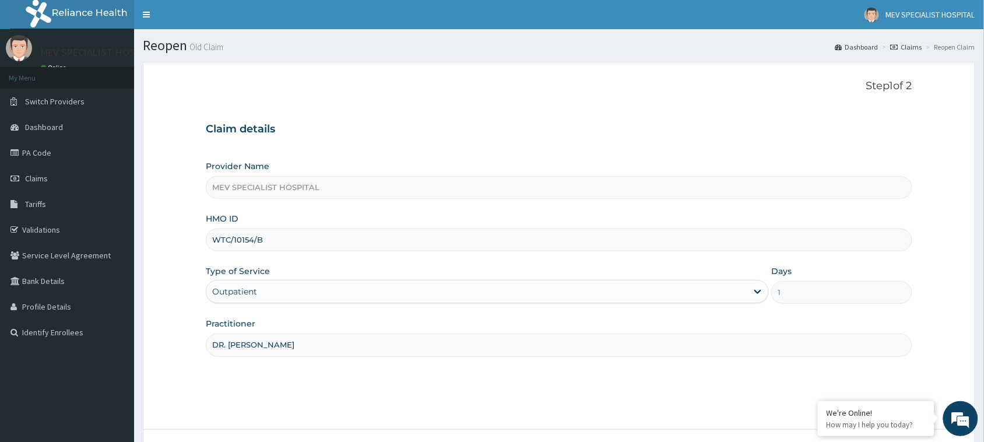
scroll to position [92, 0]
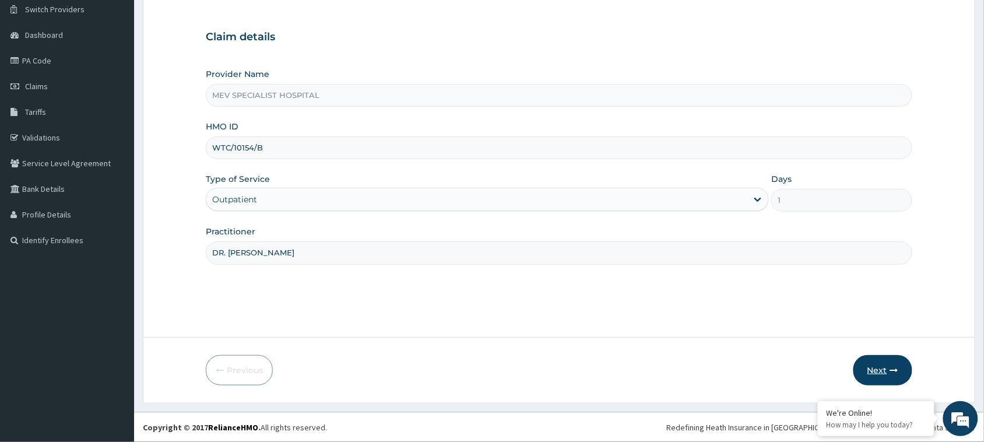
click at [882, 368] on button "Next" at bounding box center [882, 370] width 59 height 30
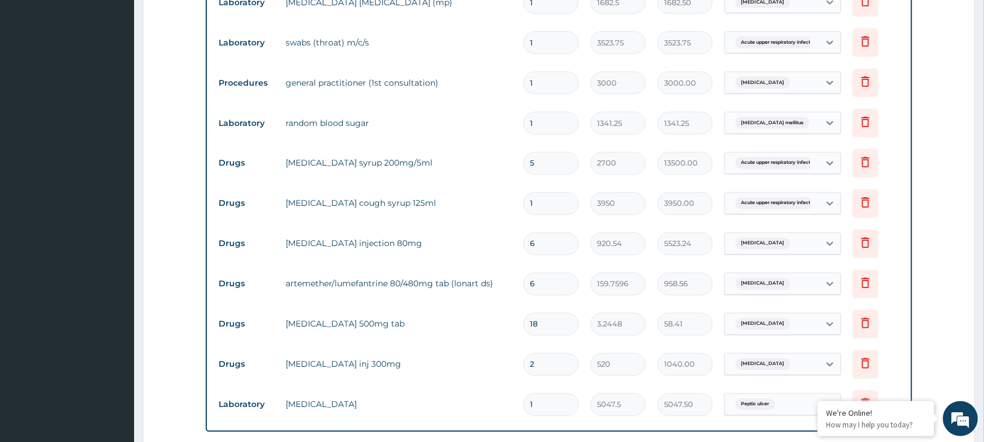
scroll to position [0, 0]
click at [578, 345] on tr "Drugs [MEDICAL_DATA] inj 300mg 2 520 1040.00 [MEDICAL_DATA] Delete" at bounding box center [559, 364] width 692 height 40
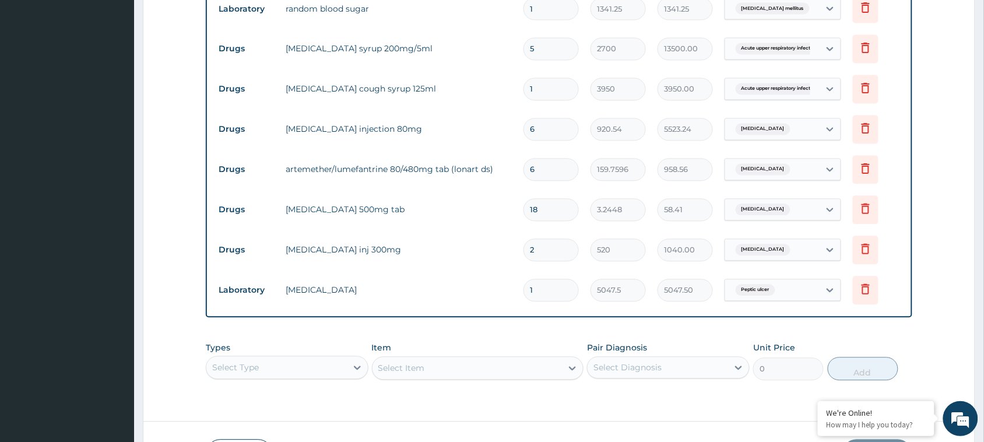
scroll to position [646, 0]
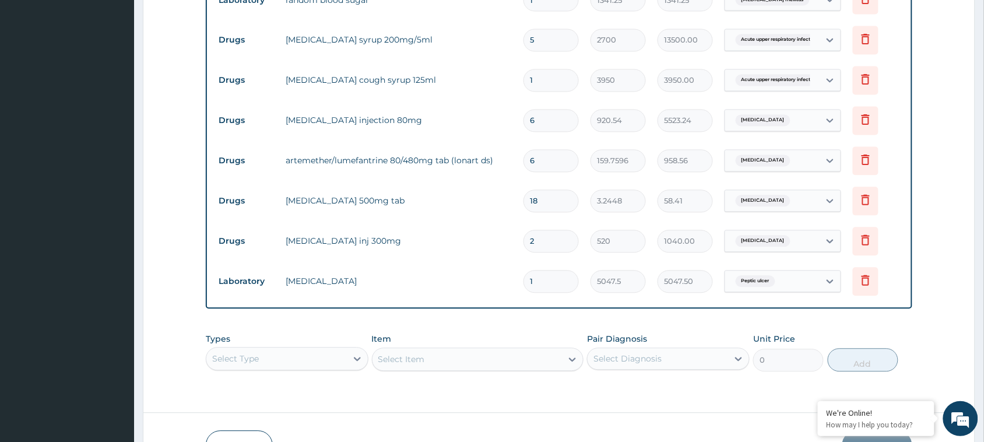
click at [558, 44] on input "5" at bounding box center [550, 40] width 55 height 23
type input "0.00"
type input "1"
type input "2700.00"
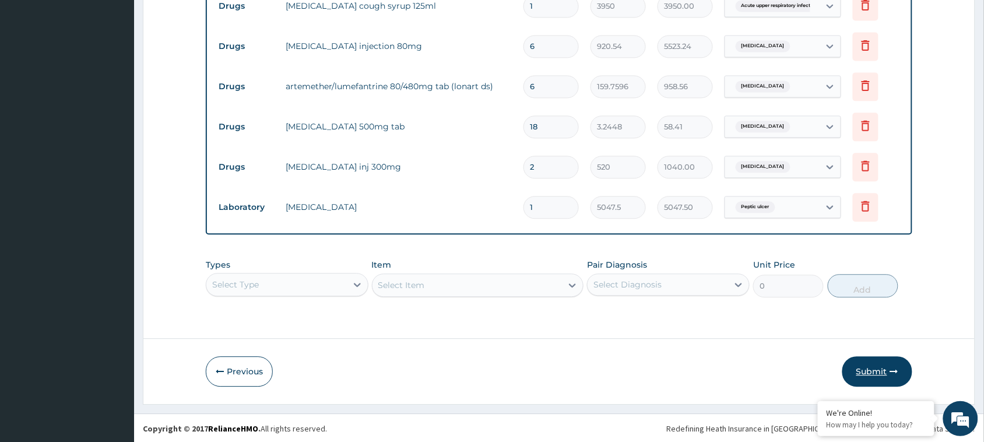
type input "1"
click at [878, 367] on button "Submit" at bounding box center [877, 371] width 70 height 30
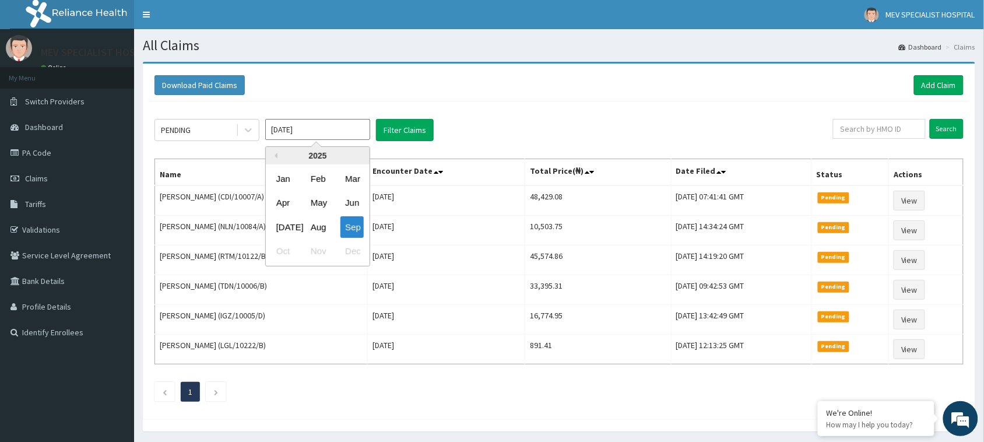
click at [299, 129] on input "[DATE]" at bounding box center [317, 129] width 105 height 21
click at [319, 226] on div "Aug" at bounding box center [317, 227] width 23 height 22
type input "[DATE]"
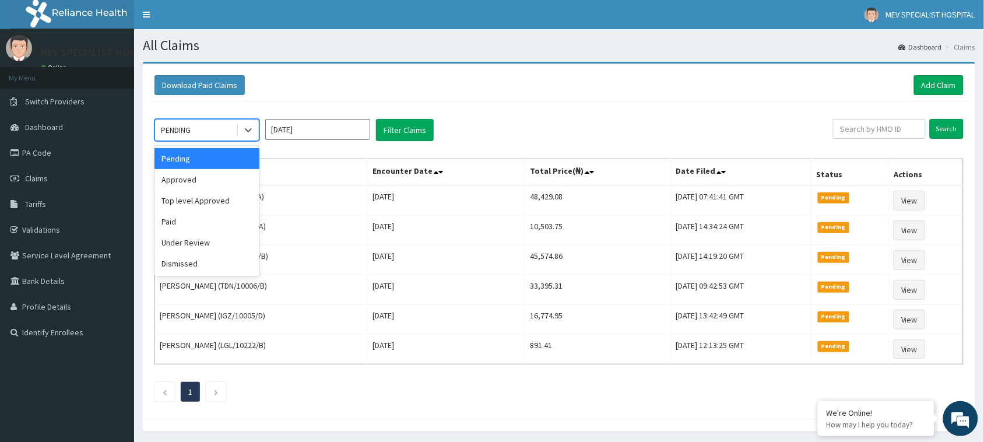
click at [197, 132] on div "PENDING" at bounding box center [195, 130] width 81 height 19
click at [197, 242] on div "Under Review" at bounding box center [206, 242] width 105 height 21
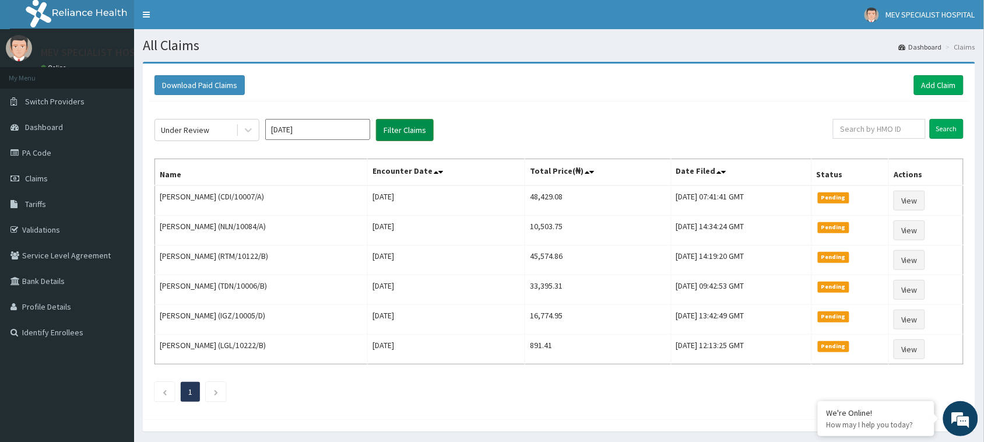
click at [405, 134] on button "Filter Claims" at bounding box center [405, 130] width 58 height 22
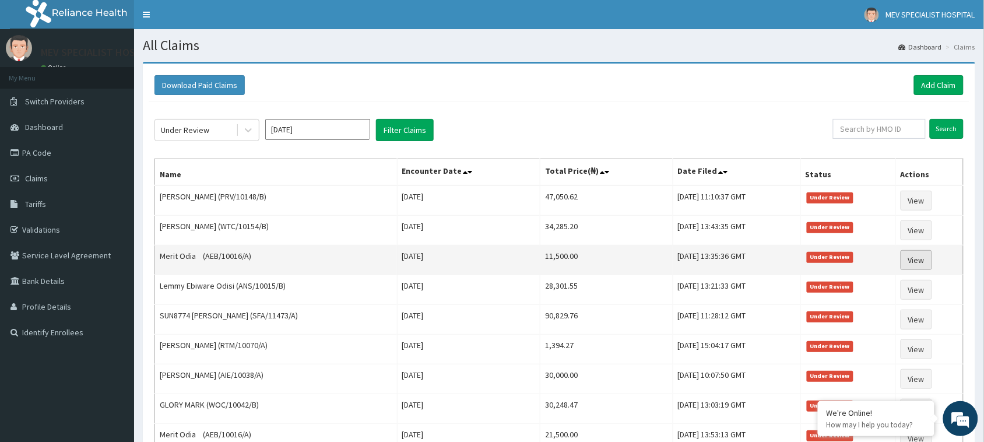
click at [918, 260] on link "View" at bounding box center [916, 260] width 31 height 20
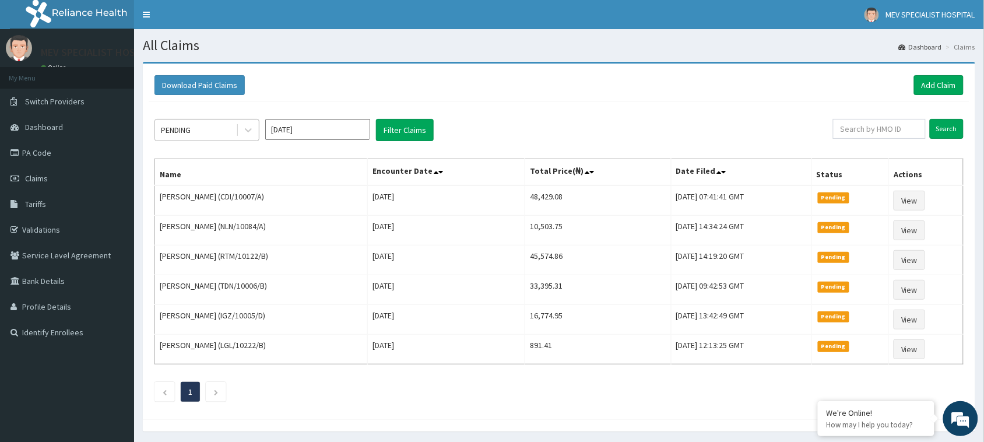
click at [197, 128] on div "PENDING" at bounding box center [195, 130] width 81 height 19
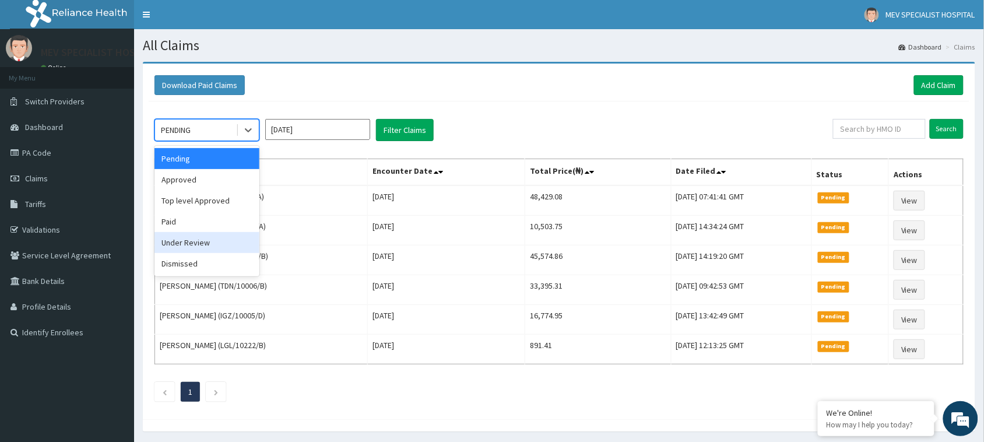
click at [196, 234] on div "Under Review" at bounding box center [206, 242] width 105 height 21
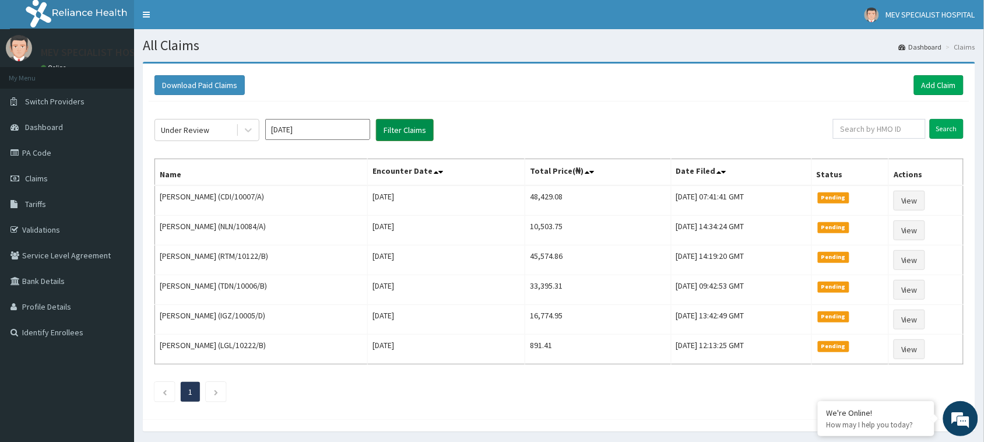
click at [412, 131] on button "Filter Claims" at bounding box center [405, 130] width 58 height 22
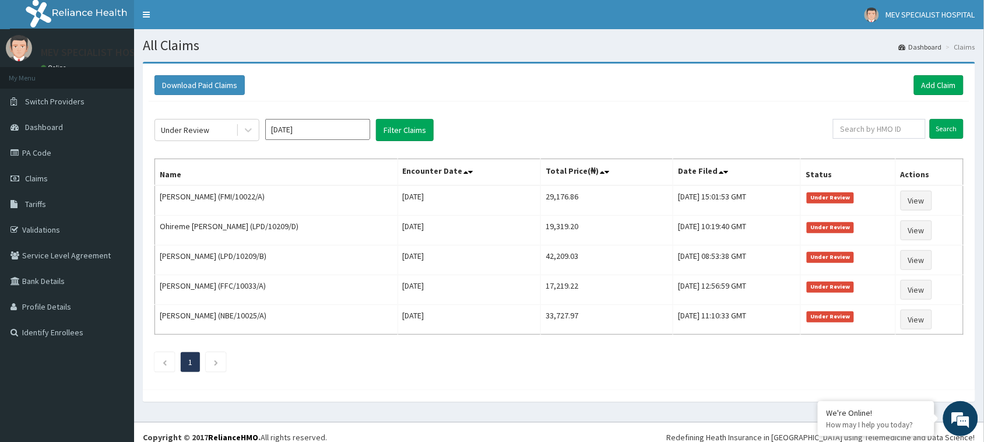
click at [301, 132] on input "[DATE]" at bounding box center [317, 129] width 105 height 21
click at [317, 222] on div "Aug" at bounding box center [317, 227] width 23 height 22
type input "[DATE]"
click at [389, 125] on button "Filter Claims" at bounding box center [405, 130] width 58 height 22
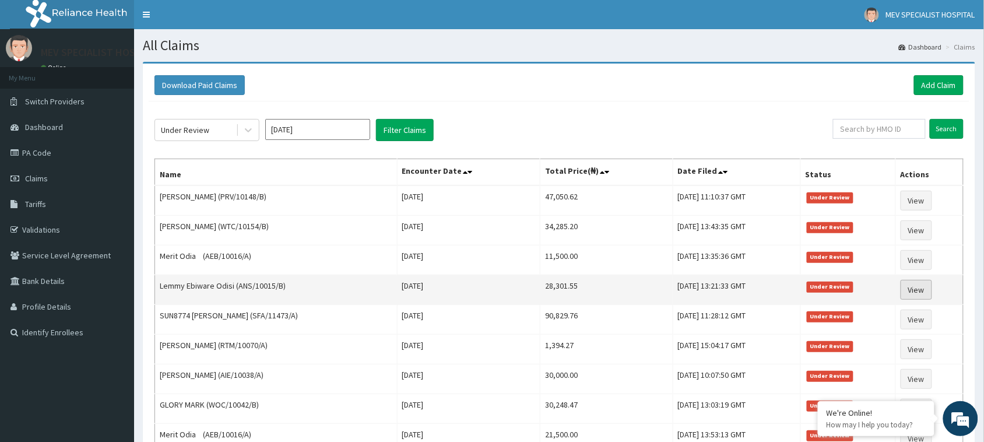
click at [919, 287] on link "View" at bounding box center [916, 290] width 31 height 20
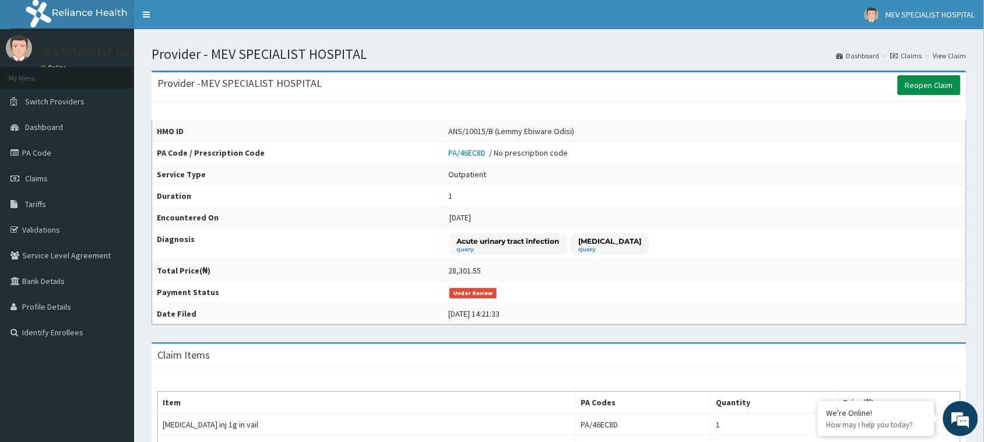
click at [925, 82] on link "Reopen Claim" at bounding box center [929, 85] width 63 height 20
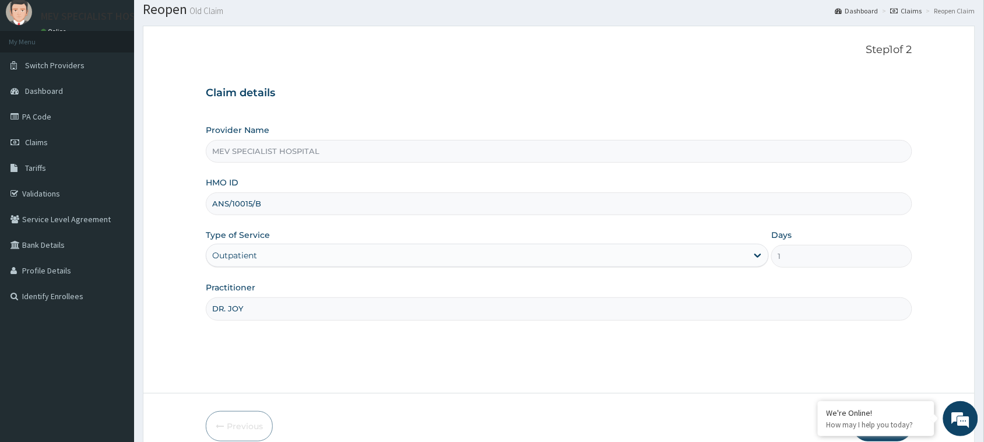
scroll to position [92, 0]
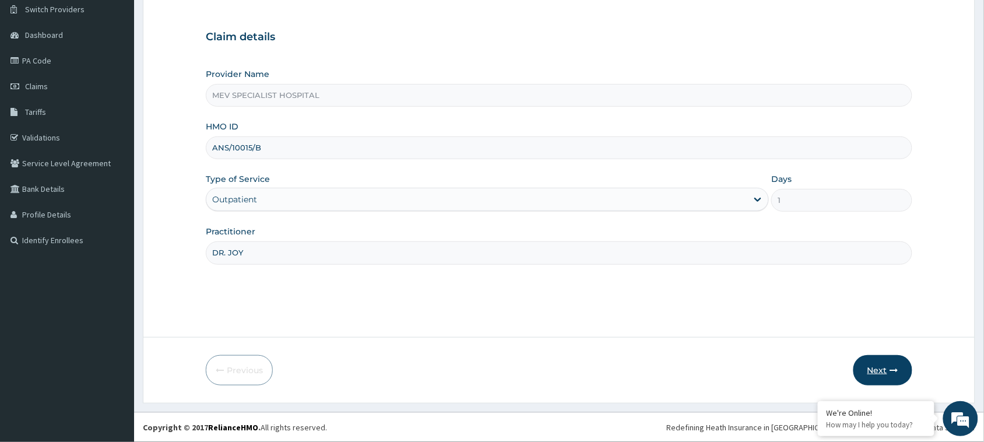
click at [893, 359] on button "Next" at bounding box center [882, 370] width 59 height 30
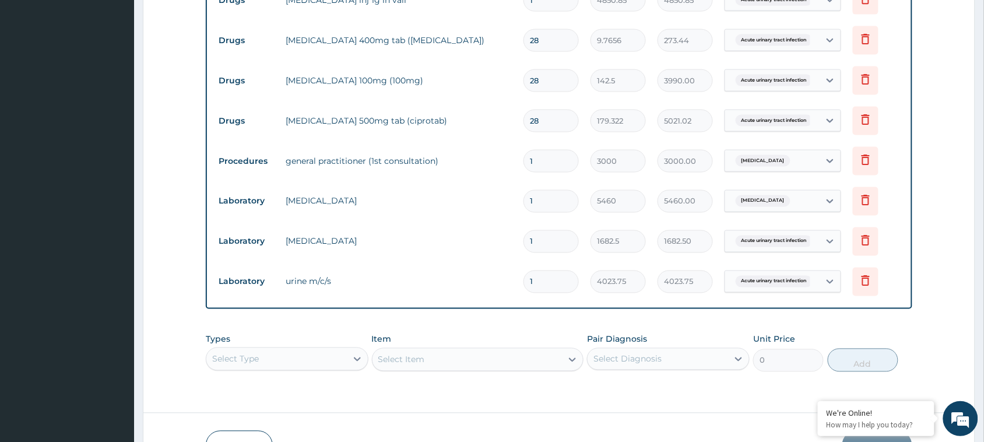
scroll to position [500, 0]
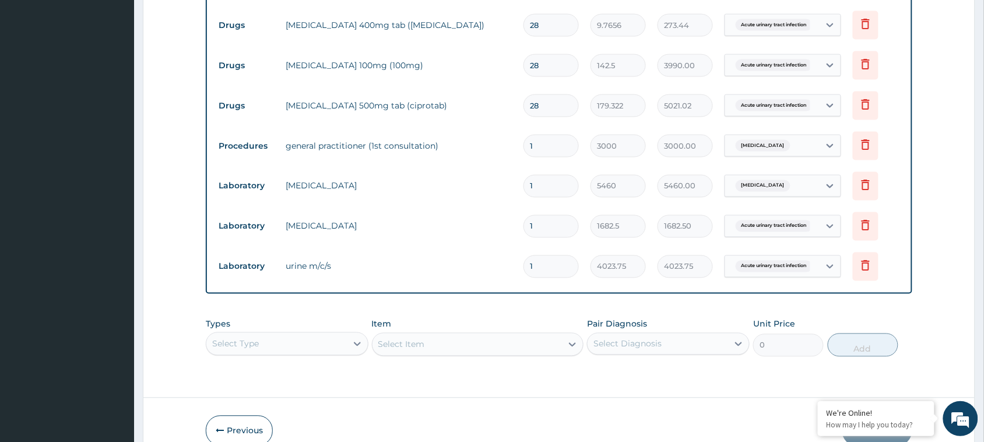
click at [563, 29] on input "28" at bounding box center [550, 25] width 55 height 23
type input "2"
type input "19.53"
type input "0.00"
type input "1"
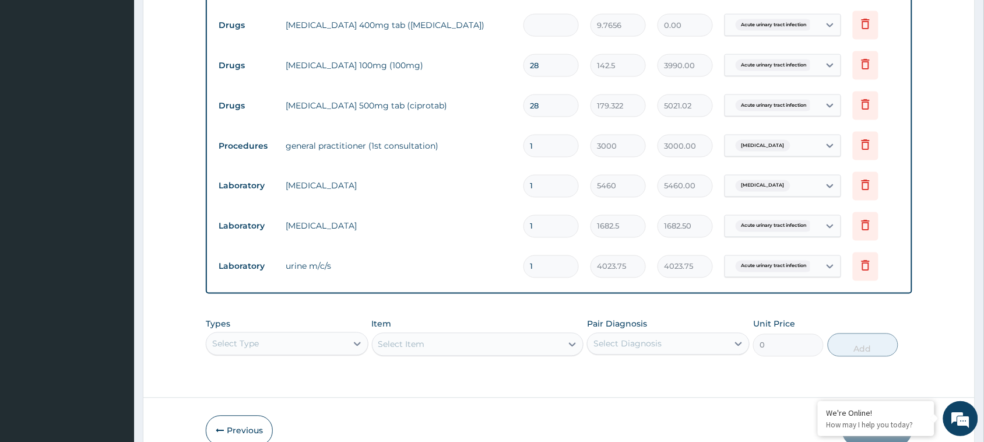
type input "9.77"
type input "14"
type input "136.72"
type input "14"
click at [554, 114] on input "28" at bounding box center [550, 105] width 55 height 23
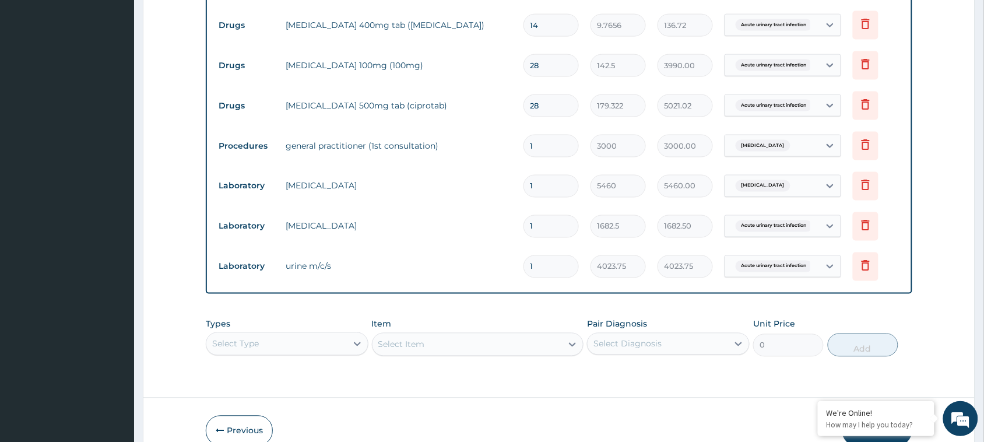
type input "2"
type input "358.64"
type input "0.00"
type input "1"
type input "179.32"
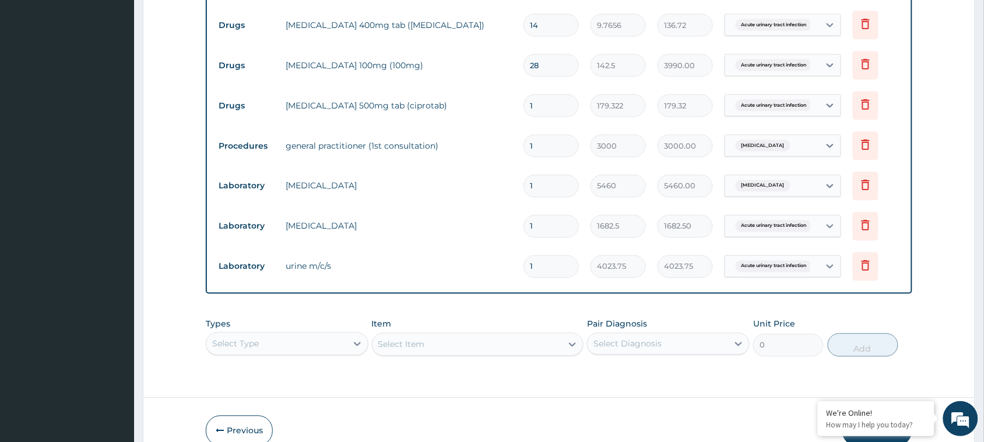
type input "14"
type input "2510.51"
type input "14"
click at [558, 65] on input "28" at bounding box center [550, 65] width 55 height 23
type input "2"
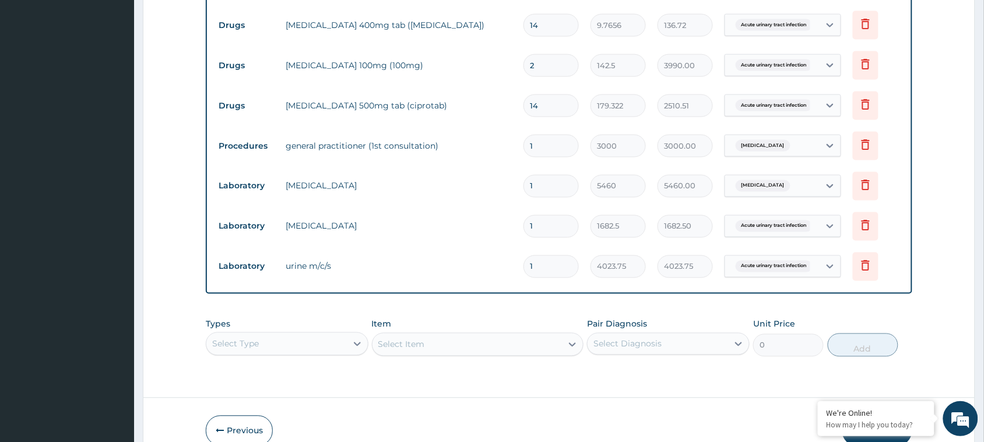
type input "285.00"
type input "0.00"
type input "1"
type input "142.50"
type input "14"
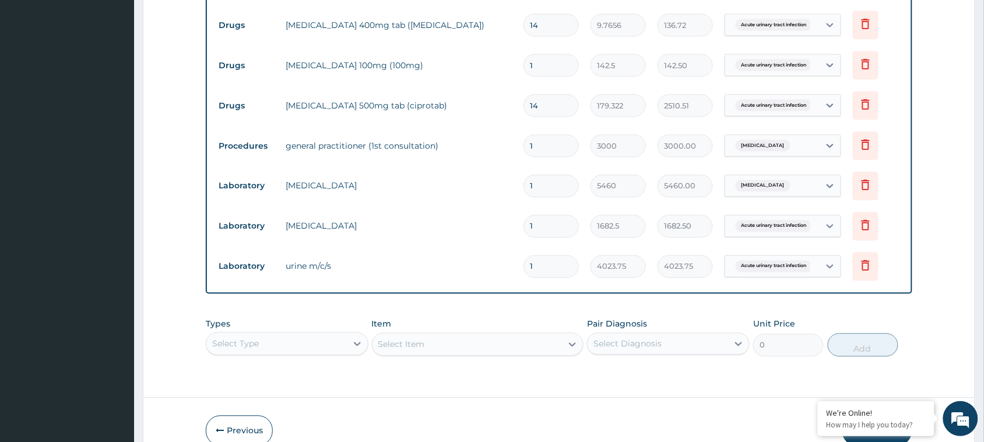
type input "1995.00"
type input "17"
type input "2422.50"
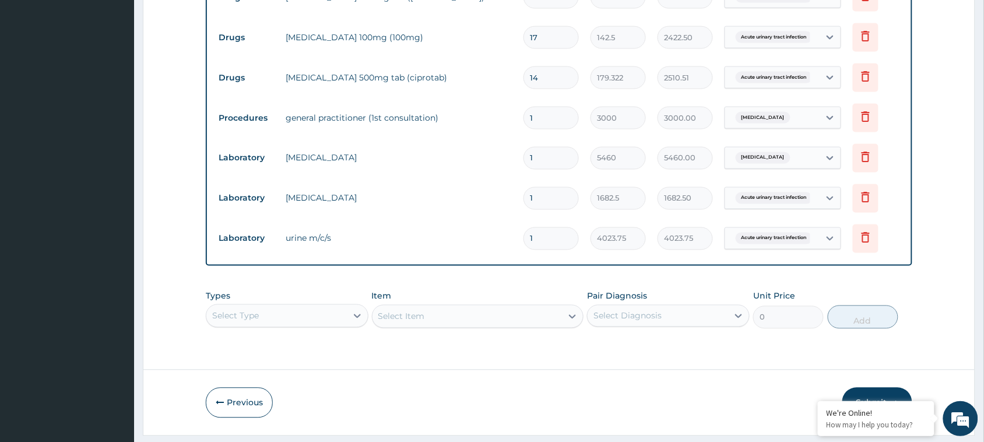
scroll to position [560, 0]
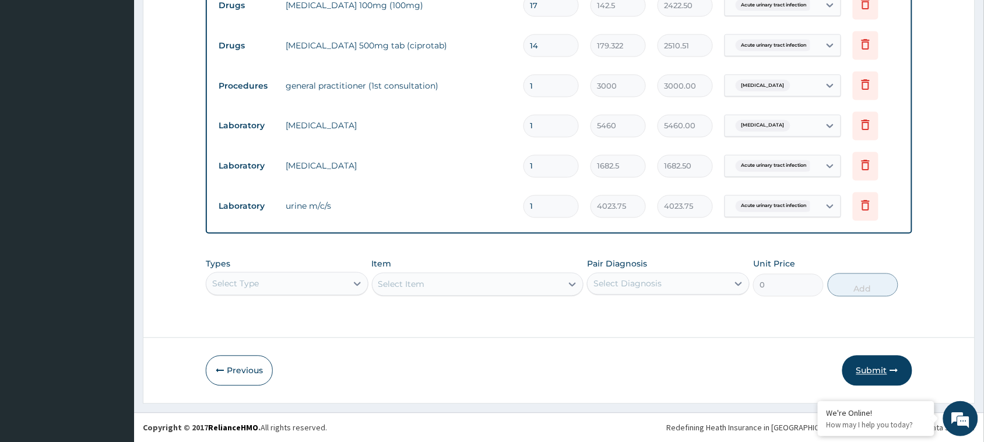
type input "17"
click at [869, 370] on button "Submit" at bounding box center [877, 371] width 70 height 30
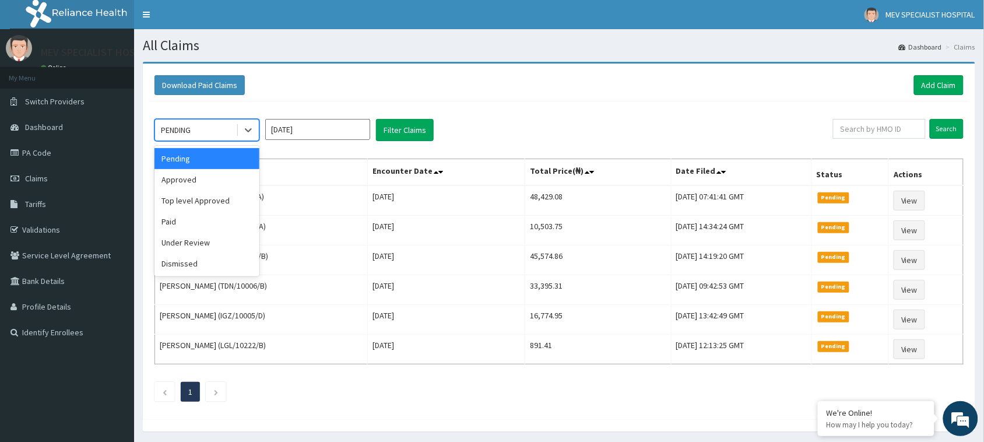
click at [230, 133] on div "PENDING" at bounding box center [195, 130] width 81 height 19
click at [203, 239] on div "Under Review" at bounding box center [206, 242] width 105 height 21
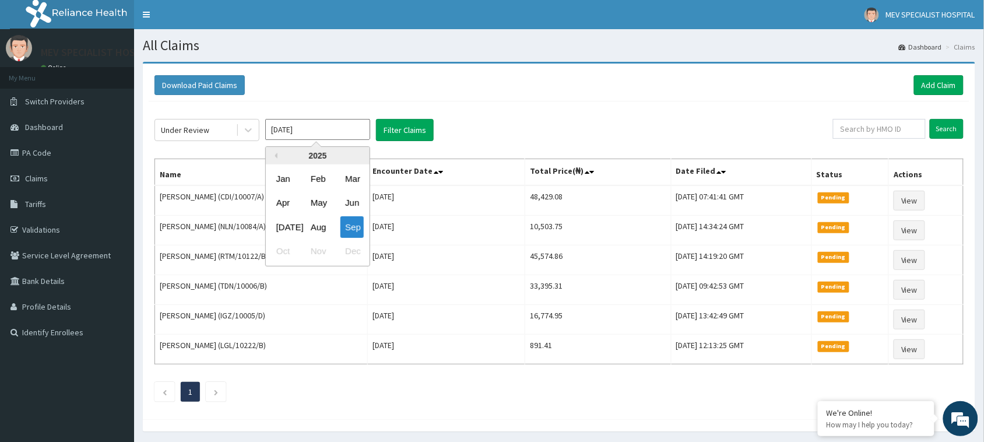
click at [336, 135] on input "[DATE]" at bounding box center [317, 129] width 105 height 21
click at [324, 229] on div "Aug" at bounding box center [317, 227] width 23 height 22
type input "Aug 2025"
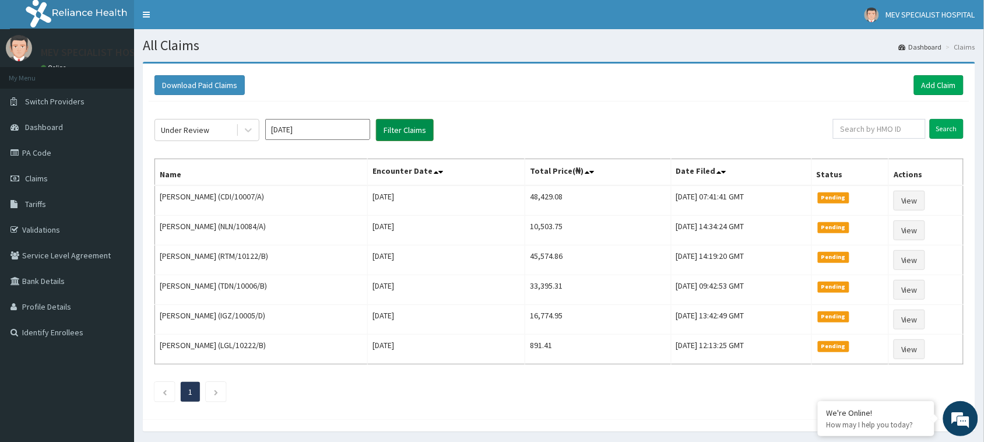
click at [408, 138] on button "Filter Claims" at bounding box center [405, 130] width 58 height 22
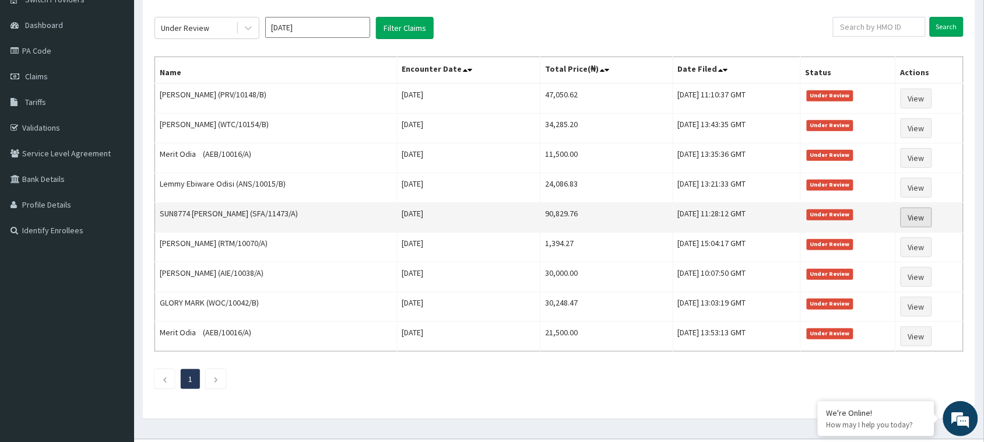
click at [919, 216] on link "View" at bounding box center [916, 218] width 31 height 20
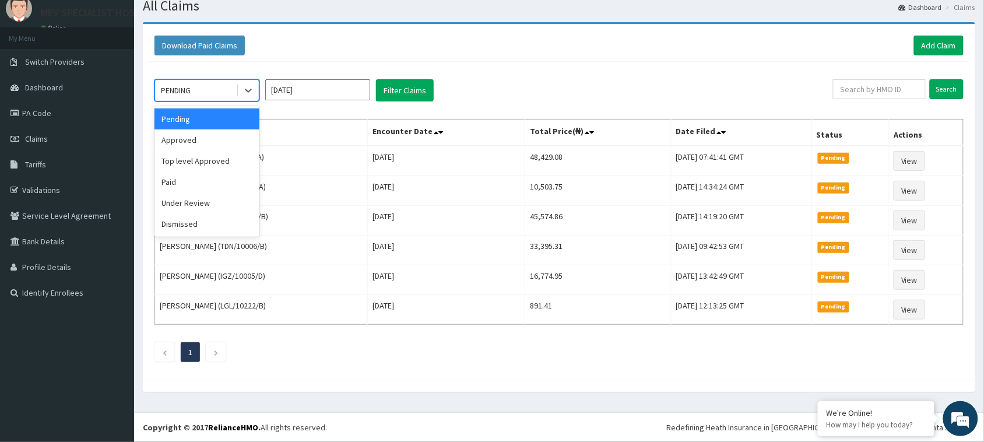
click at [228, 86] on div "PENDING" at bounding box center [195, 90] width 81 height 19
click at [214, 202] on div "Under Review" at bounding box center [206, 202] width 105 height 21
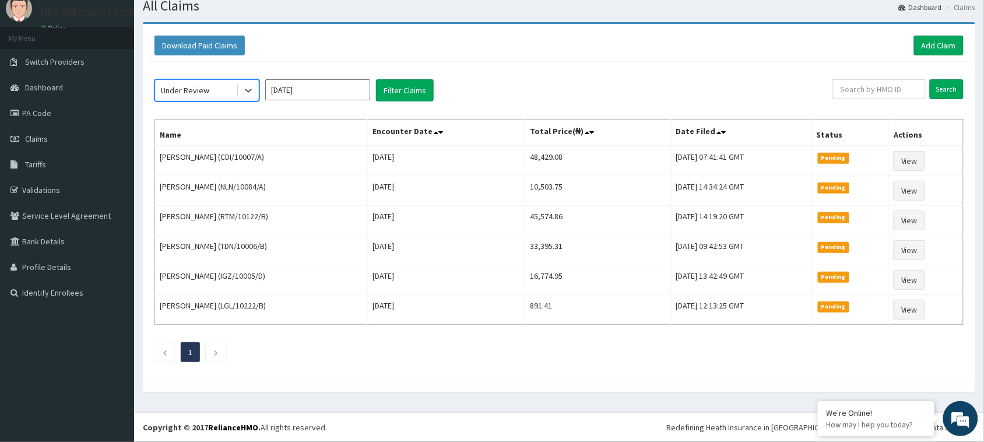
click at [303, 83] on input "[DATE]" at bounding box center [317, 89] width 105 height 21
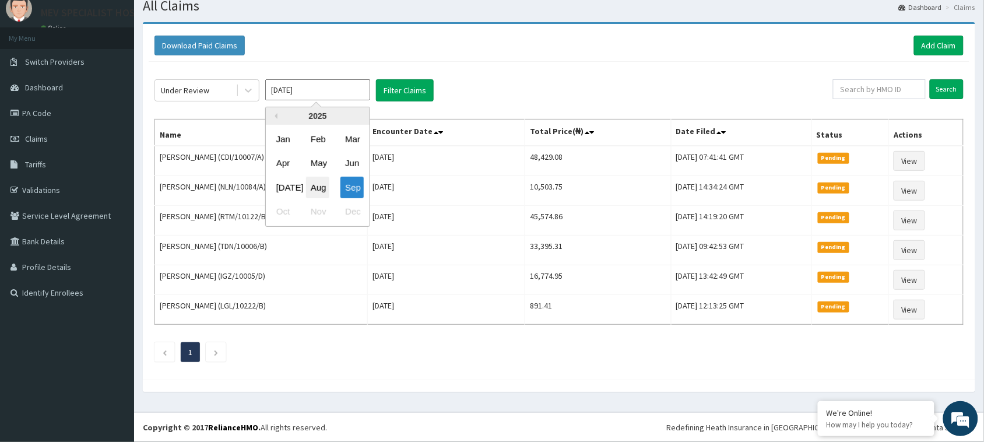
click at [318, 182] on div "Aug" at bounding box center [317, 188] width 23 height 22
type input "[DATE]"
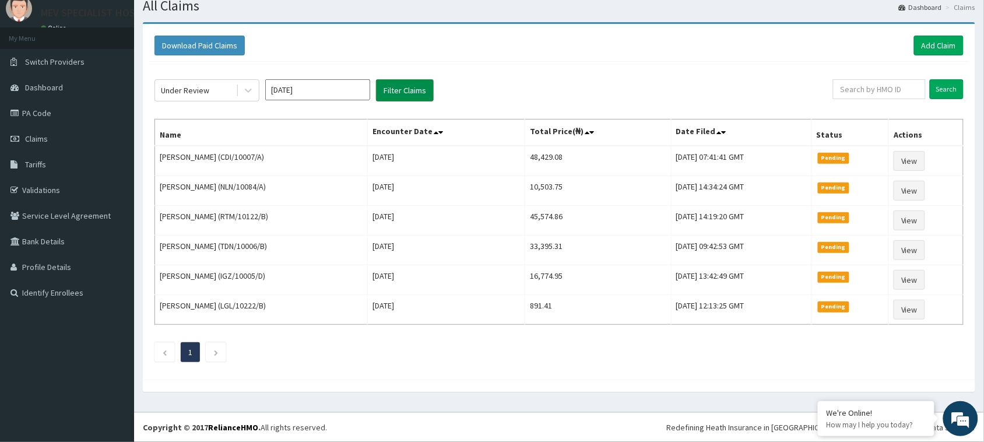
click at [413, 85] on button "Filter Claims" at bounding box center [405, 90] width 58 height 22
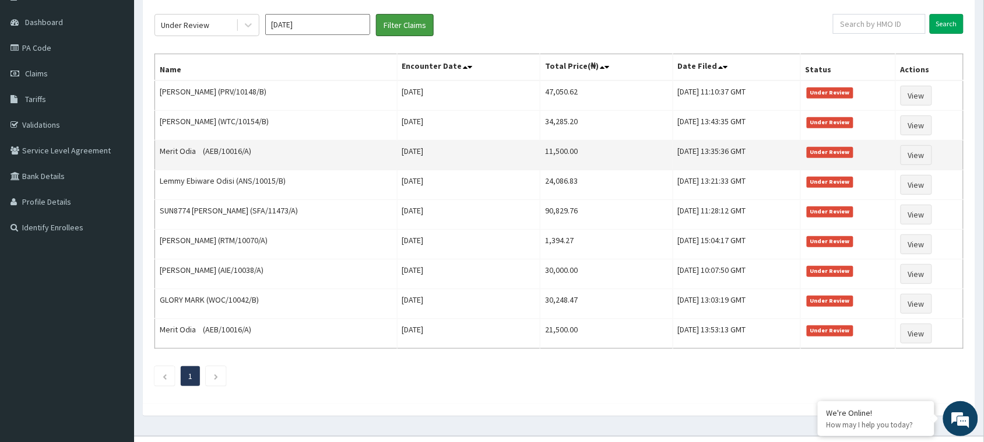
scroll to position [106, 0]
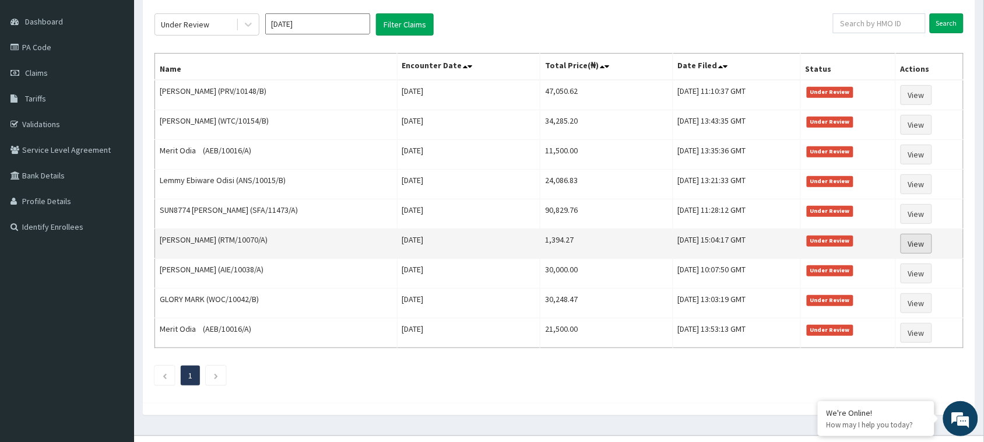
click at [913, 249] on link "View" at bounding box center [916, 244] width 31 height 20
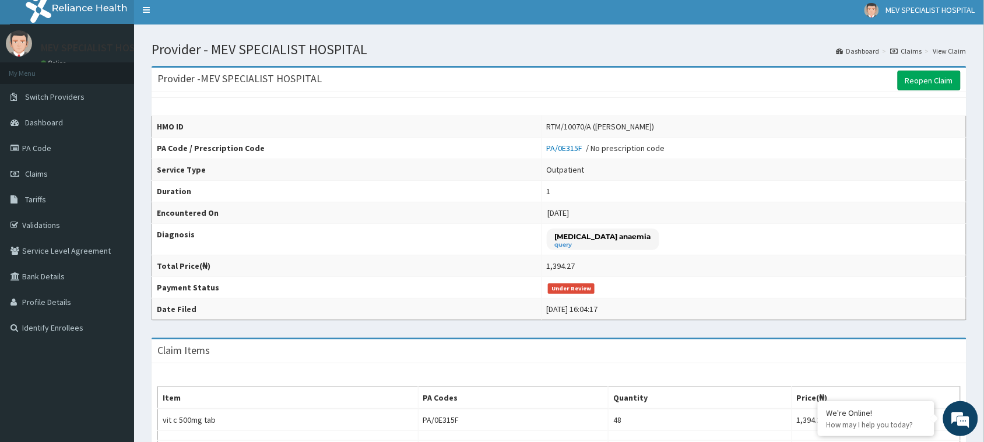
scroll to position [6, 0]
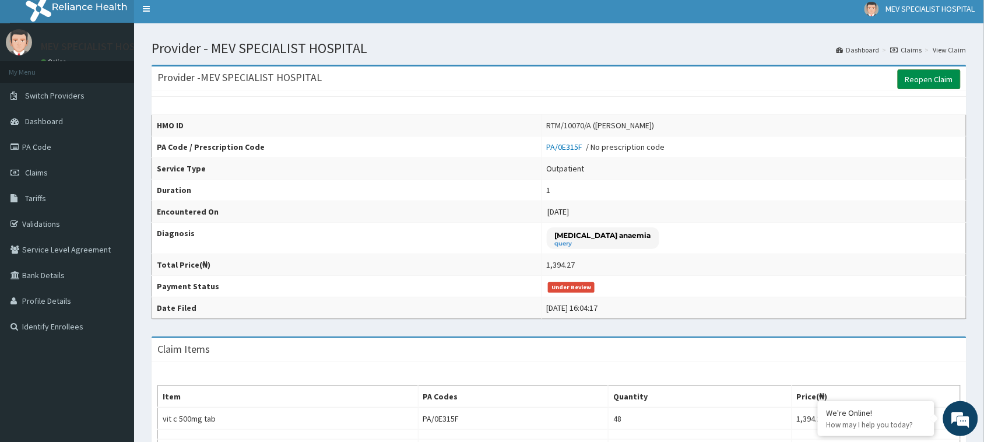
click at [920, 82] on link "Reopen Claim" at bounding box center [929, 79] width 63 height 20
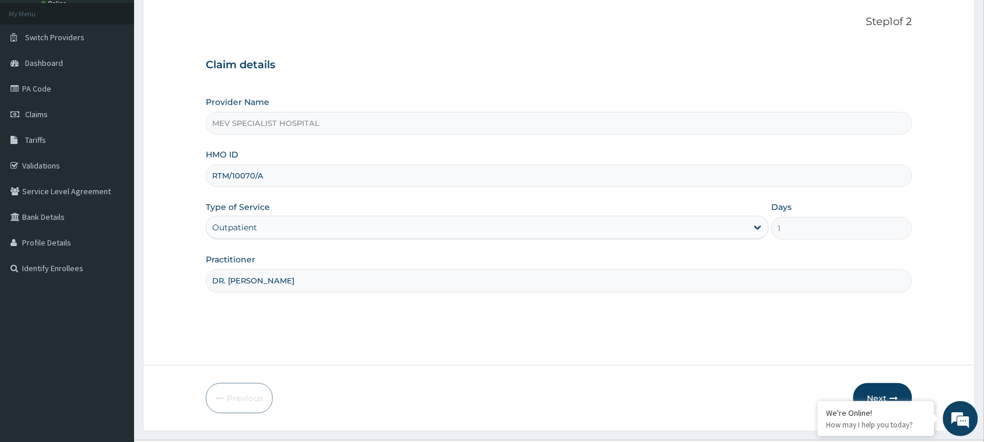
scroll to position [92, 0]
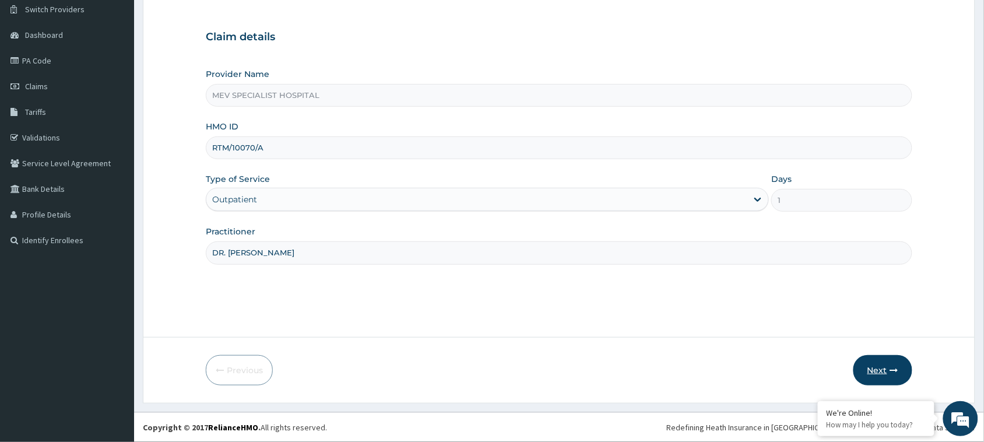
click at [863, 363] on button "Next" at bounding box center [882, 370] width 59 height 30
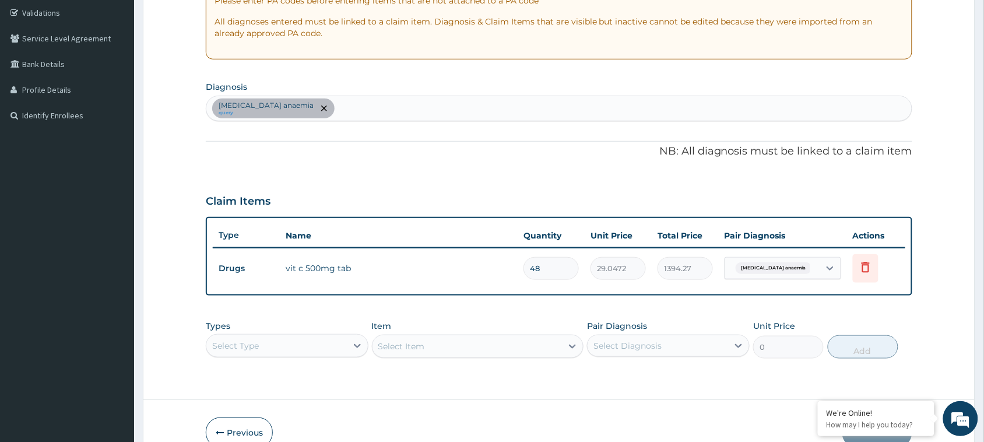
scroll to position [0, 0]
click at [553, 265] on input "48" at bounding box center [550, 268] width 55 height 23
type input "4"
type input "116.19"
type input "42"
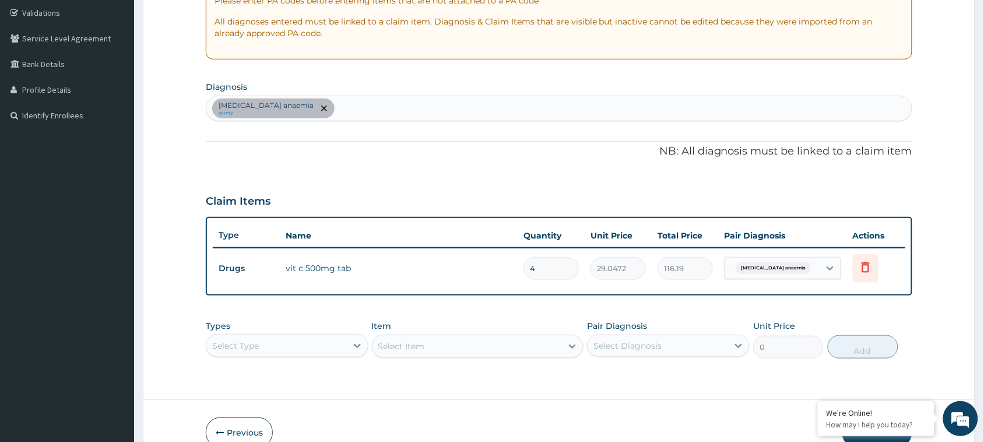
type input "1219.98"
type input "38"
type input "1103.79"
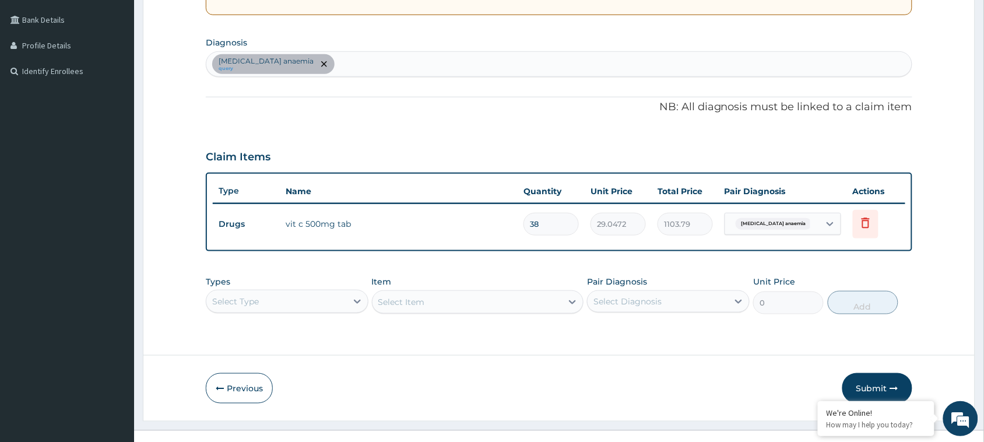
scroll to position [278, 0]
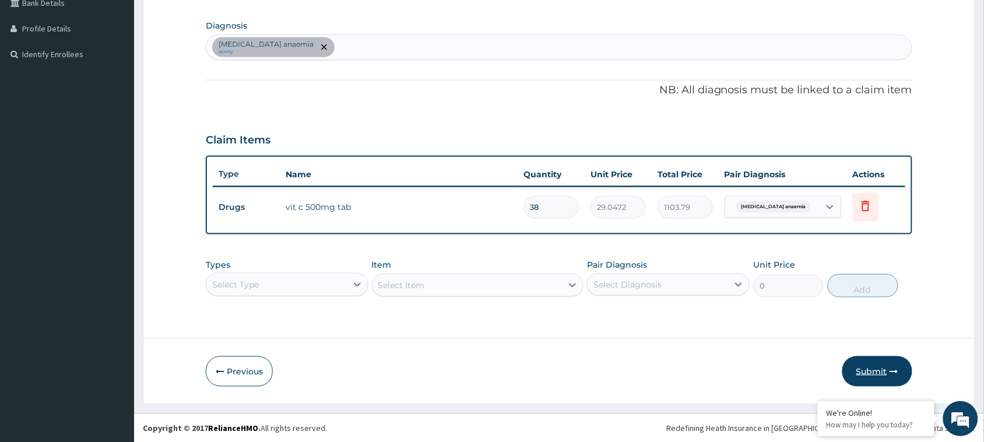
type input "38"
click at [870, 368] on button "Submit" at bounding box center [877, 371] width 70 height 30
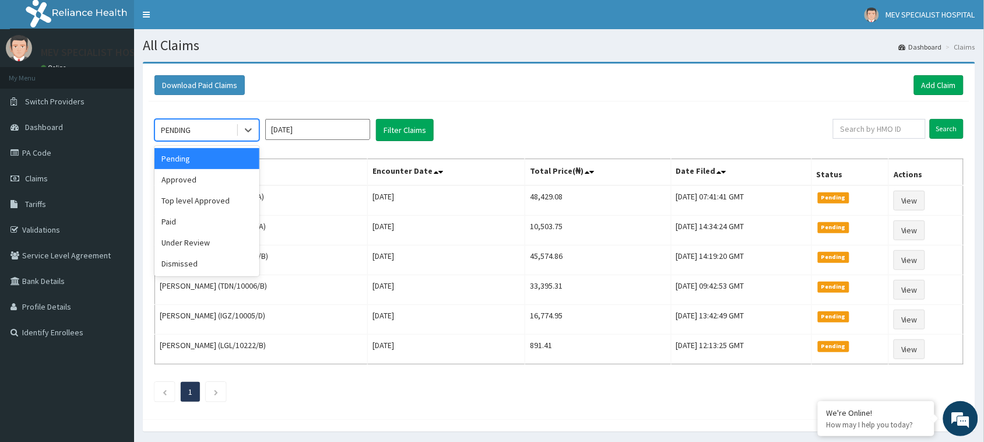
click at [166, 127] on div "PENDING" at bounding box center [176, 130] width 30 height 12
click at [194, 242] on div "Under Review" at bounding box center [206, 242] width 105 height 21
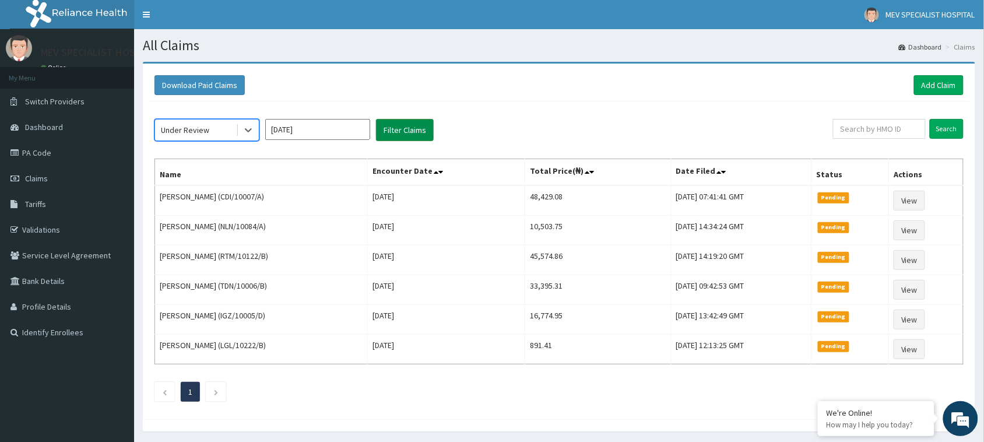
click at [407, 125] on button "Filter Claims" at bounding box center [405, 130] width 58 height 22
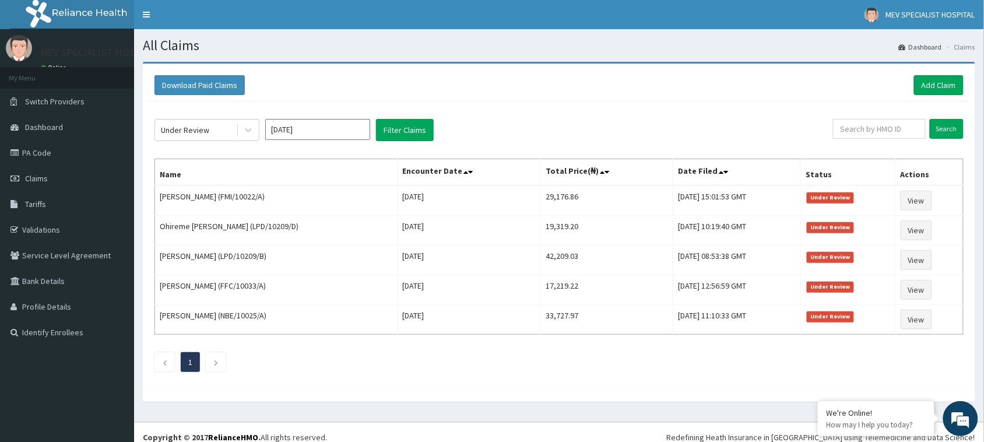
click at [319, 141] on div "[DATE]" at bounding box center [317, 130] width 105 height 22
drag, startPoint x: 316, startPoint y: 115, endPoint x: 318, endPoint y: 121, distance: 6.3
click at [318, 121] on div "Under Review [DATE] Filter Claims Search Name Encounter Date Total Price(₦) Dat…" at bounding box center [559, 242] width 821 height 282
click at [318, 121] on input "[DATE]" at bounding box center [317, 129] width 105 height 21
click at [324, 228] on div "Aug" at bounding box center [317, 227] width 23 height 22
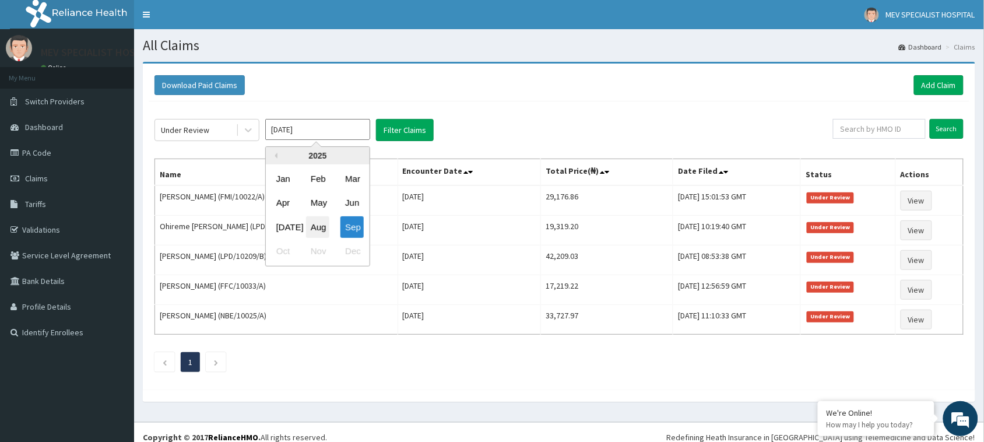
type input "[DATE]"
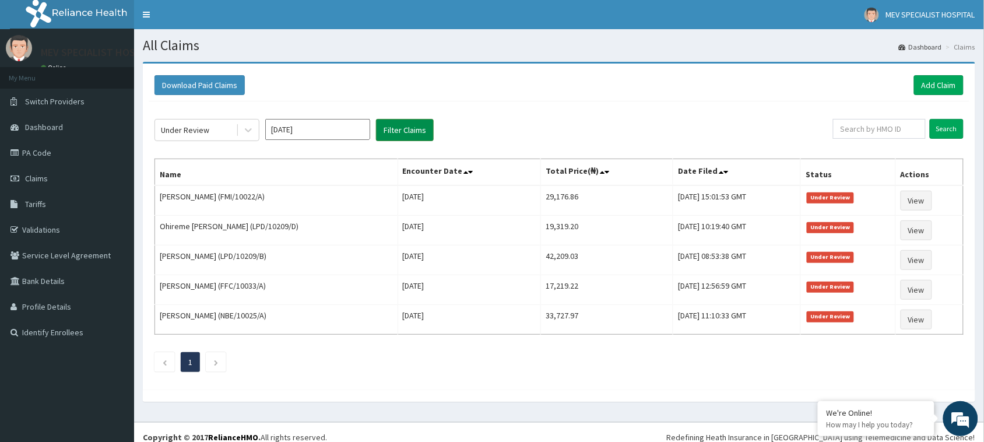
click at [396, 137] on button "Filter Claims" at bounding box center [405, 130] width 58 height 22
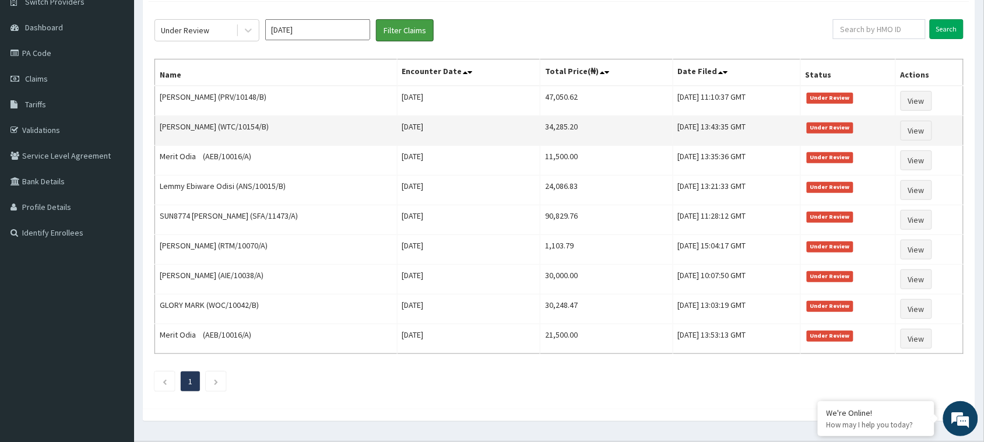
scroll to position [133, 0]
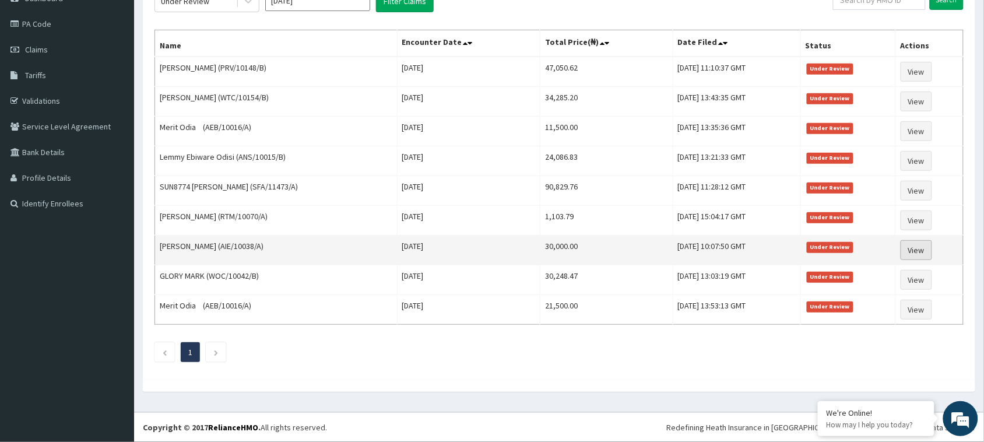
click at [914, 246] on link "View" at bounding box center [916, 250] width 31 height 20
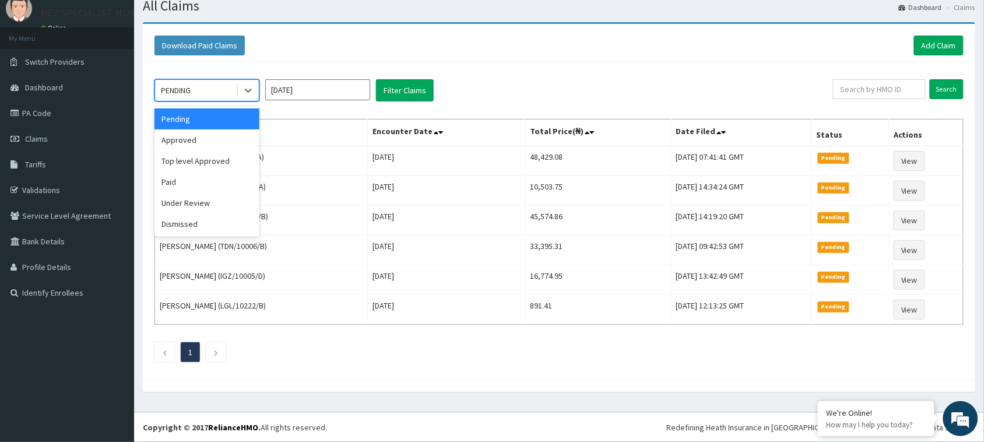
click at [216, 81] on div "PENDING" at bounding box center [195, 90] width 81 height 19
click at [212, 206] on div "Under Review" at bounding box center [206, 202] width 105 height 21
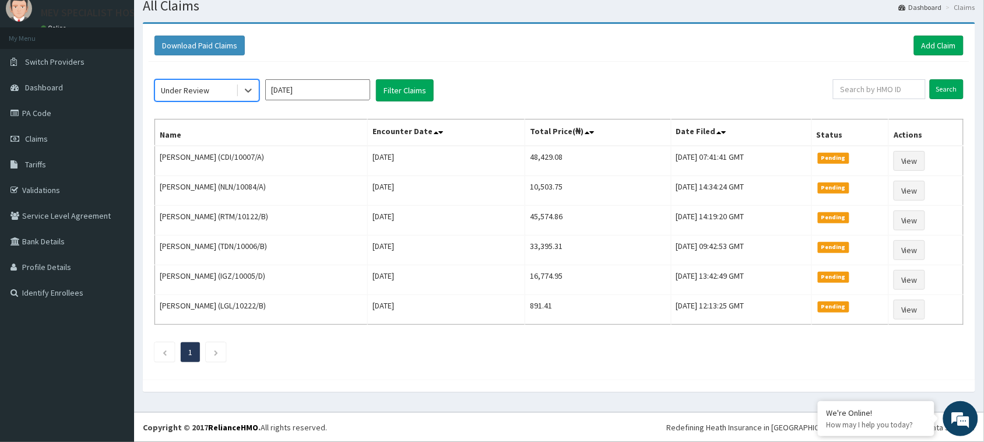
click at [303, 86] on input "[DATE]" at bounding box center [317, 89] width 105 height 21
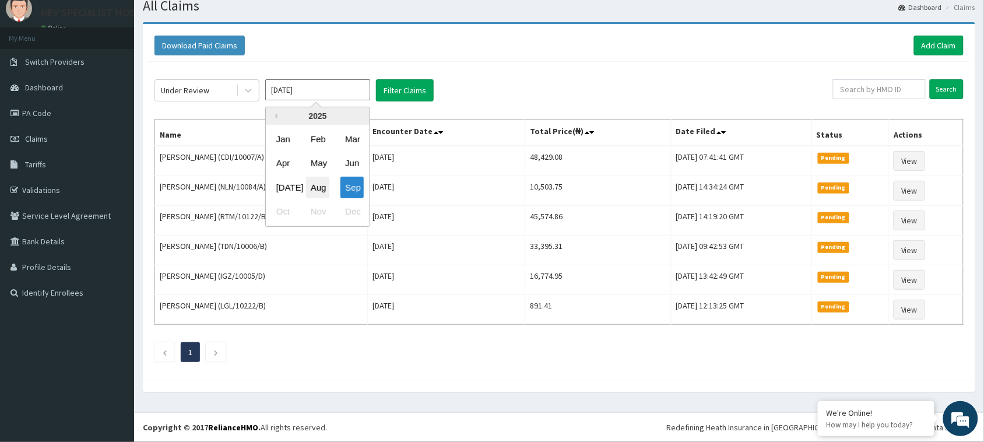
click at [322, 184] on div "Aug" at bounding box center [317, 188] width 23 height 22
type input "[DATE]"
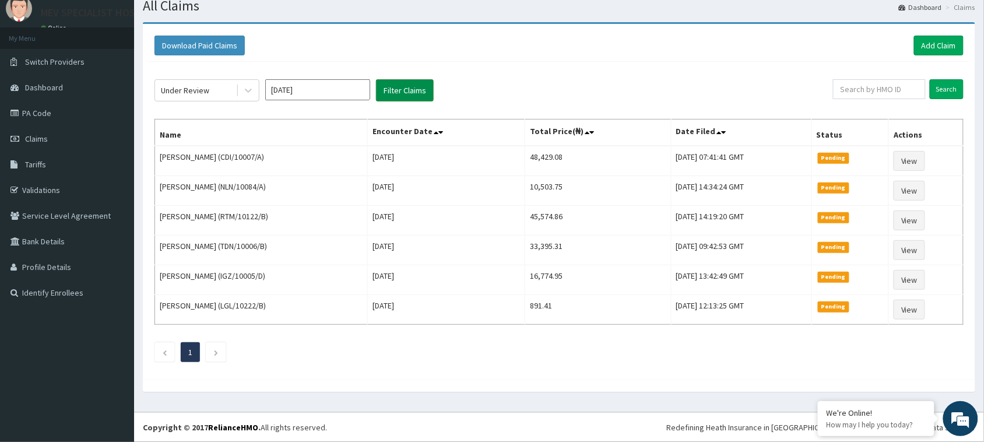
click at [403, 85] on button "Filter Claims" at bounding box center [405, 90] width 58 height 22
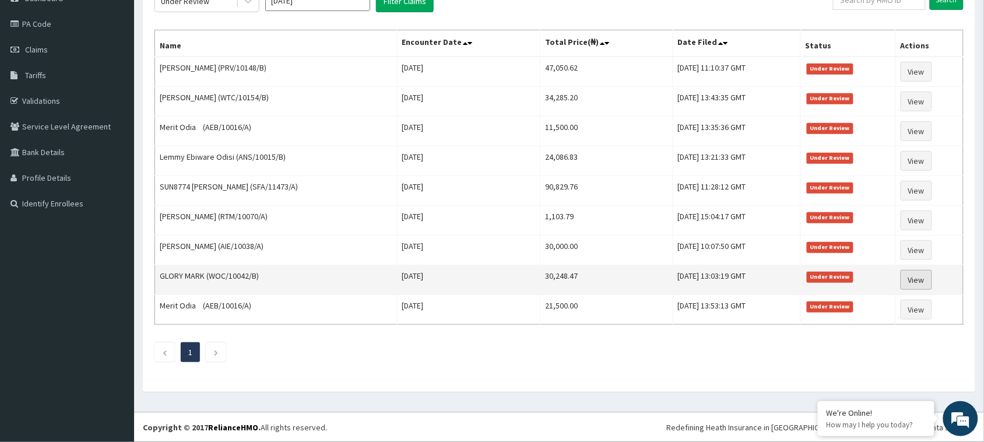
click at [924, 281] on link "View" at bounding box center [916, 280] width 31 height 20
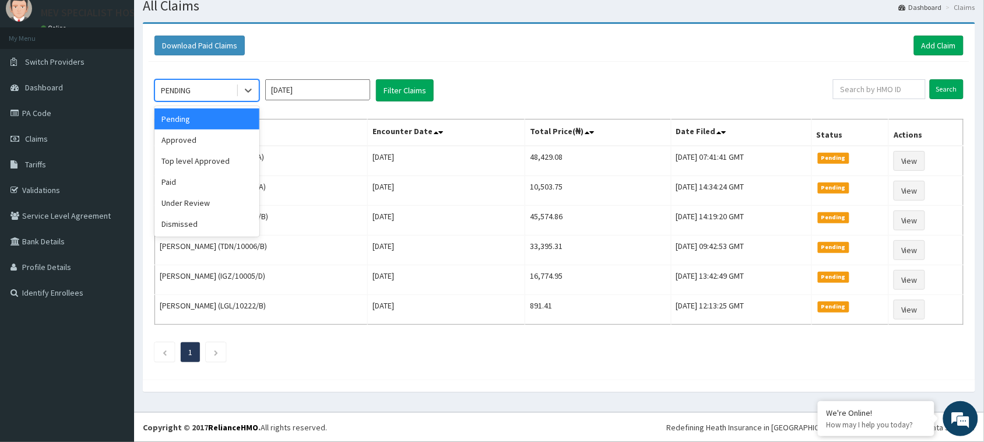
click at [228, 82] on div "PENDING" at bounding box center [195, 90] width 81 height 19
click at [222, 196] on div "Under Review" at bounding box center [206, 202] width 105 height 21
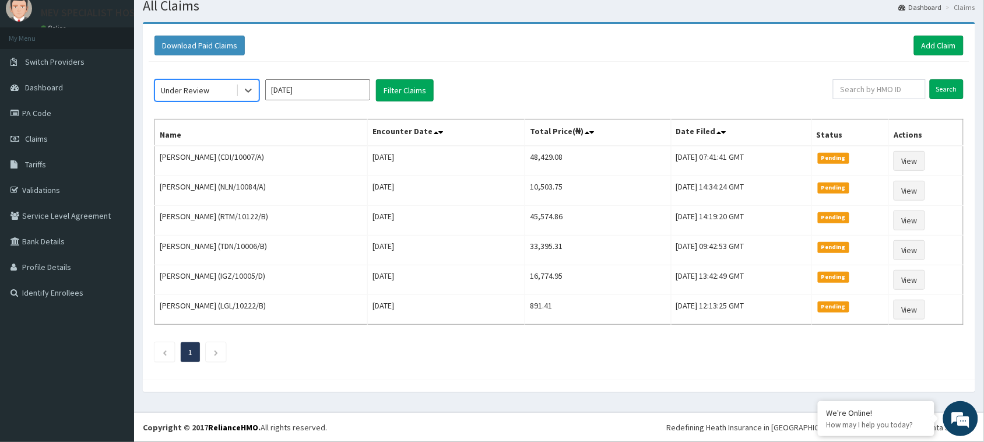
click at [315, 89] on input "Sep 2025" at bounding box center [317, 89] width 105 height 21
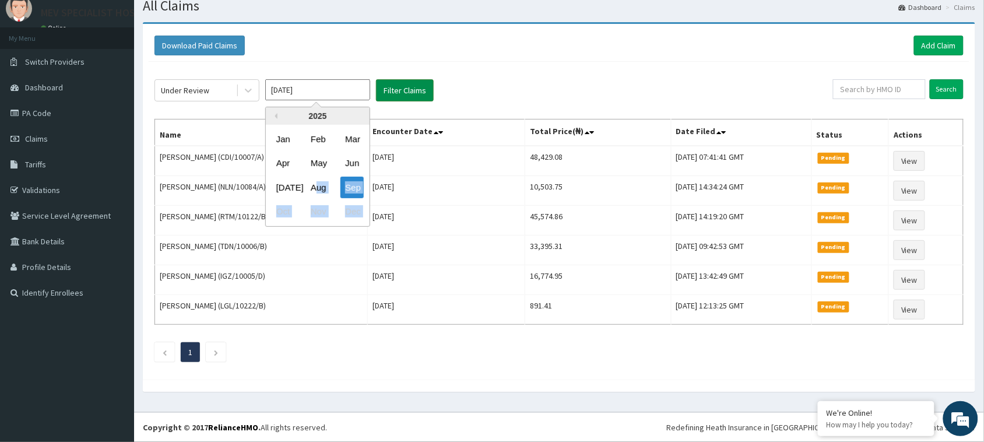
drag, startPoint x: 315, startPoint y: 179, endPoint x: 400, endPoint y: 94, distance: 120.8
click at [400, 94] on div "Under Review Sep 2025 Previous Year 2025 Jan Feb Mar Apr May Jun Jul Aug Sep Oc…" at bounding box center [493, 90] width 679 height 22
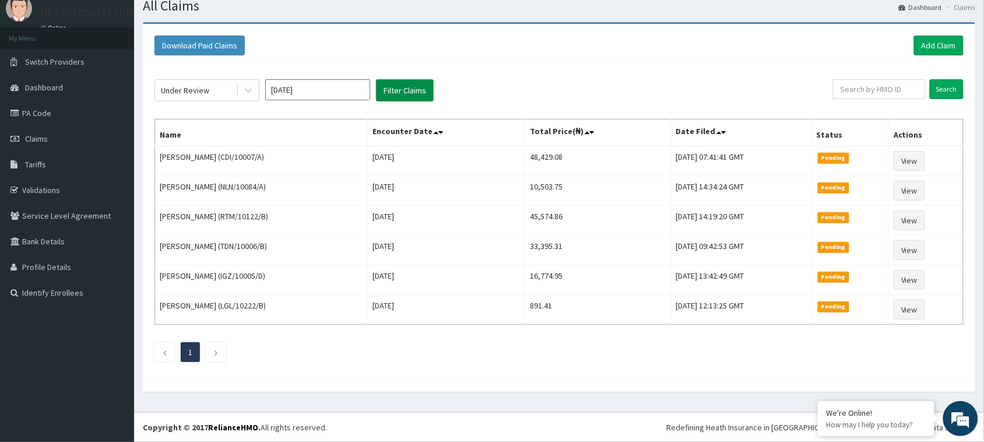
click at [400, 94] on button "Filter Claims" at bounding box center [405, 90] width 58 height 22
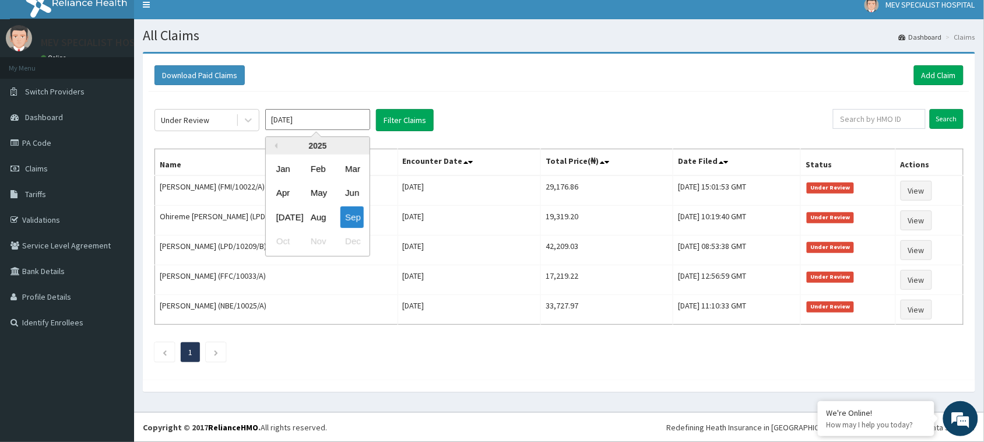
click at [311, 119] on input "Sep 2025" at bounding box center [317, 119] width 105 height 21
click at [318, 211] on div "Aug" at bounding box center [317, 217] width 23 height 22
type input "Aug 2025"
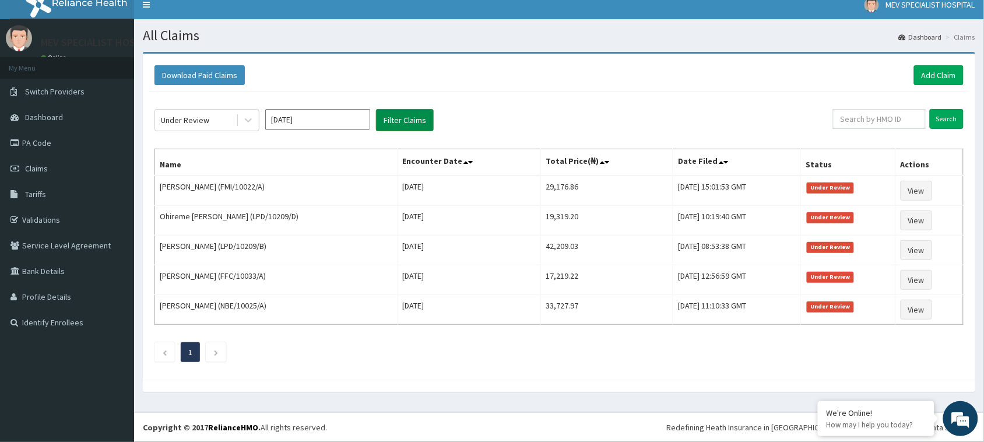
click at [386, 118] on button "Filter Claims" at bounding box center [405, 120] width 58 height 22
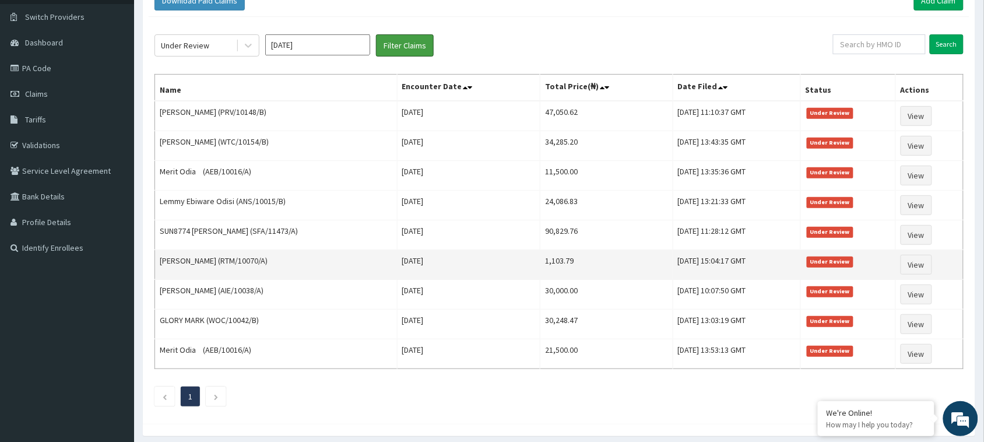
scroll to position [133, 0]
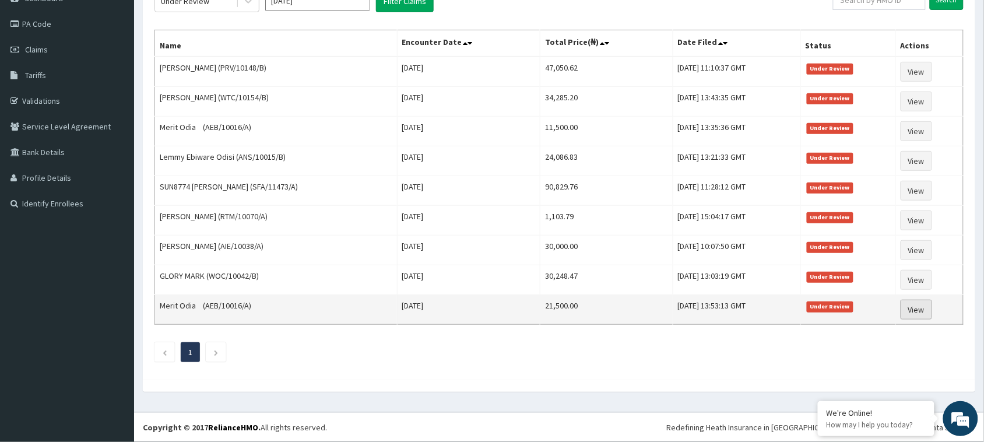
click at [931, 304] on link "View" at bounding box center [916, 310] width 31 height 20
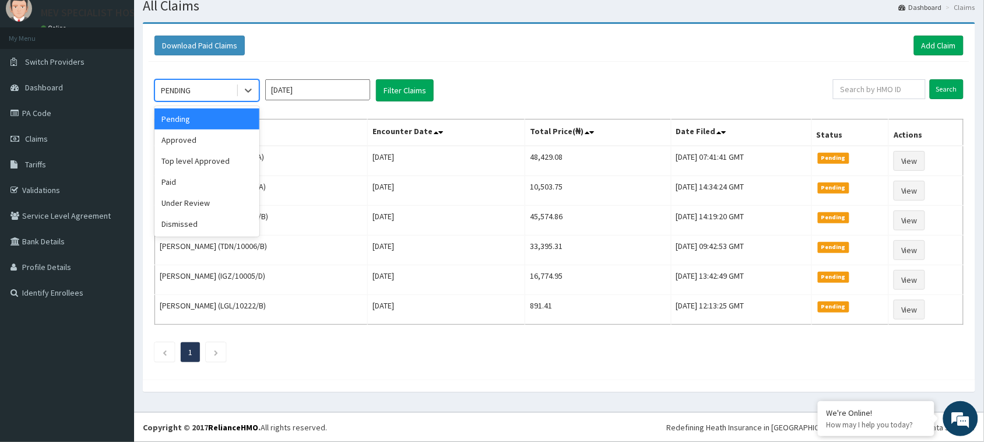
click at [227, 90] on div "PENDING" at bounding box center [195, 90] width 81 height 19
click at [216, 202] on div "Under Review" at bounding box center [206, 202] width 105 height 21
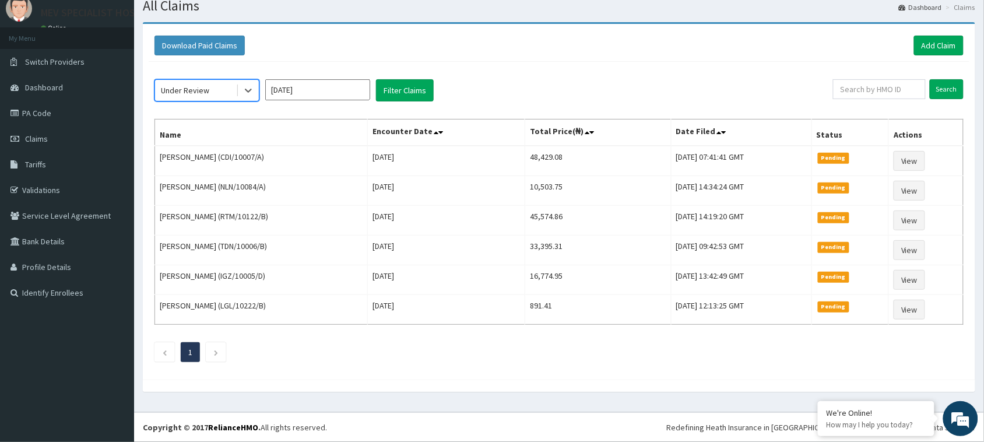
click at [291, 91] on input "[DATE]" at bounding box center [317, 89] width 105 height 21
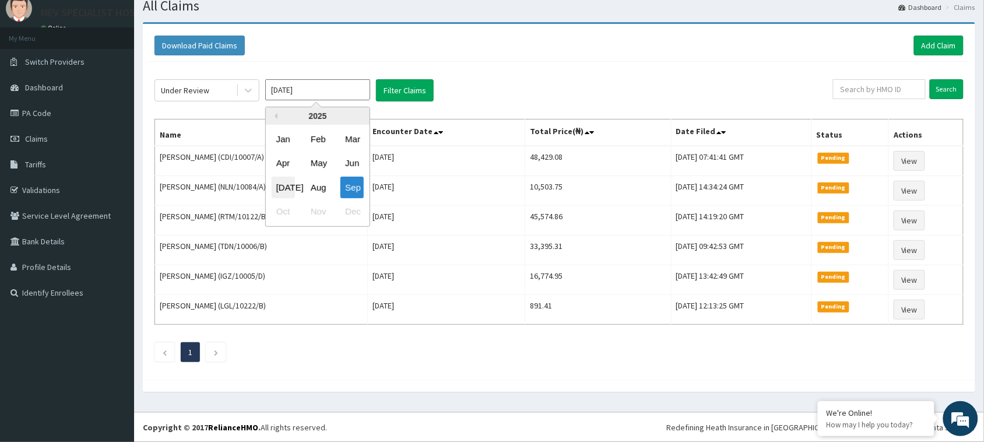
click at [283, 179] on div "Jul" at bounding box center [283, 188] width 23 height 22
type input "Jul 2025"
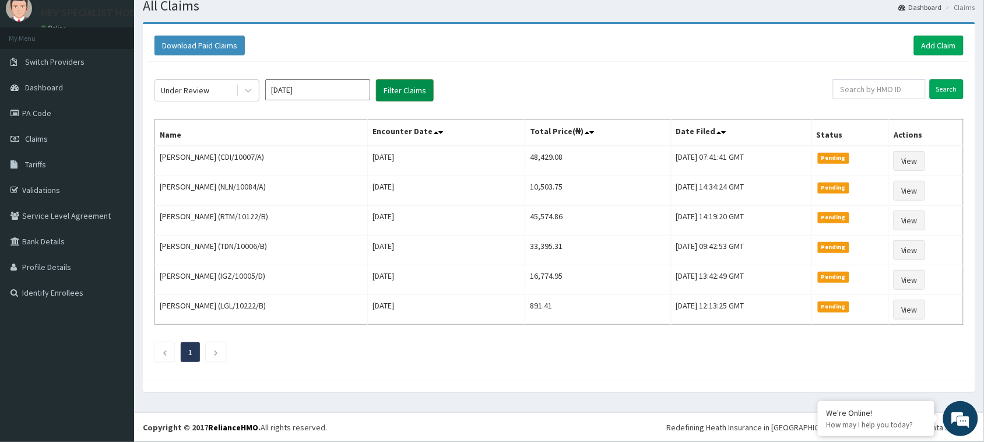
click at [398, 82] on button "Filter Claims" at bounding box center [405, 90] width 58 height 22
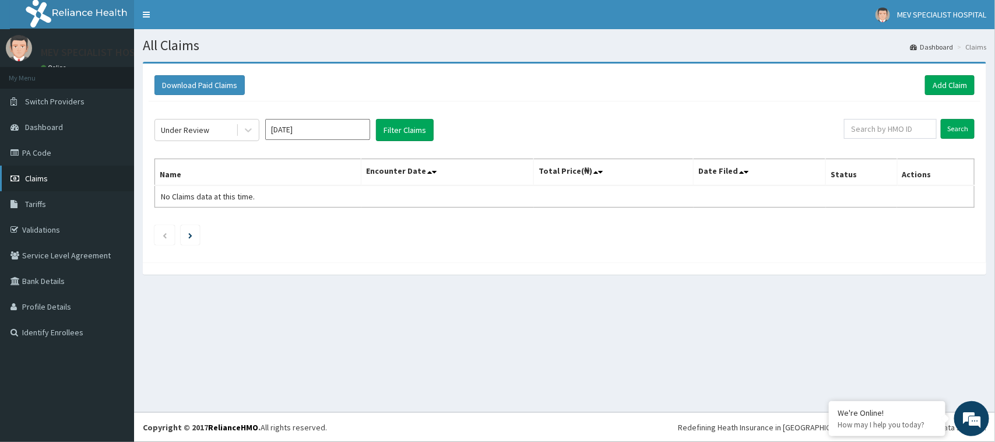
click at [45, 177] on span "Claims" at bounding box center [36, 178] width 23 height 10
